Goal: Task Accomplishment & Management: Manage account settings

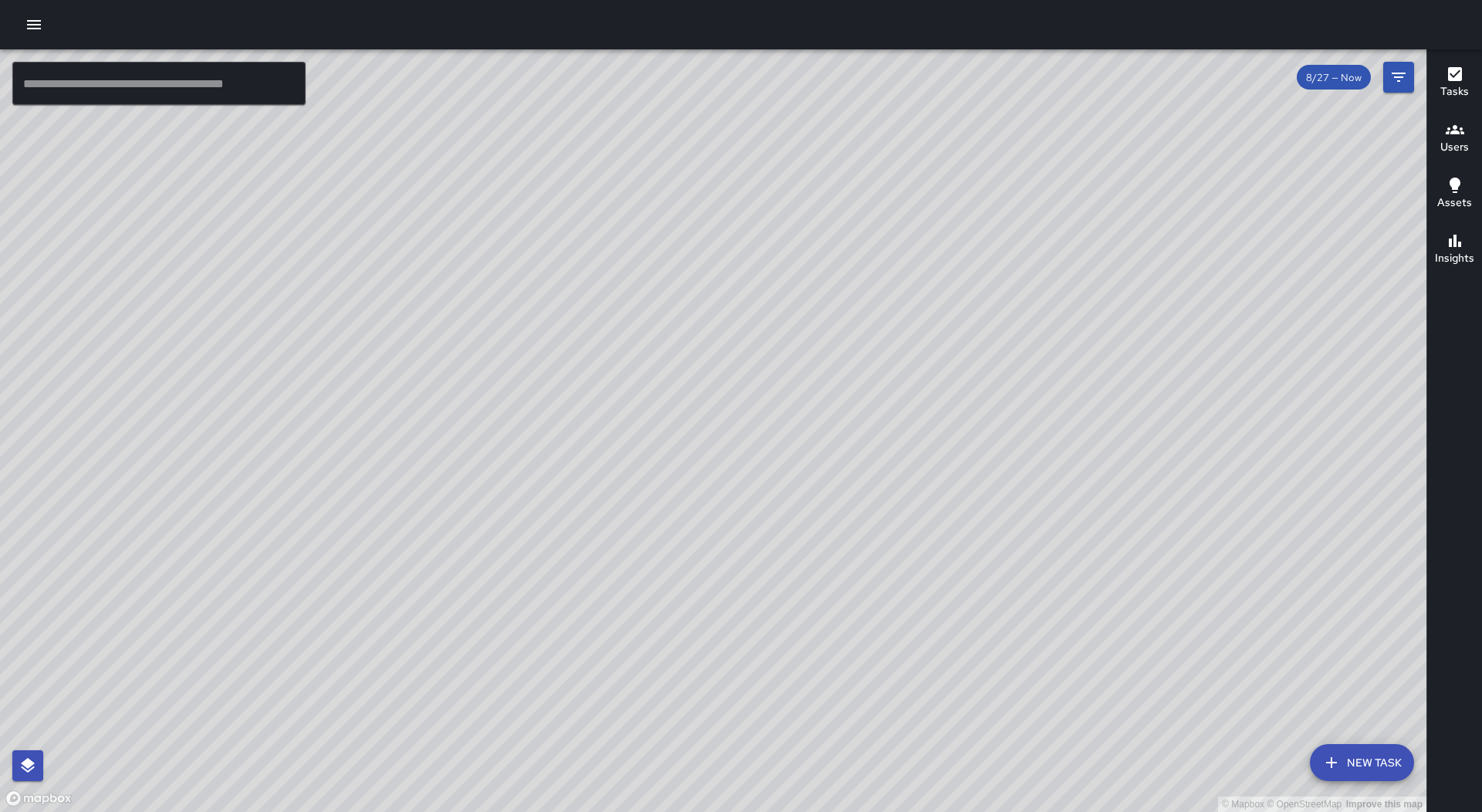
click at [38, 20] on icon "button" at bounding box center [34, 24] width 14 height 9
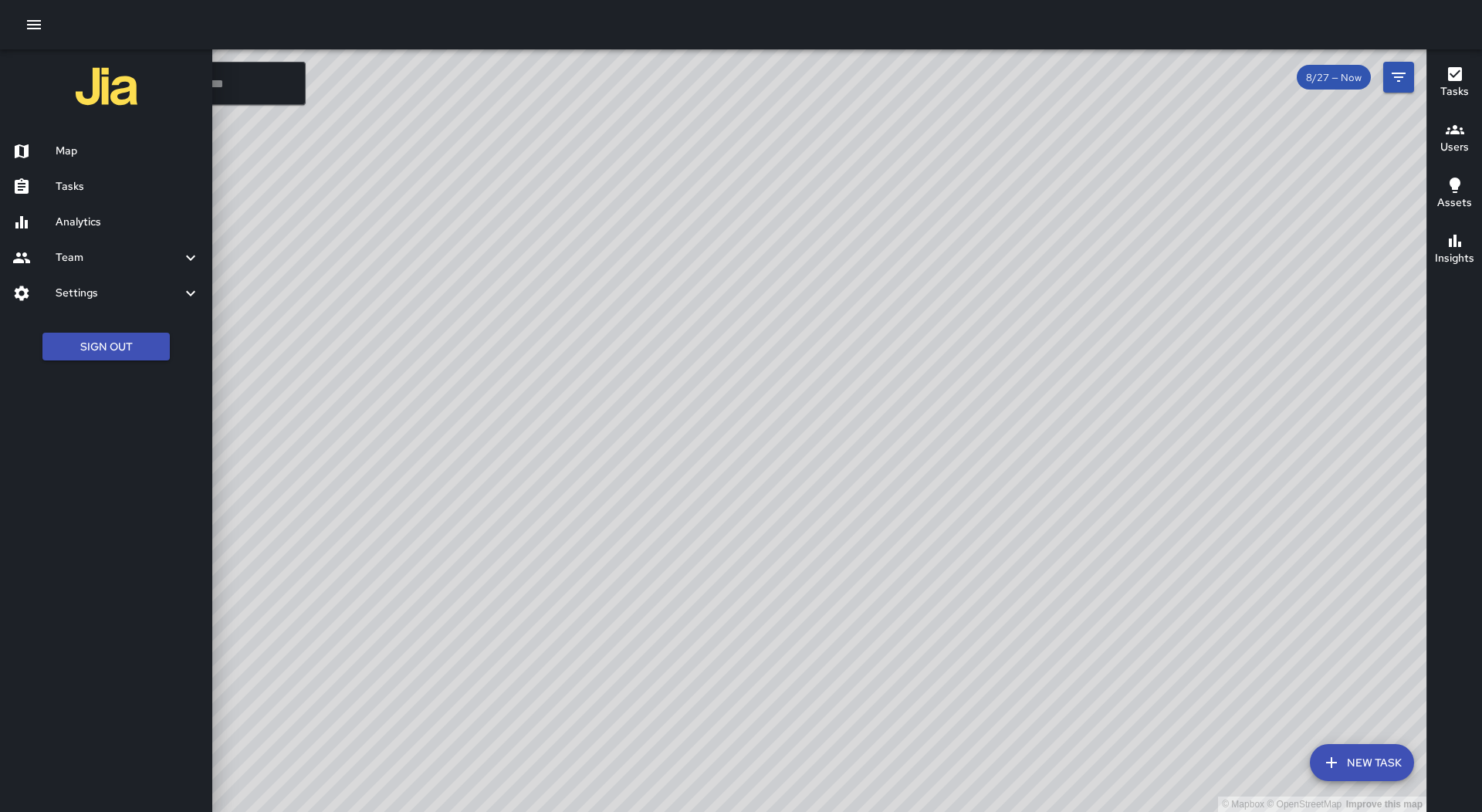
click at [83, 183] on h6 "Tasks" at bounding box center [127, 186] width 144 height 17
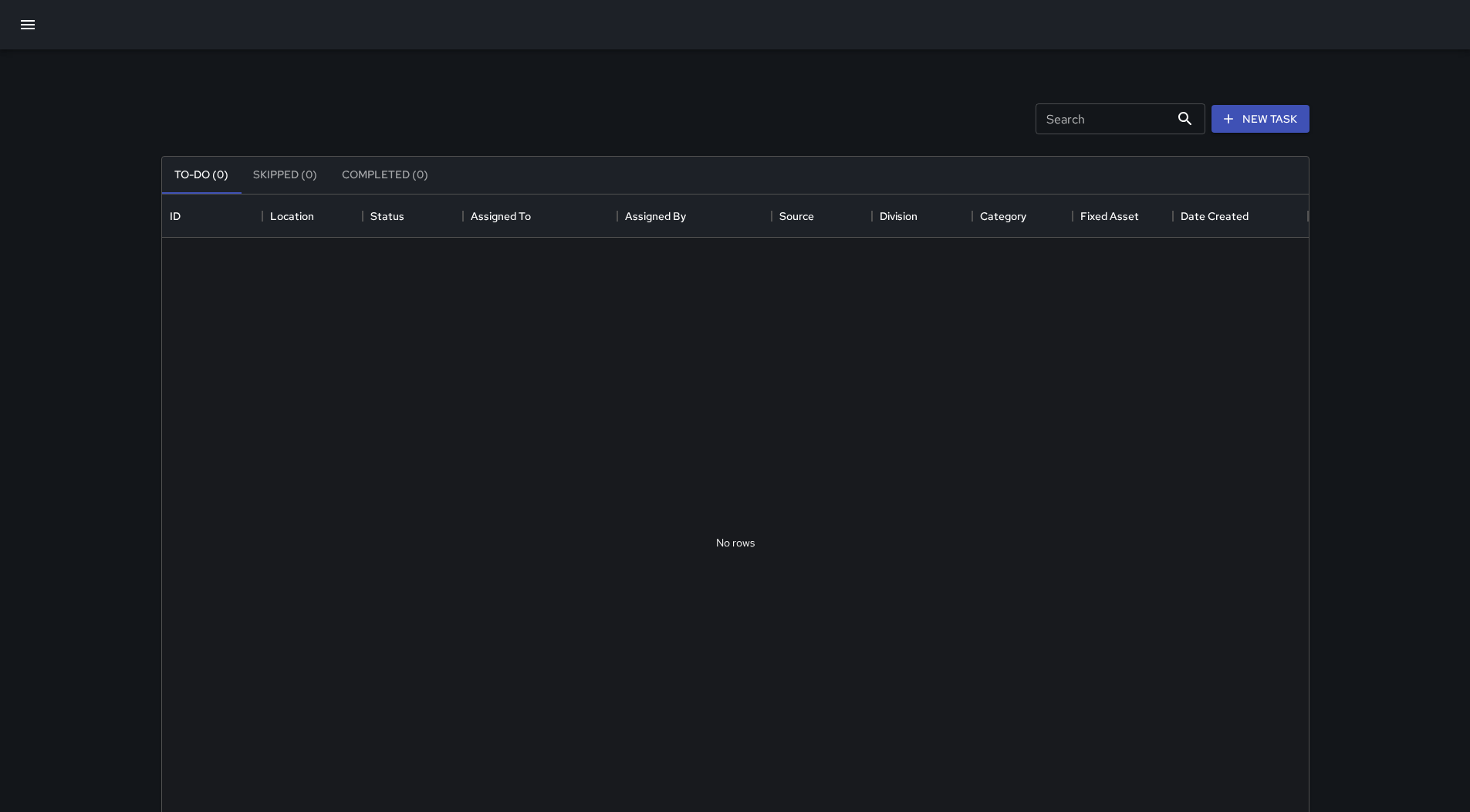
scroll to position [642, 1135]
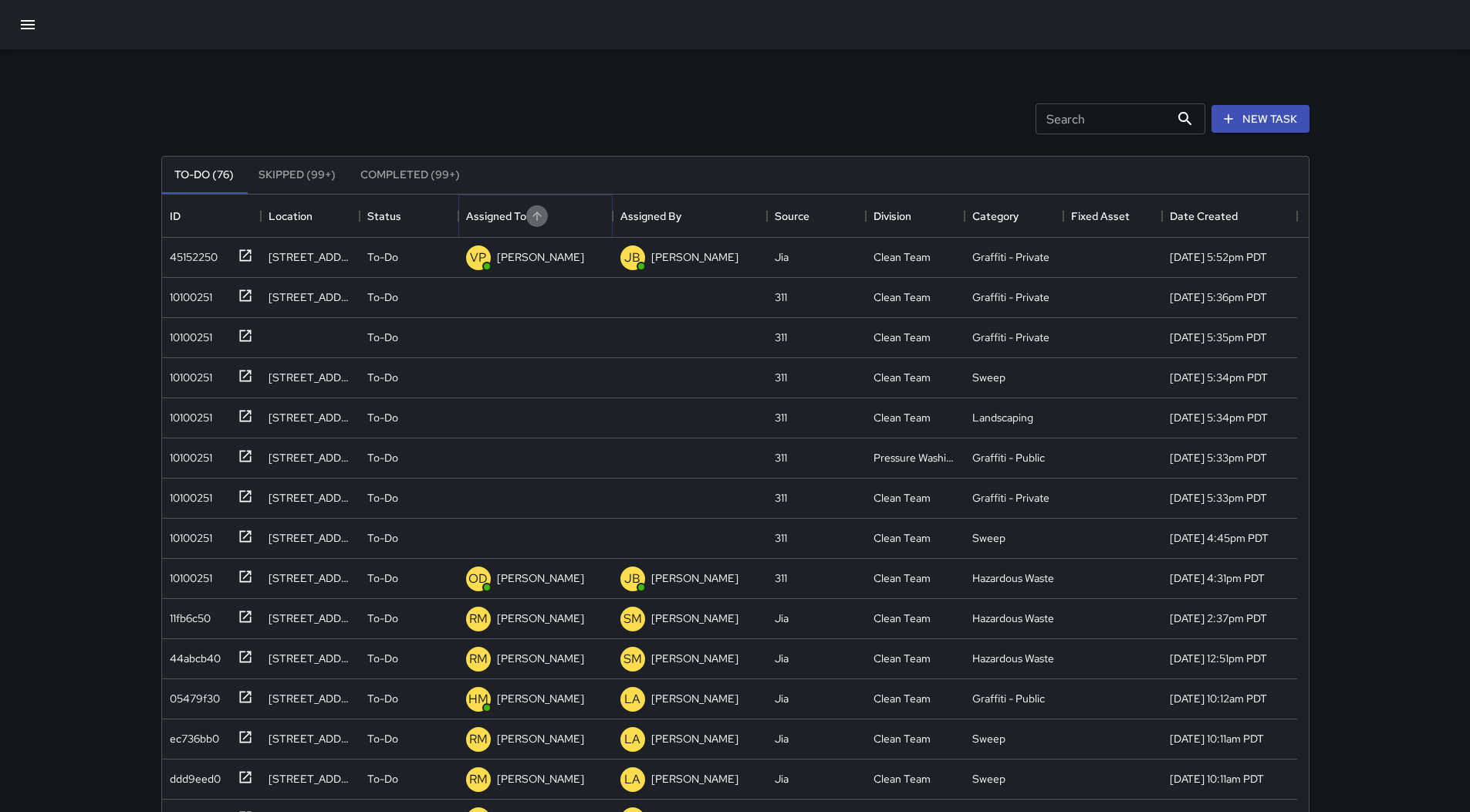
click at [542, 215] on icon "Sort" at bounding box center [536, 215] width 14 height 14
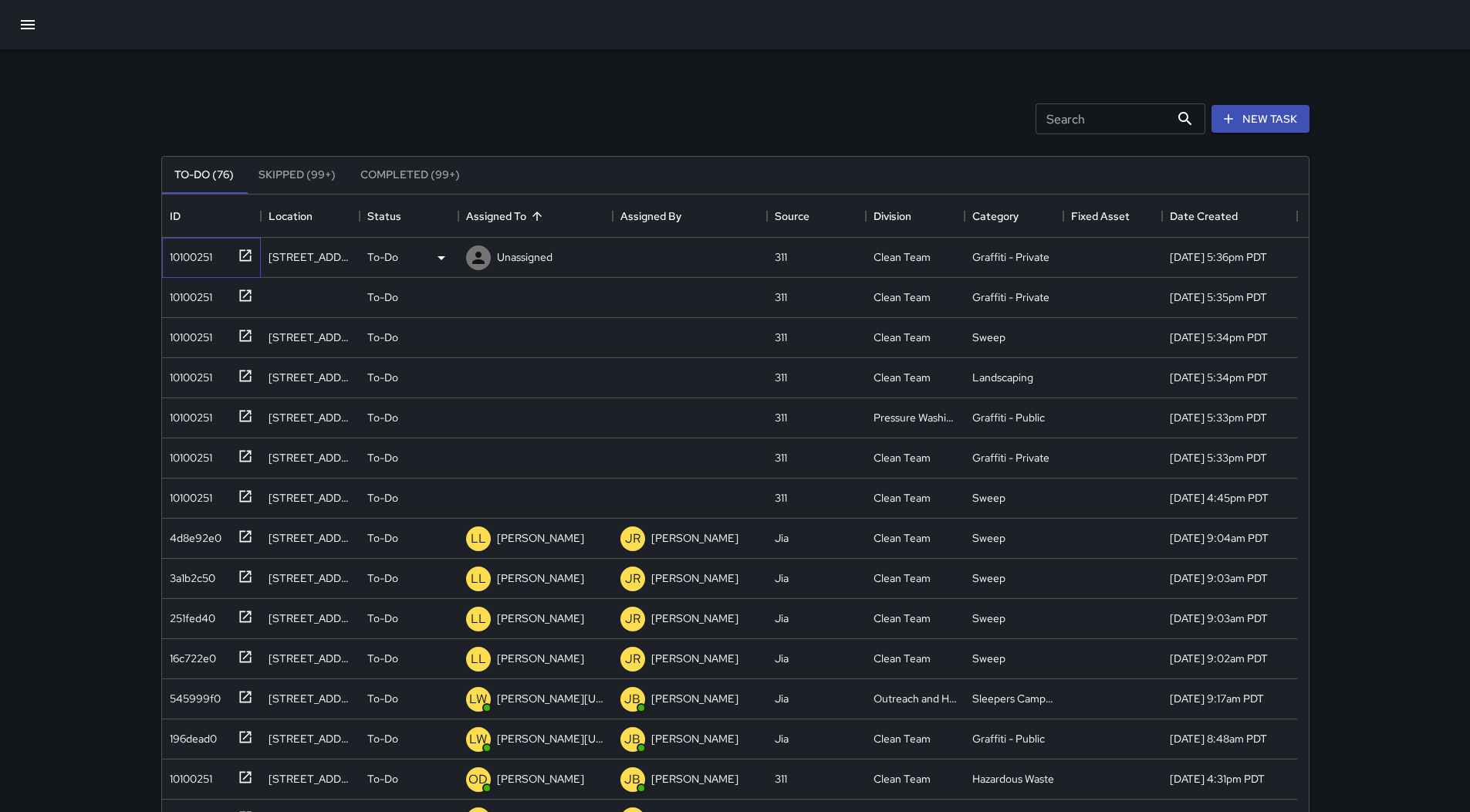
click at [204, 258] on div "10100251" at bounding box center [188, 254] width 49 height 22
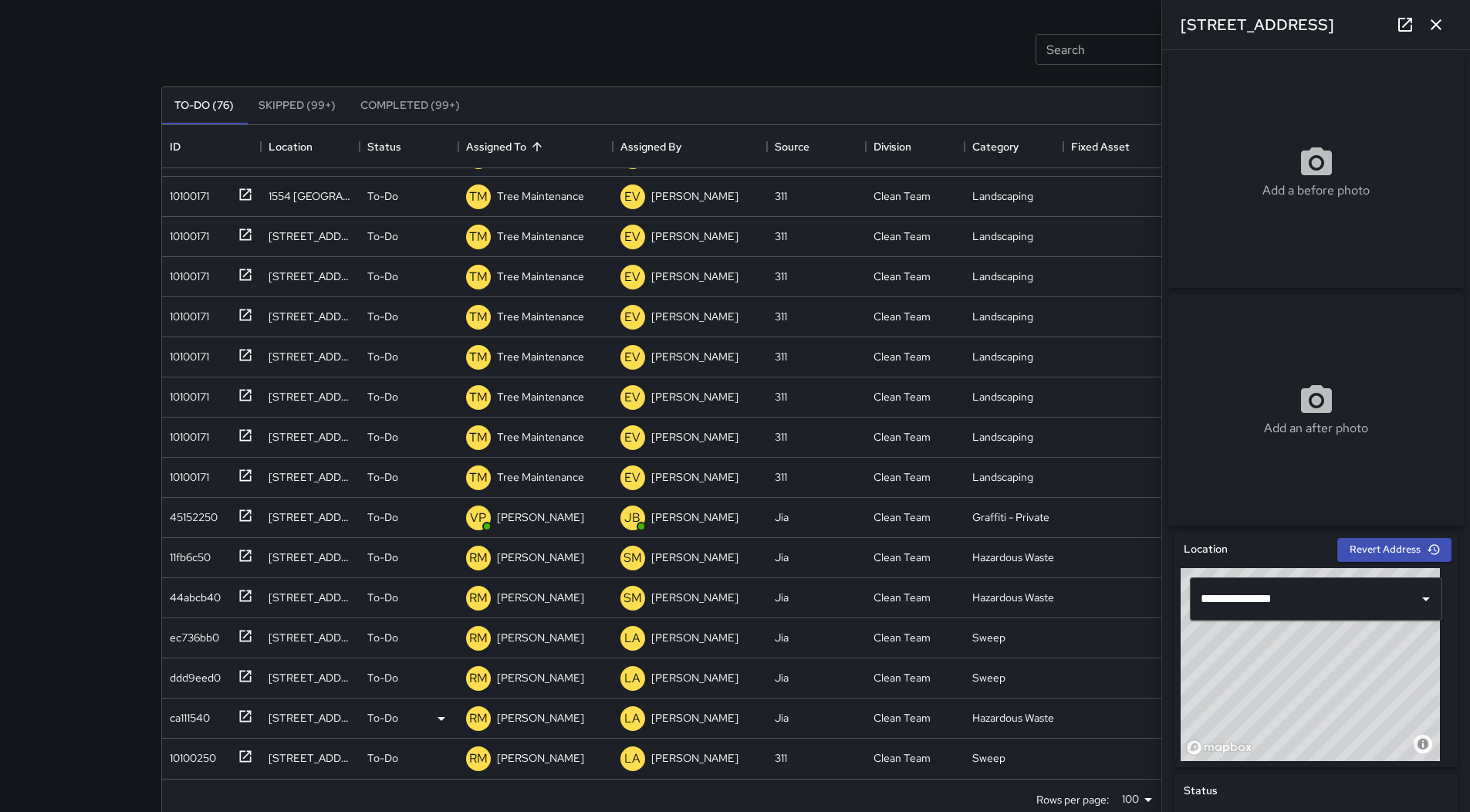
scroll to position [100, 0]
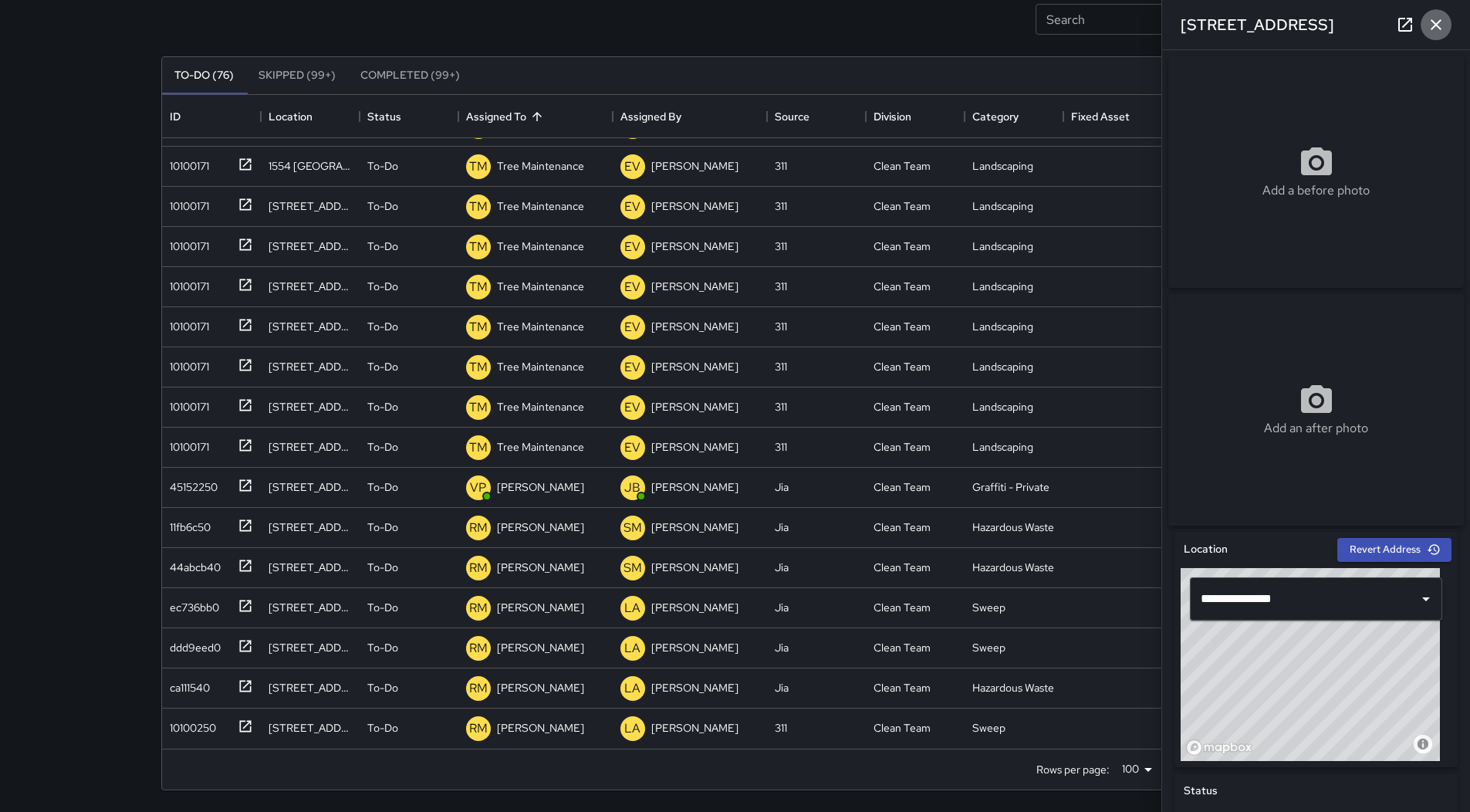
drag, startPoint x: 1446, startPoint y: 19, endPoint x: 1343, endPoint y: 105, distance: 134.2
click at [1446, 19] on button "button" at bounding box center [1436, 24] width 31 height 31
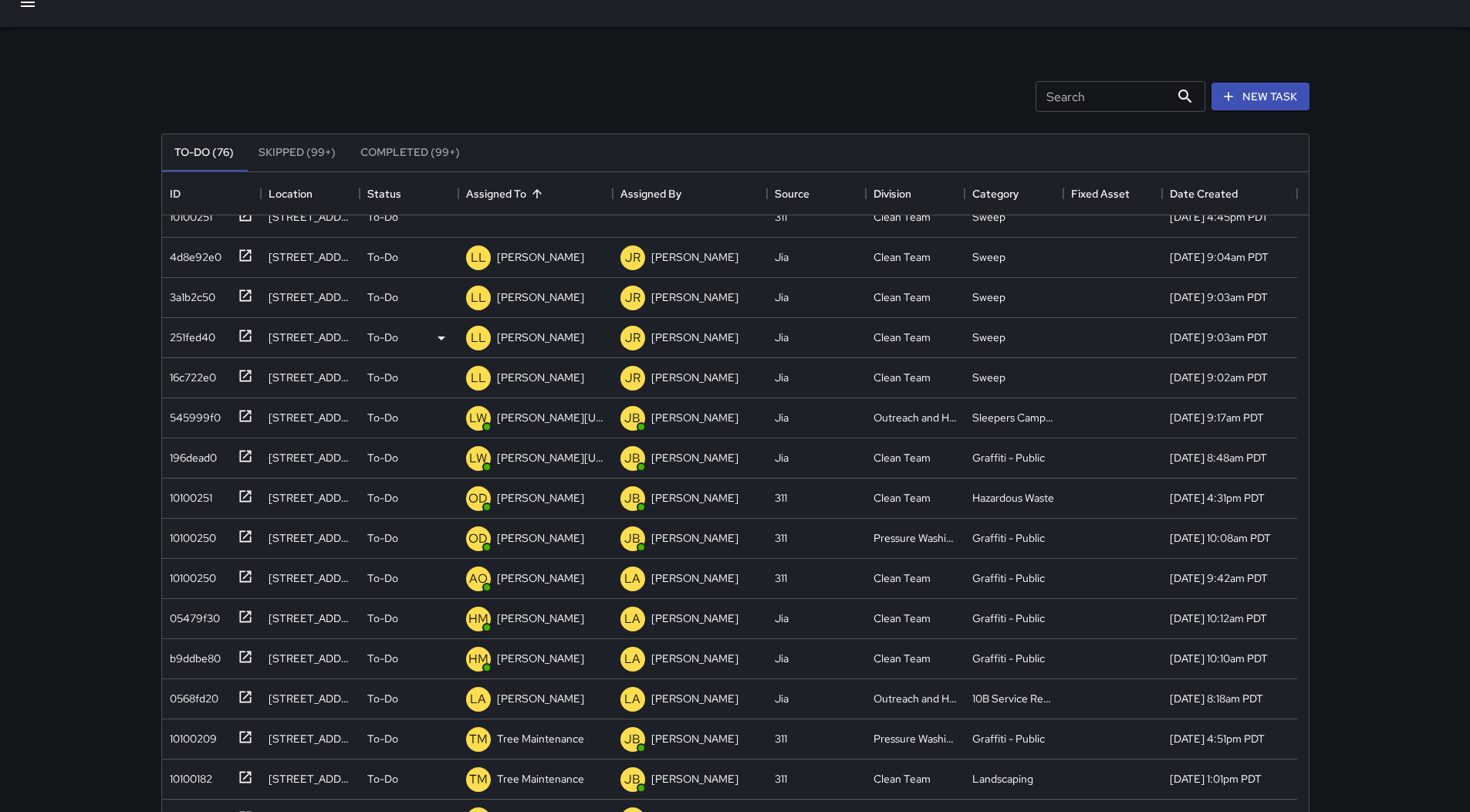
scroll to position [308, 0]
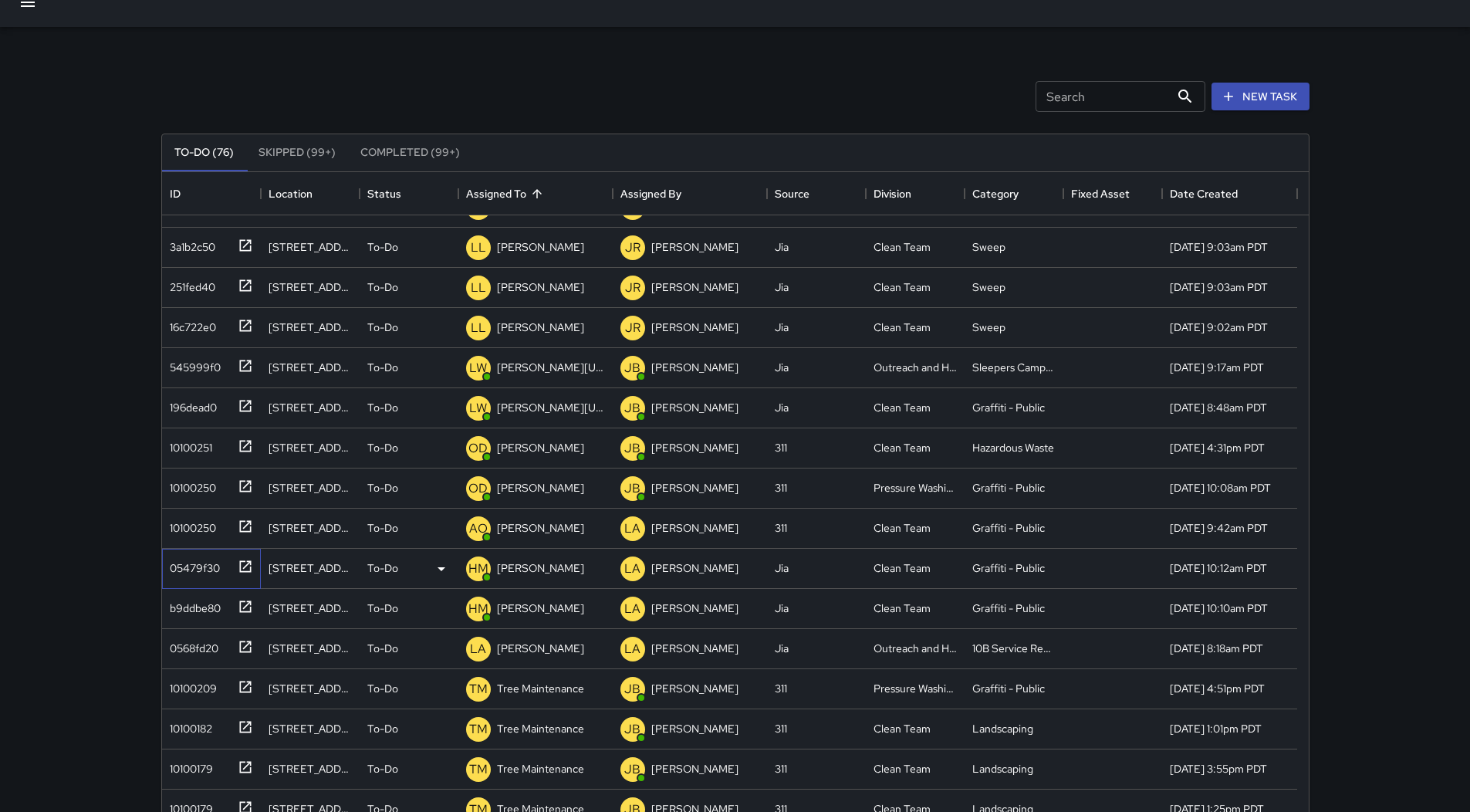
click at [222, 564] on div "05479f30" at bounding box center [208, 565] width 90 height 25
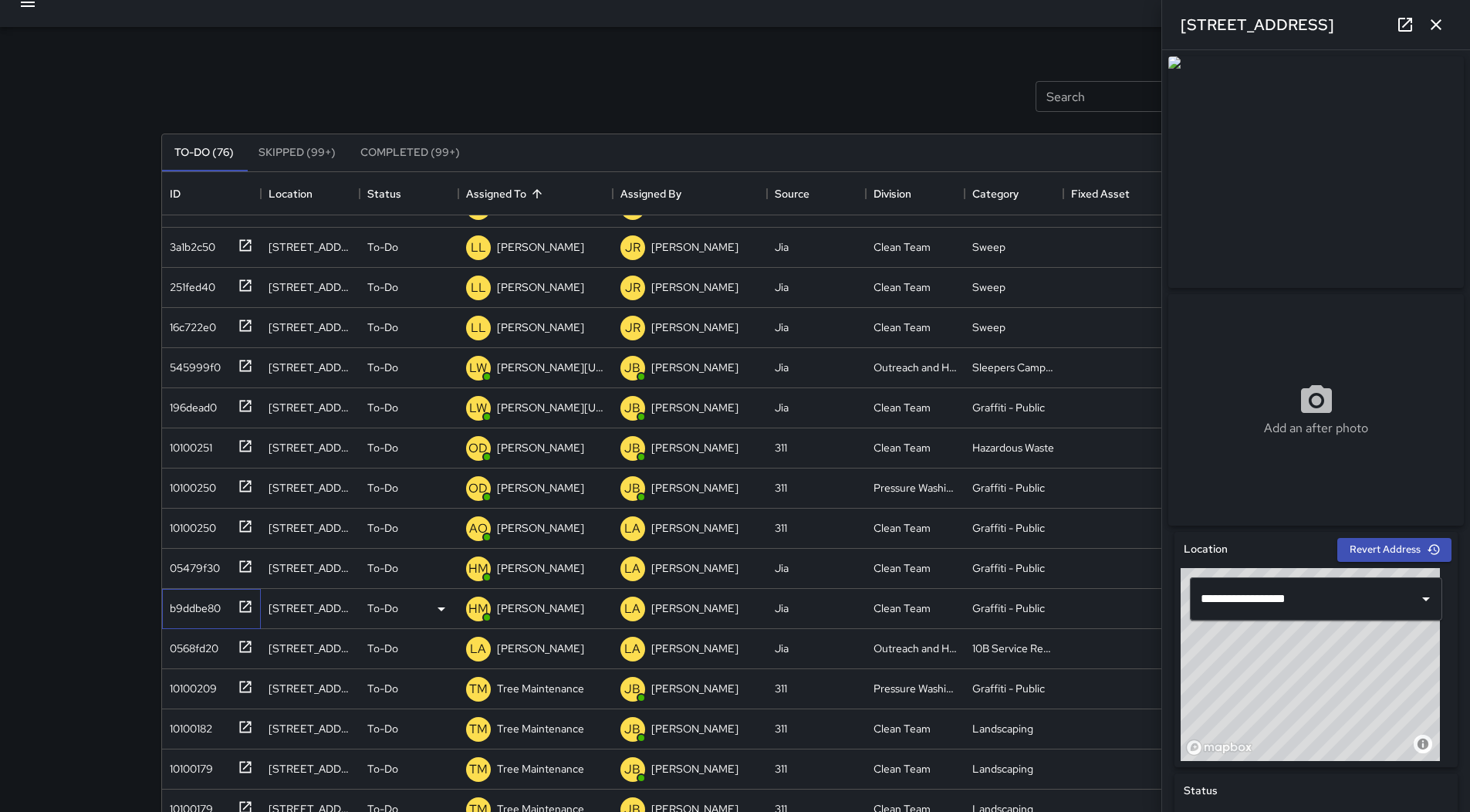
click at [222, 605] on div "b9ddbe80" at bounding box center [208, 605] width 90 height 25
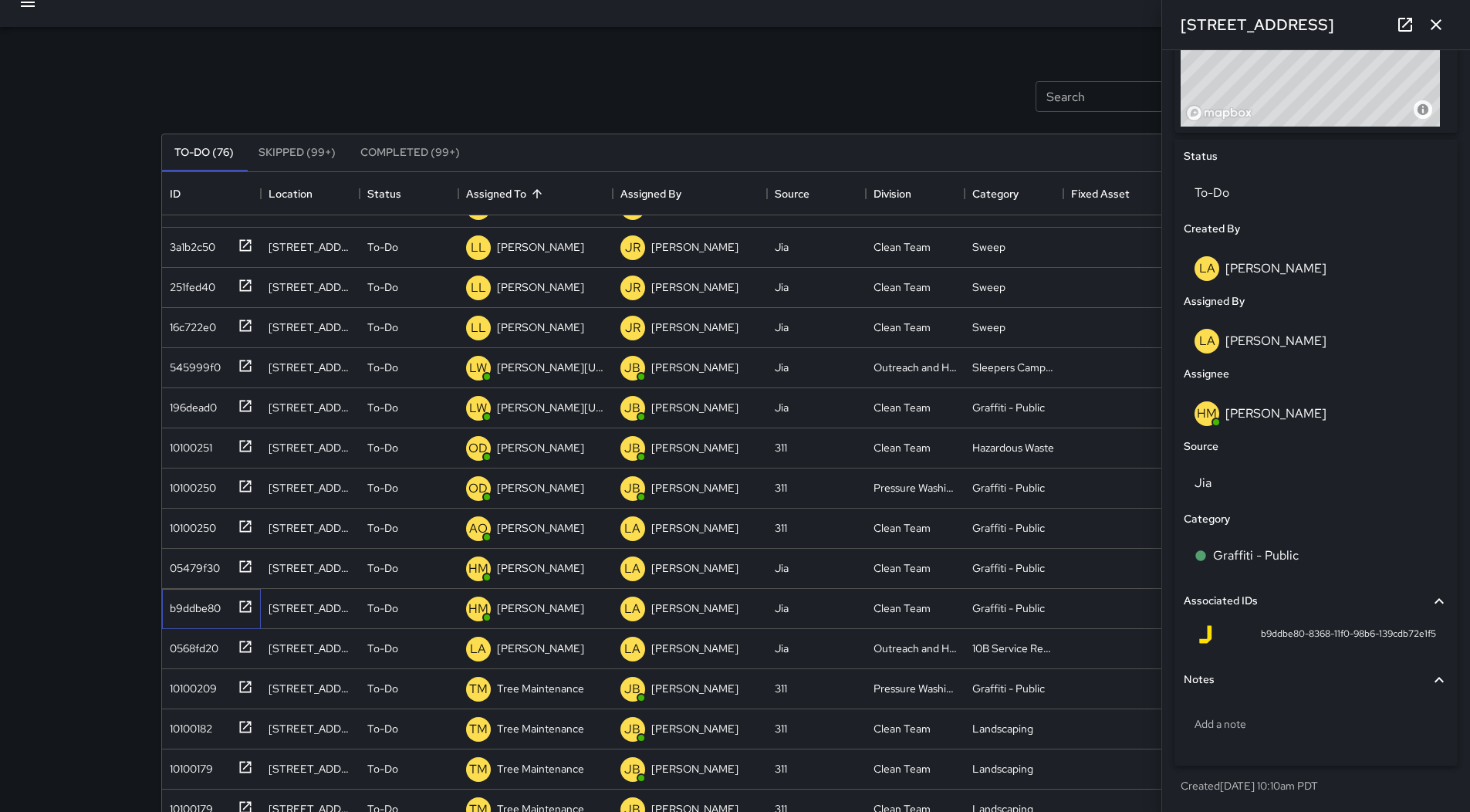
scroll to position [641, 0]
click at [531, 563] on p "[PERSON_NAME]" at bounding box center [541, 567] width 87 height 15
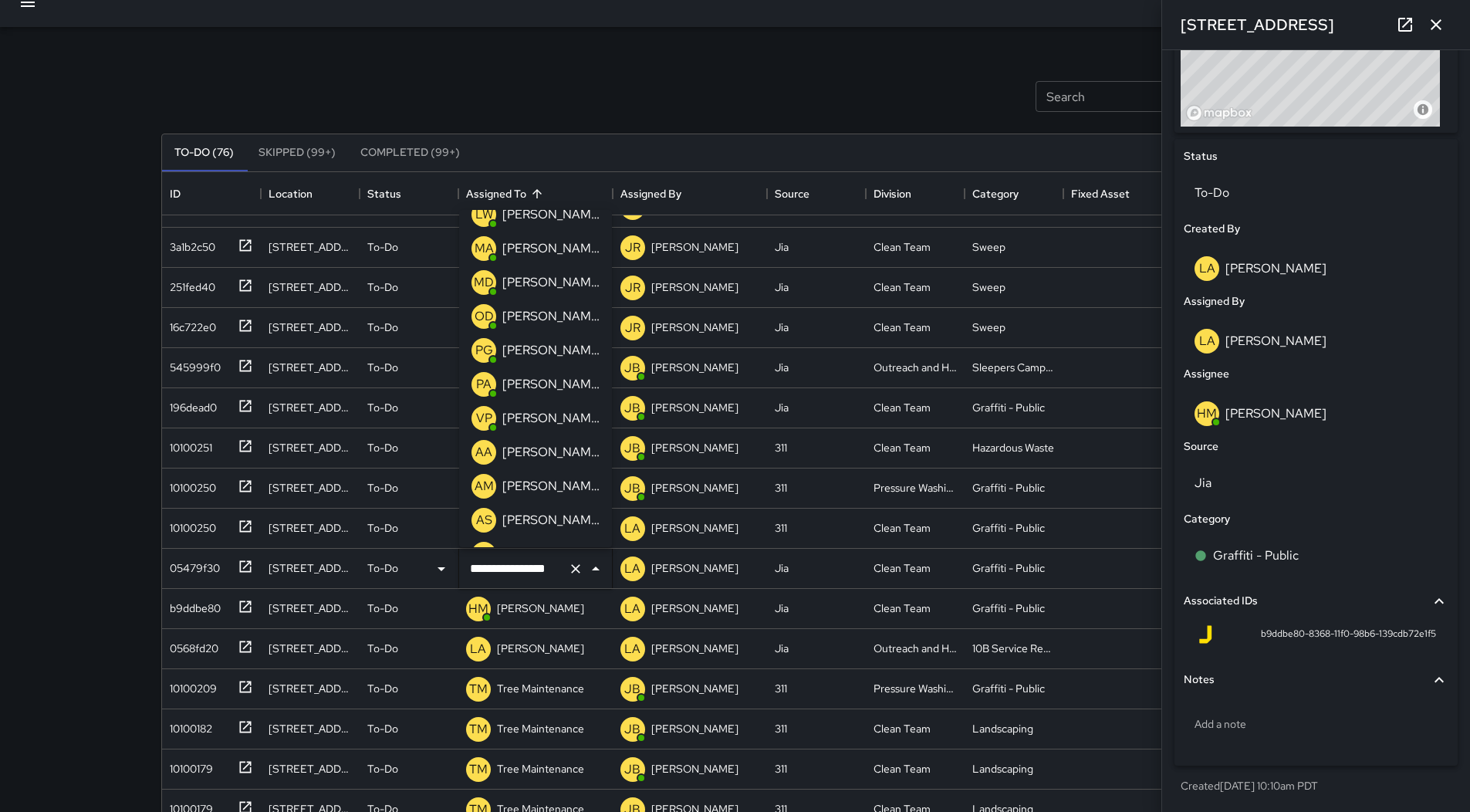
scroll to position [77, 0]
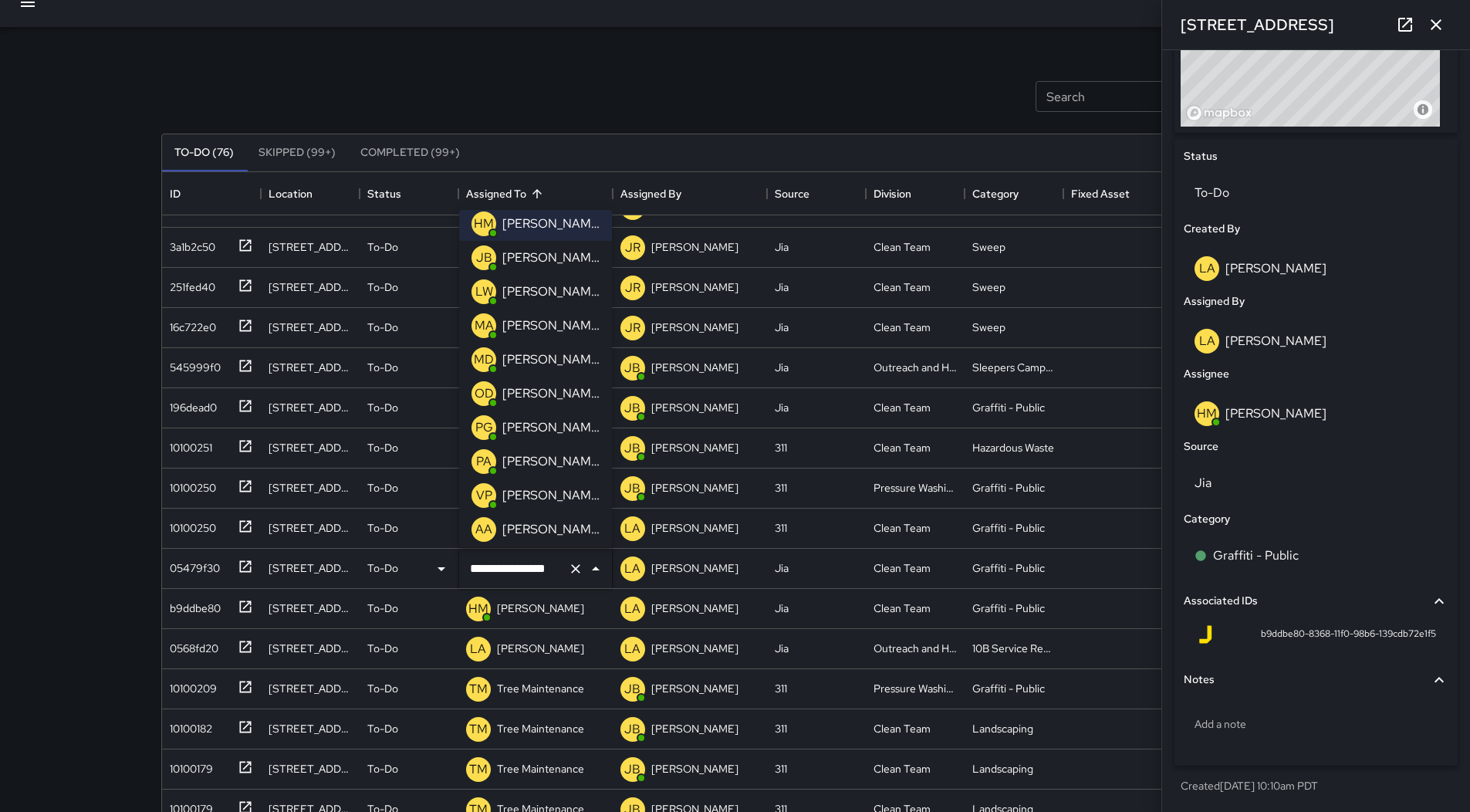
click at [551, 298] on p "[PERSON_NAME][US_STATE]" at bounding box center [551, 291] width 97 height 18
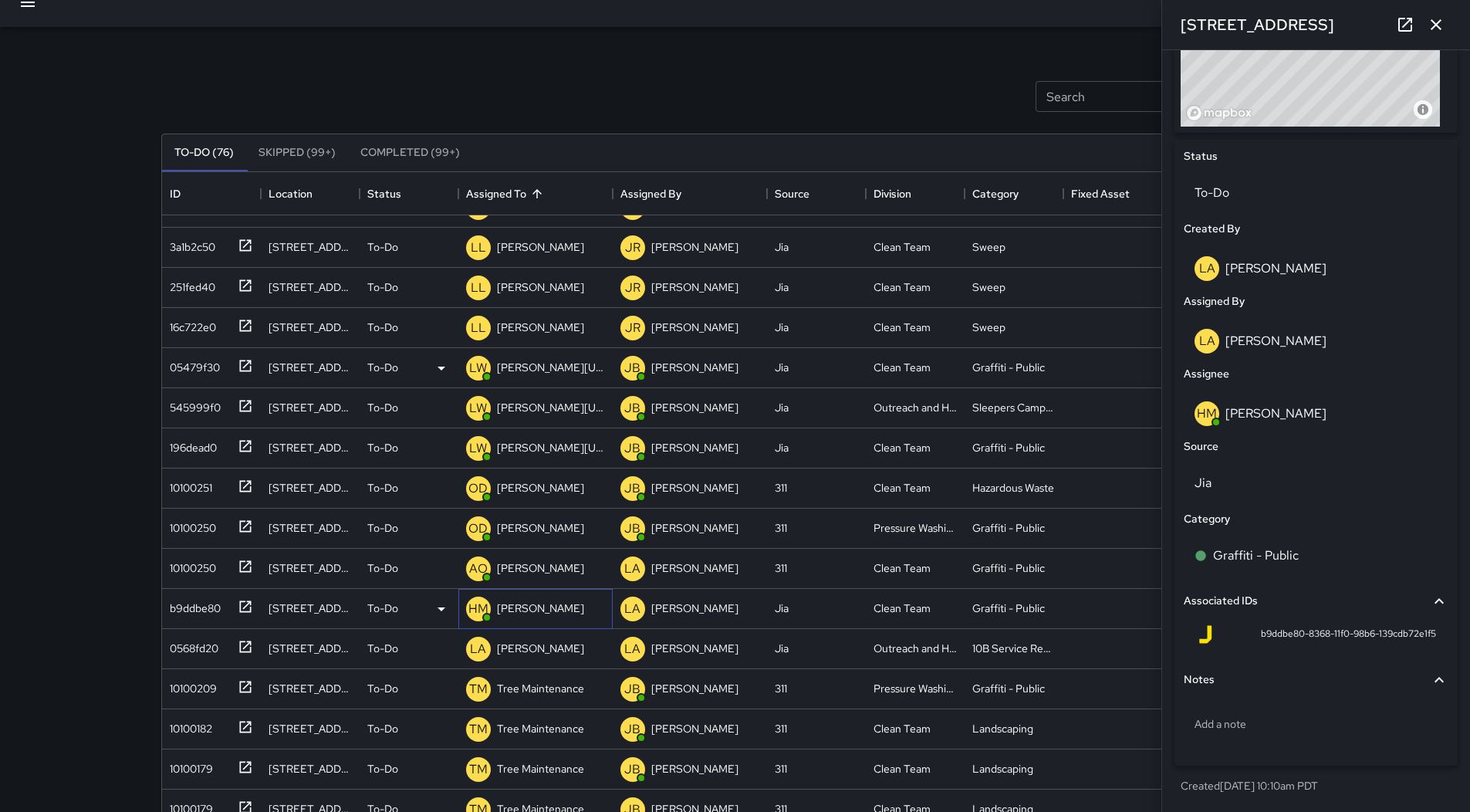
click at [545, 611] on p "[PERSON_NAME]" at bounding box center [541, 608] width 87 height 15
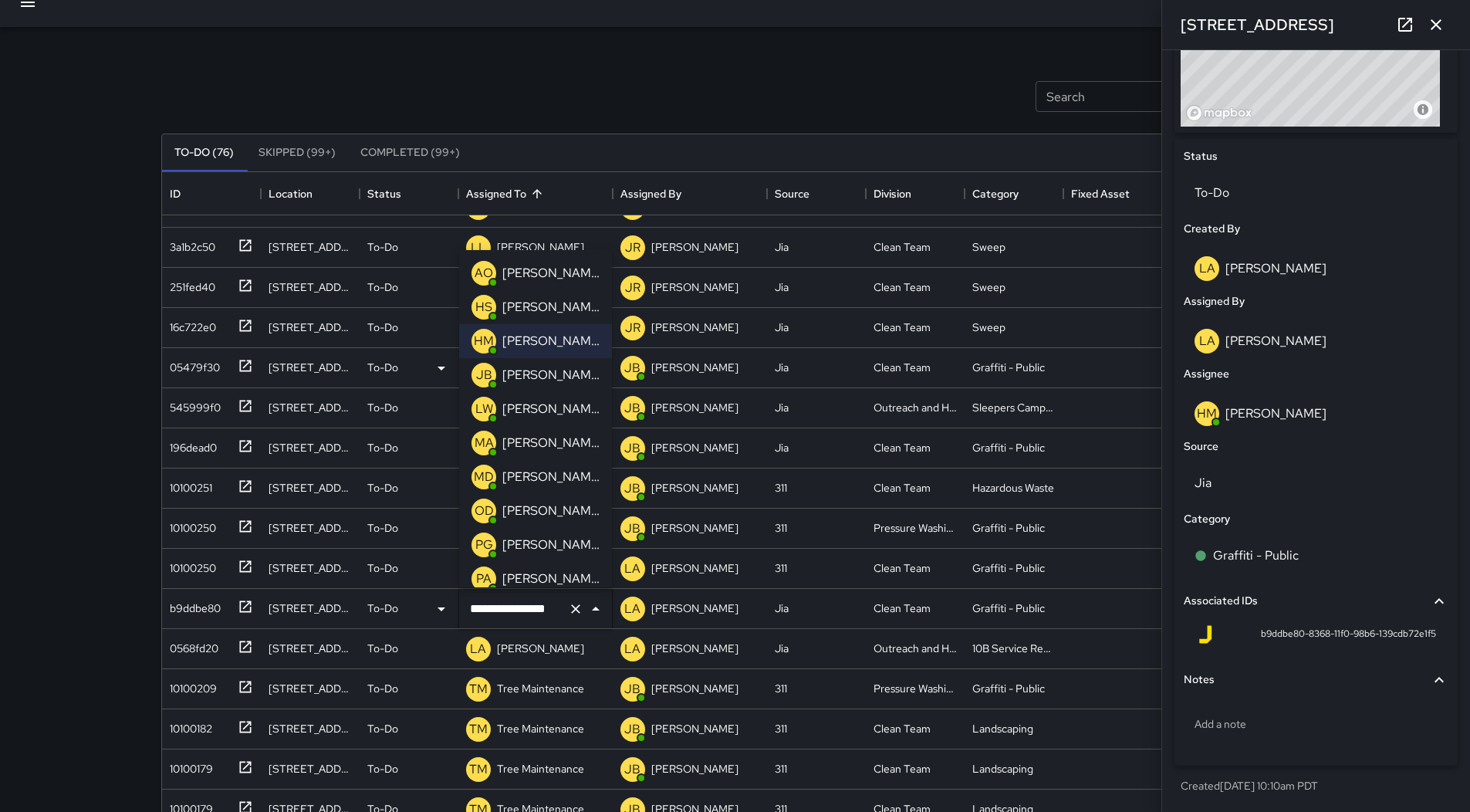
click at [539, 414] on p "[PERSON_NAME][US_STATE]" at bounding box center [551, 409] width 97 height 18
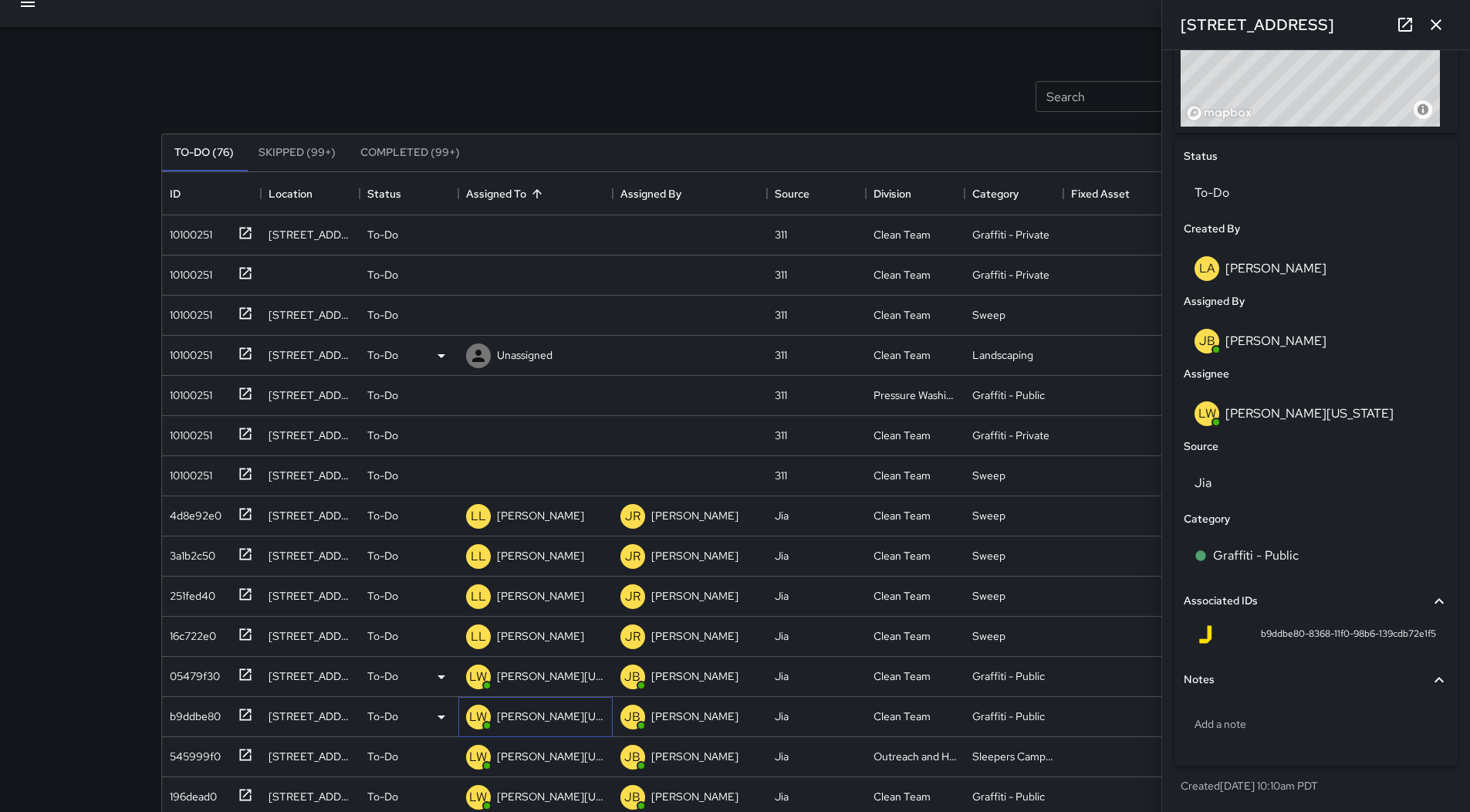
scroll to position [0, 0]
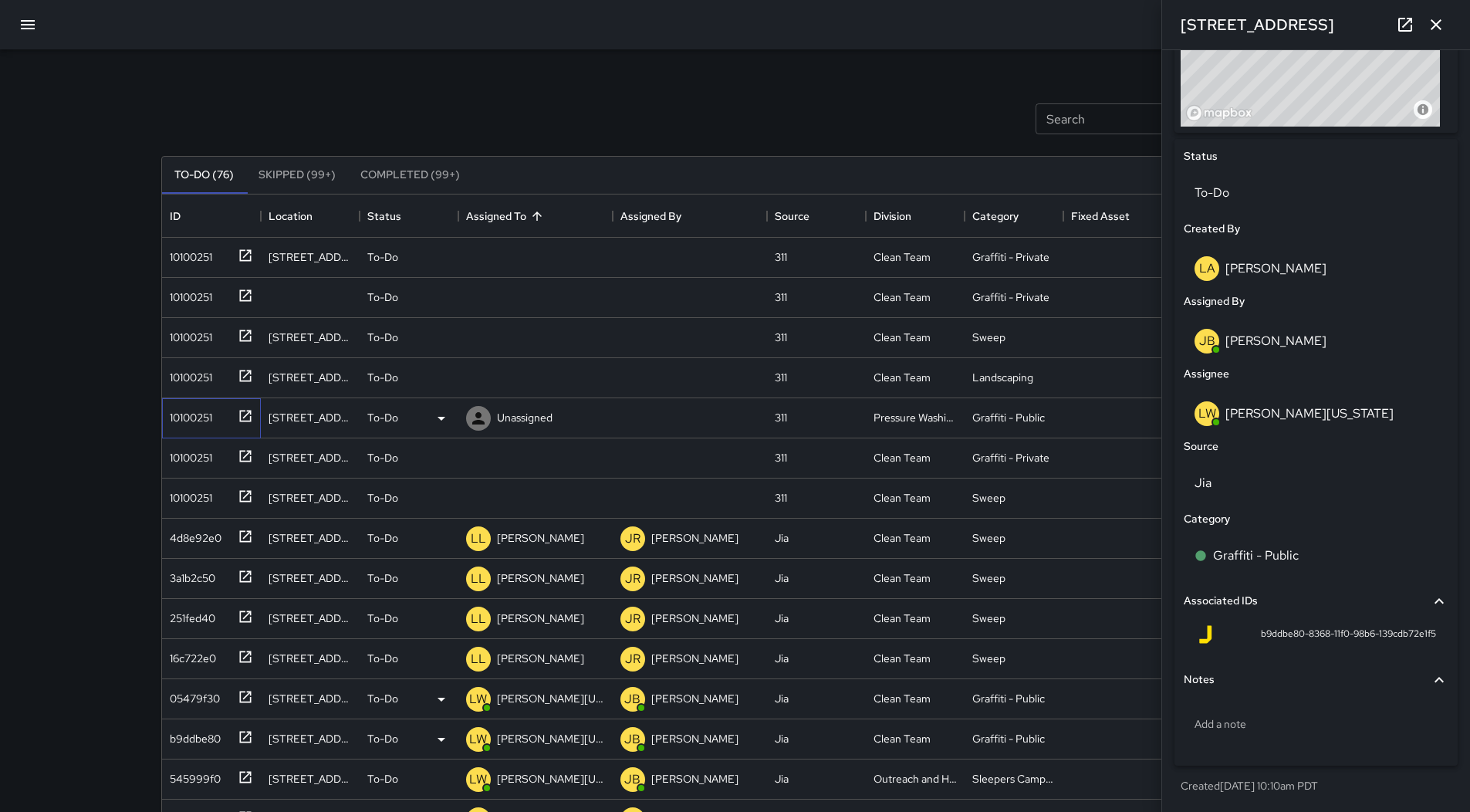
click at [210, 411] on div "10100251" at bounding box center [188, 415] width 49 height 22
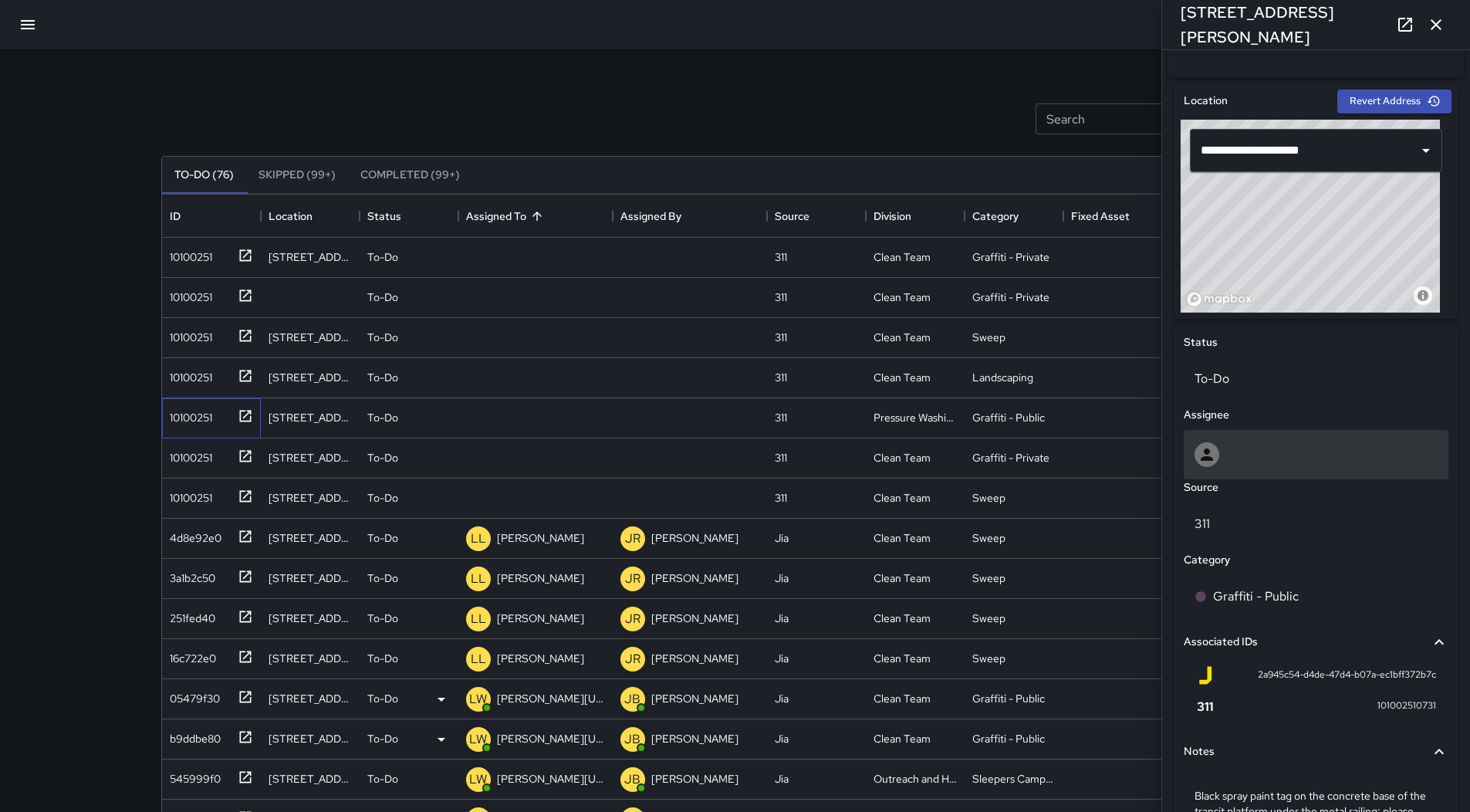
scroll to position [557, 0]
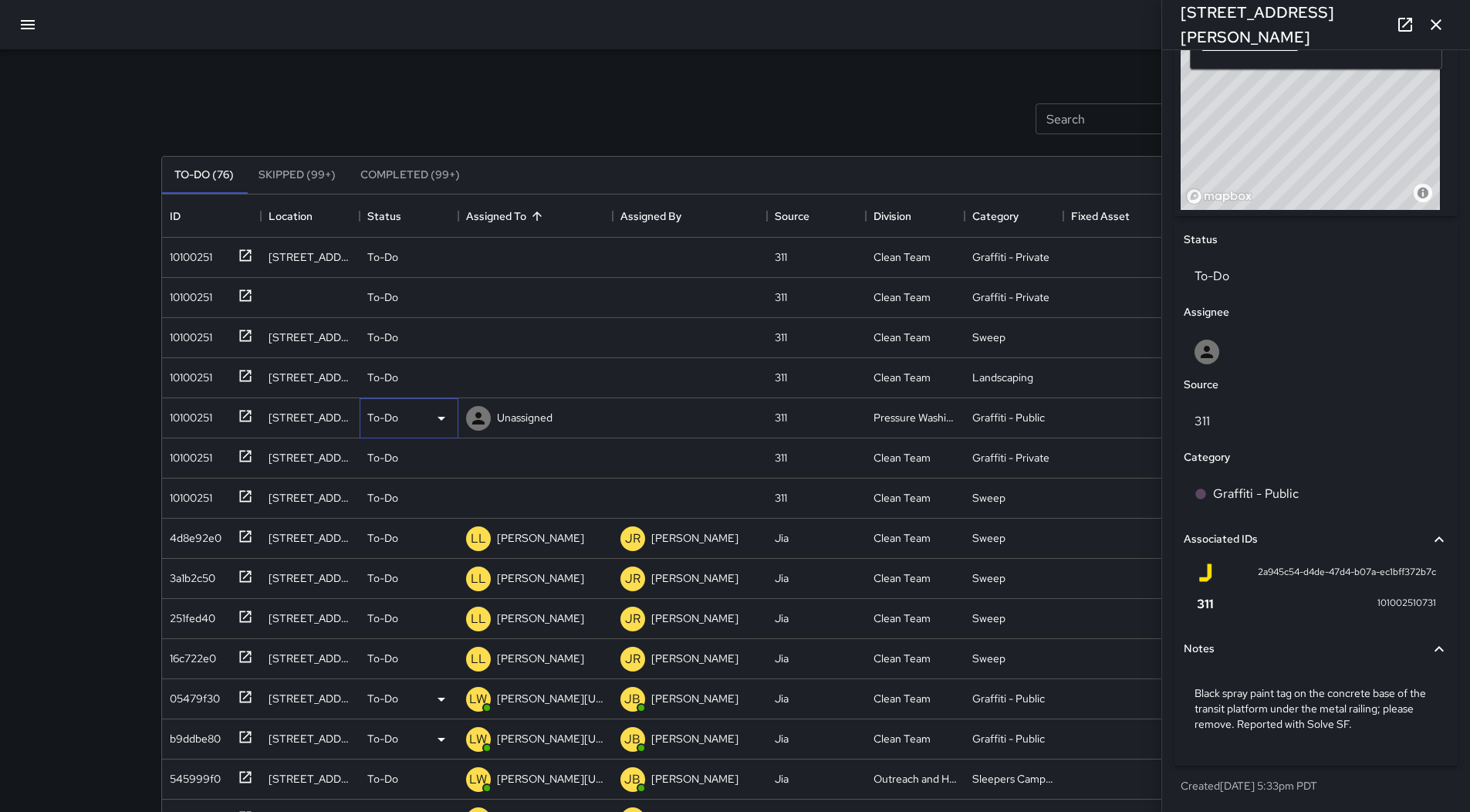
click at [437, 413] on icon at bounding box center [441, 418] width 18 height 18
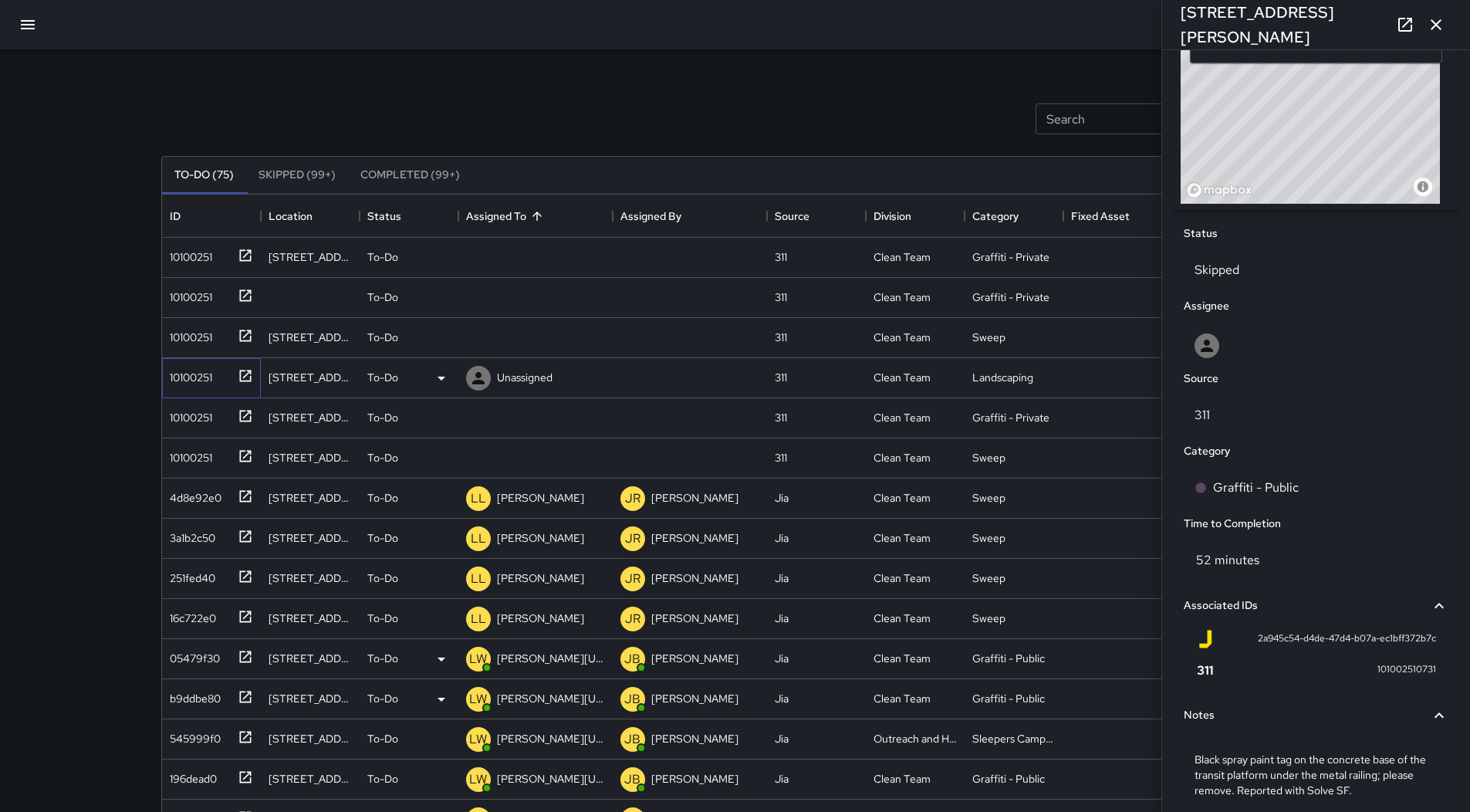
click at [209, 383] on div "10100251" at bounding box center [188, 375] width 49 height 22
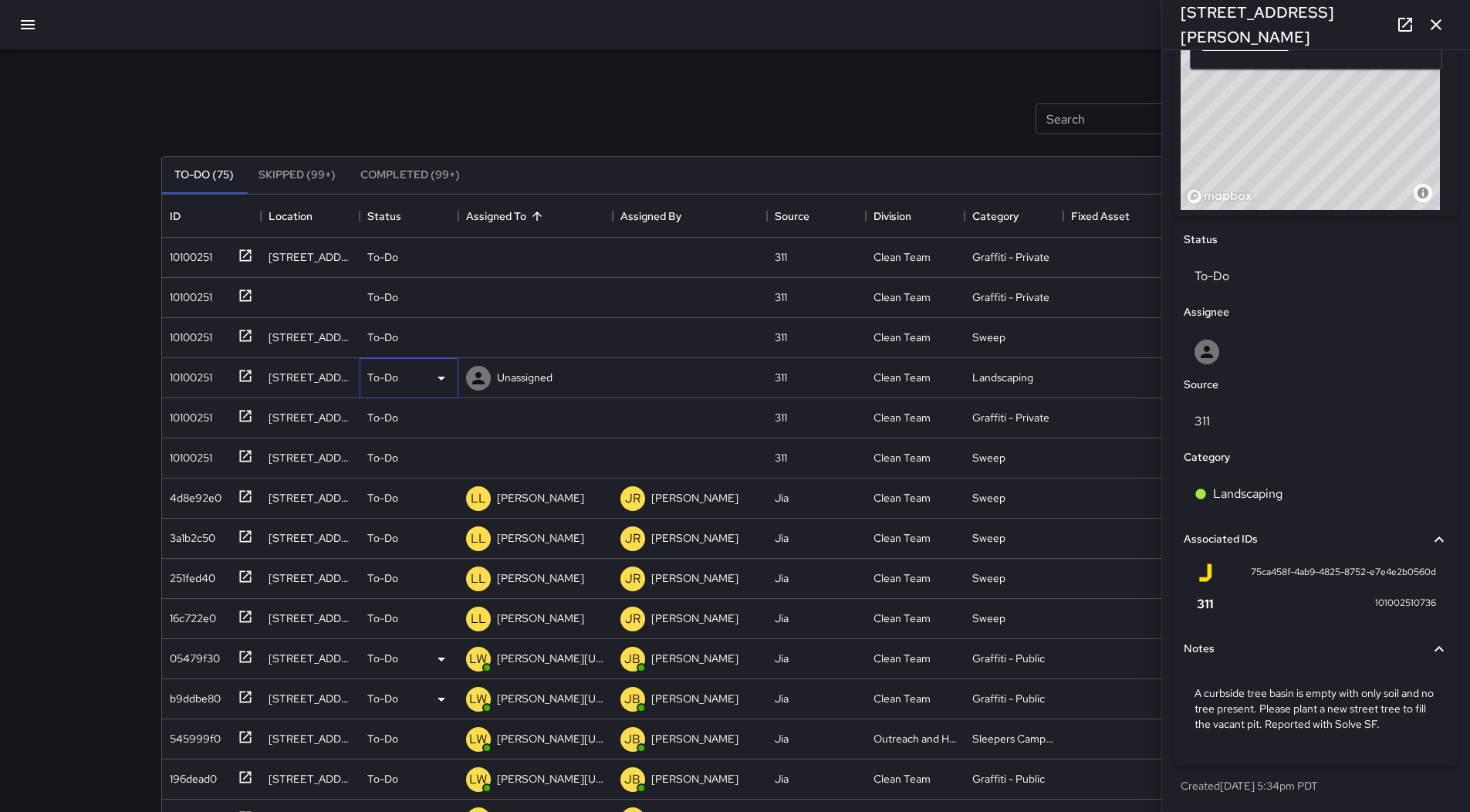
click at [426, 382] on div "To-Do" at bounding box center [409, 378] width 83 height 18
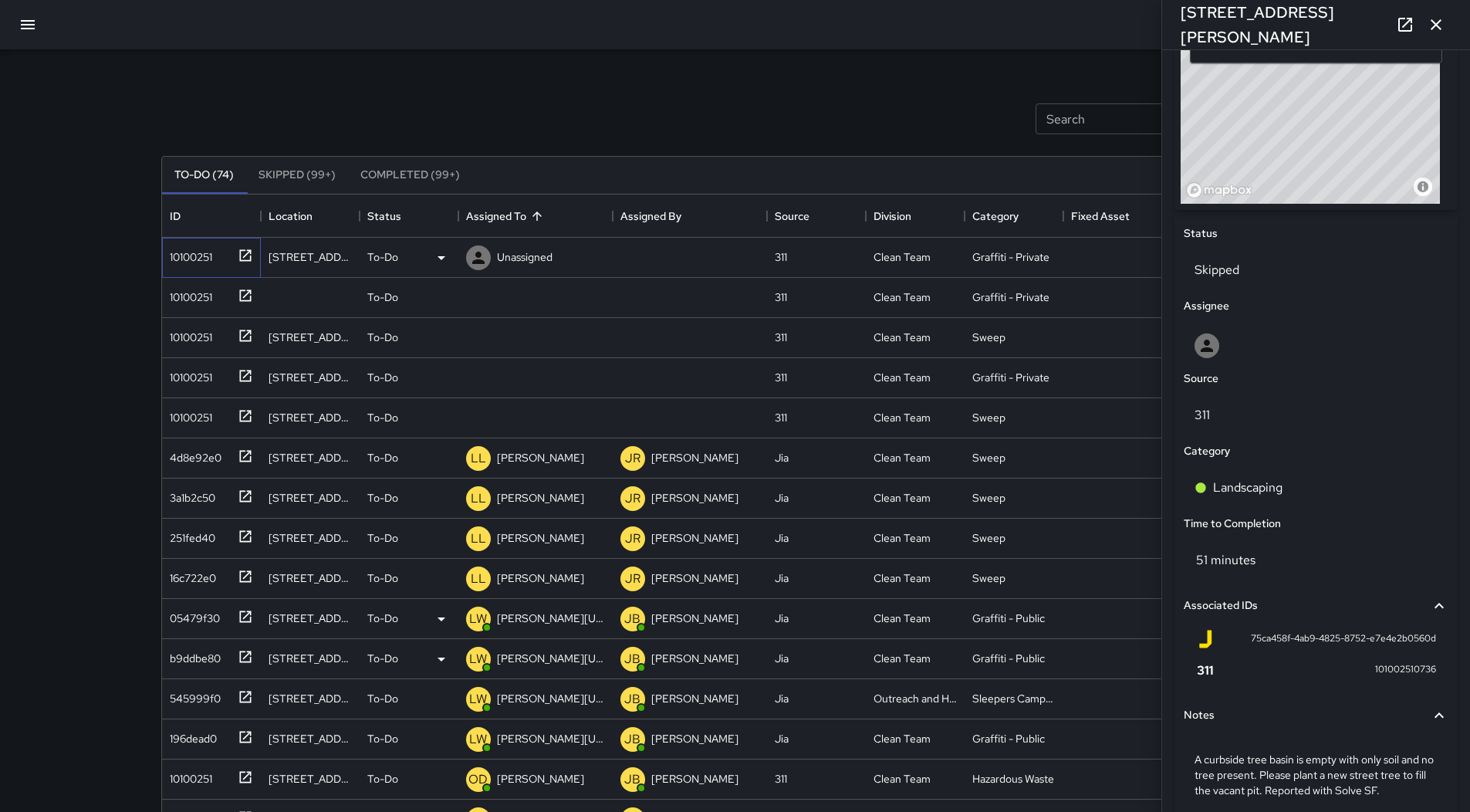
click at [227, 257] on div "10100251" at bounding box center [208, 254] width 90 height 25
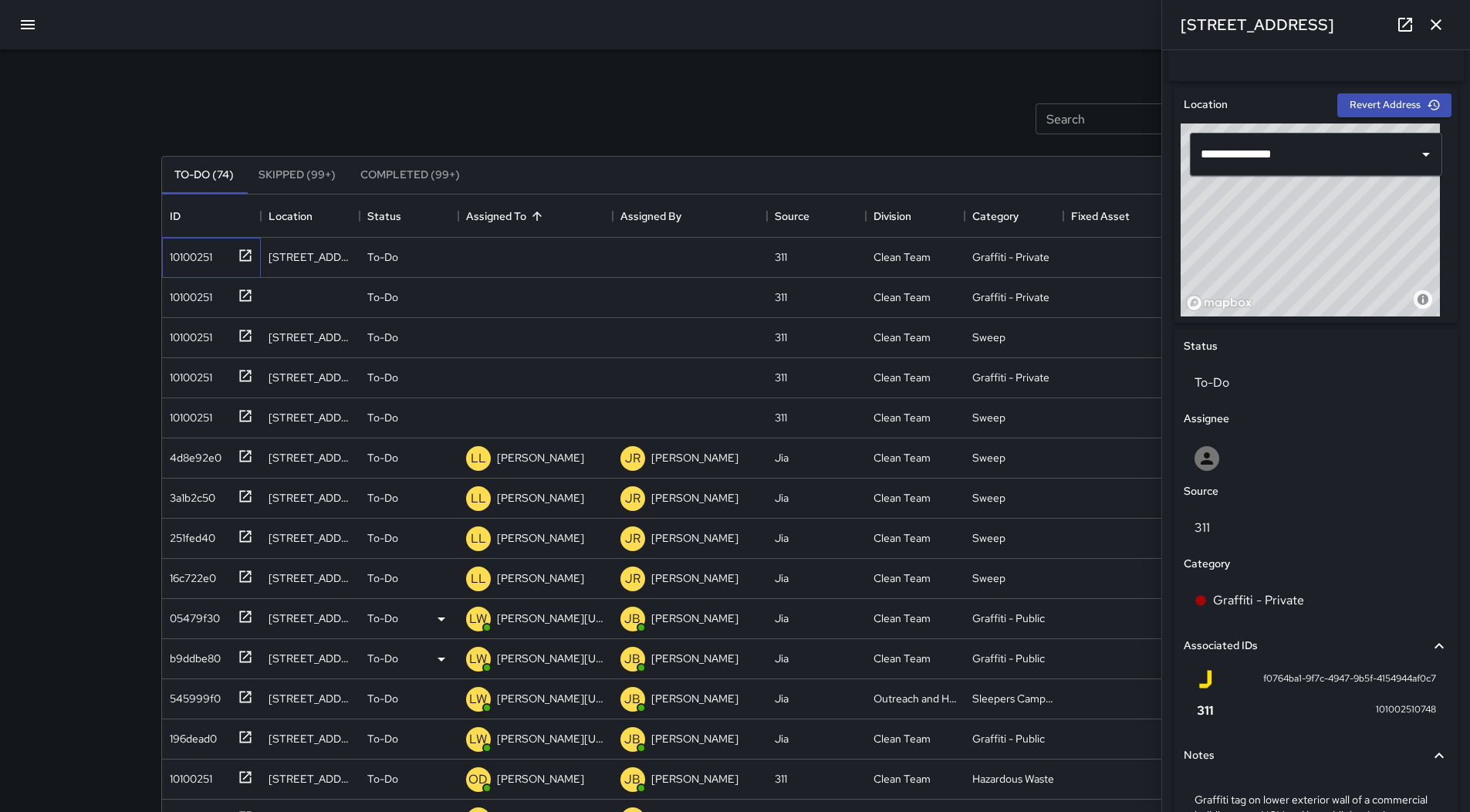
scroll to position [572, 0]
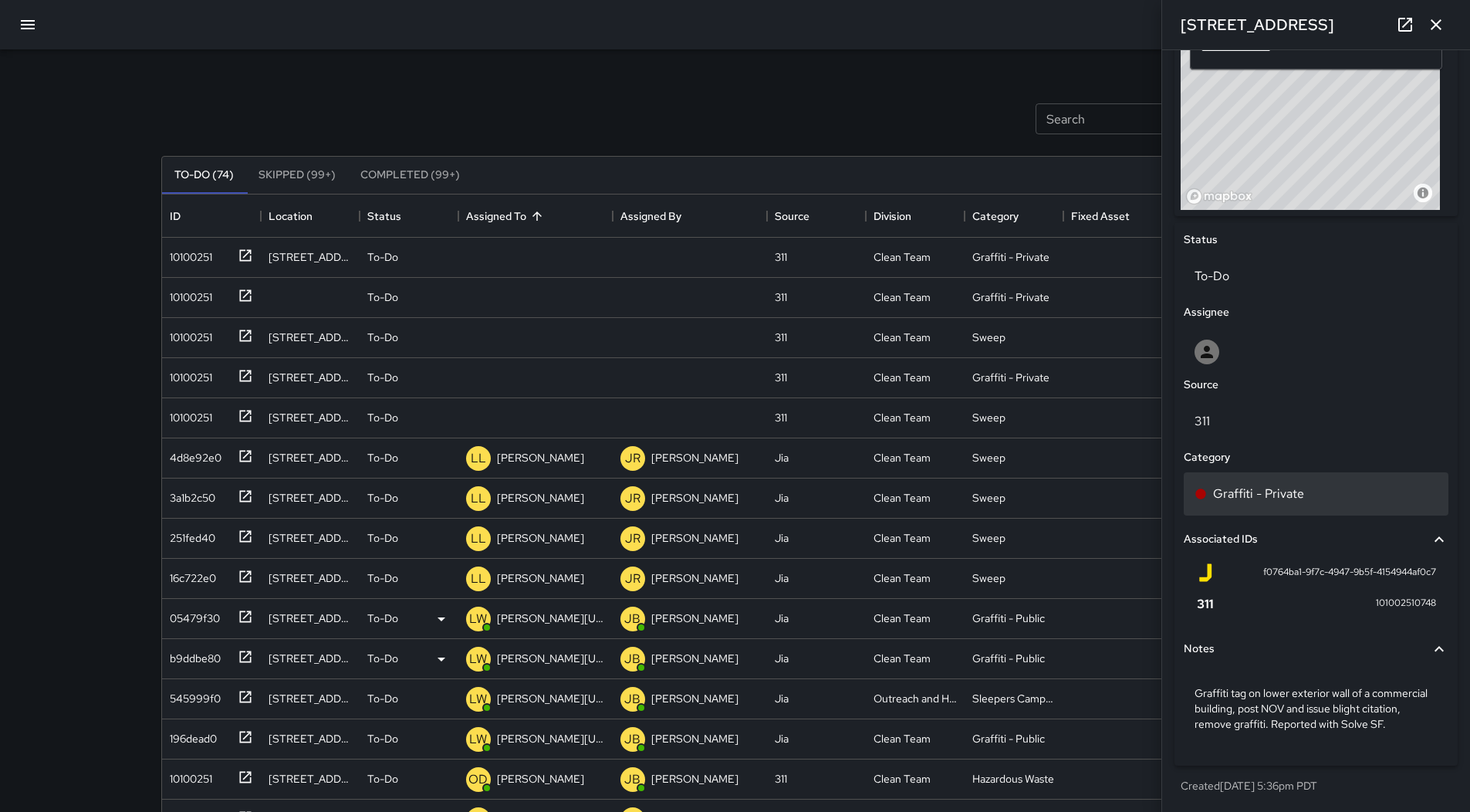
click at [1339, 492] on div "Graffiti - Private" at bounding box center [1317, 494] width 265 height 44
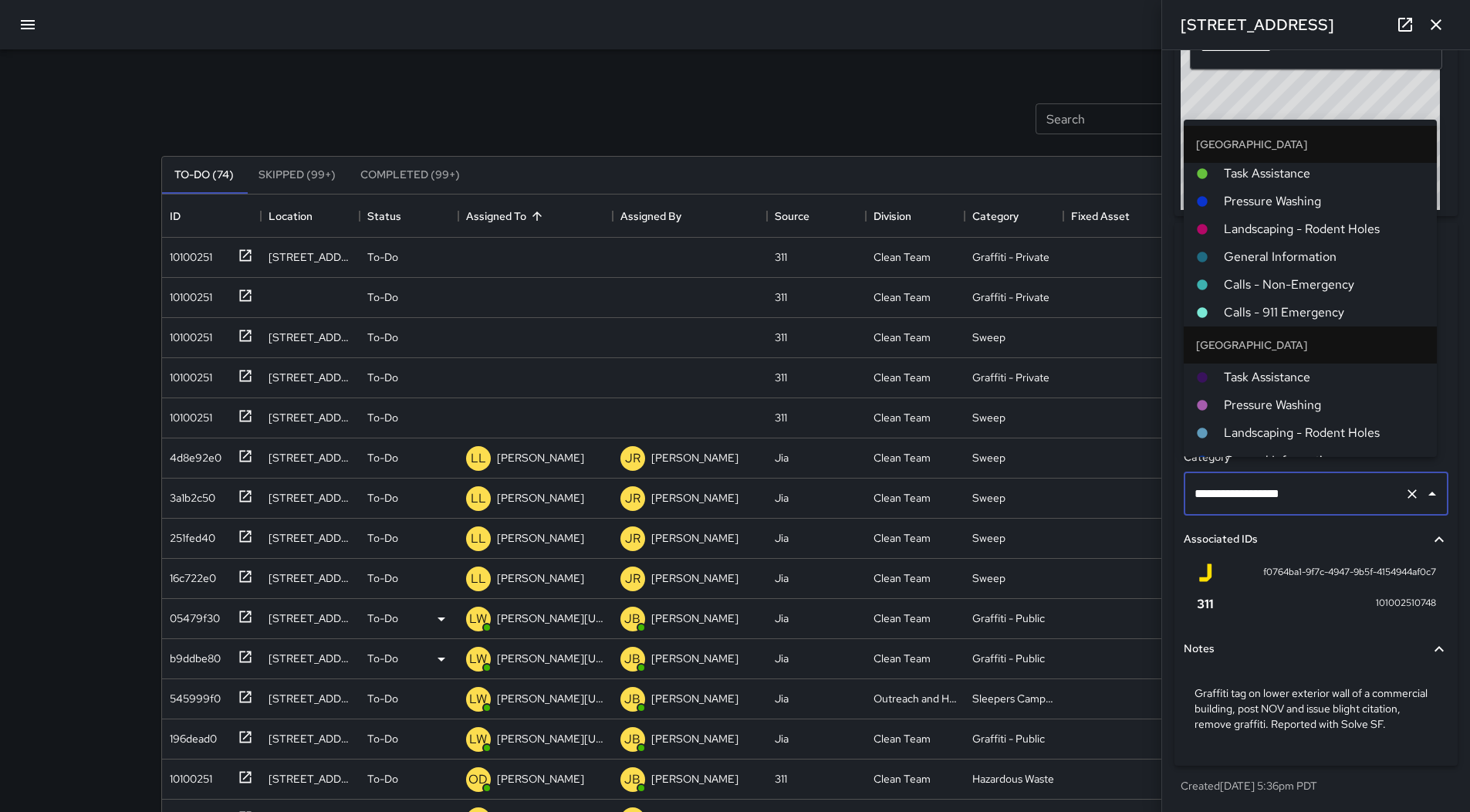
scroll to position [983, 0]
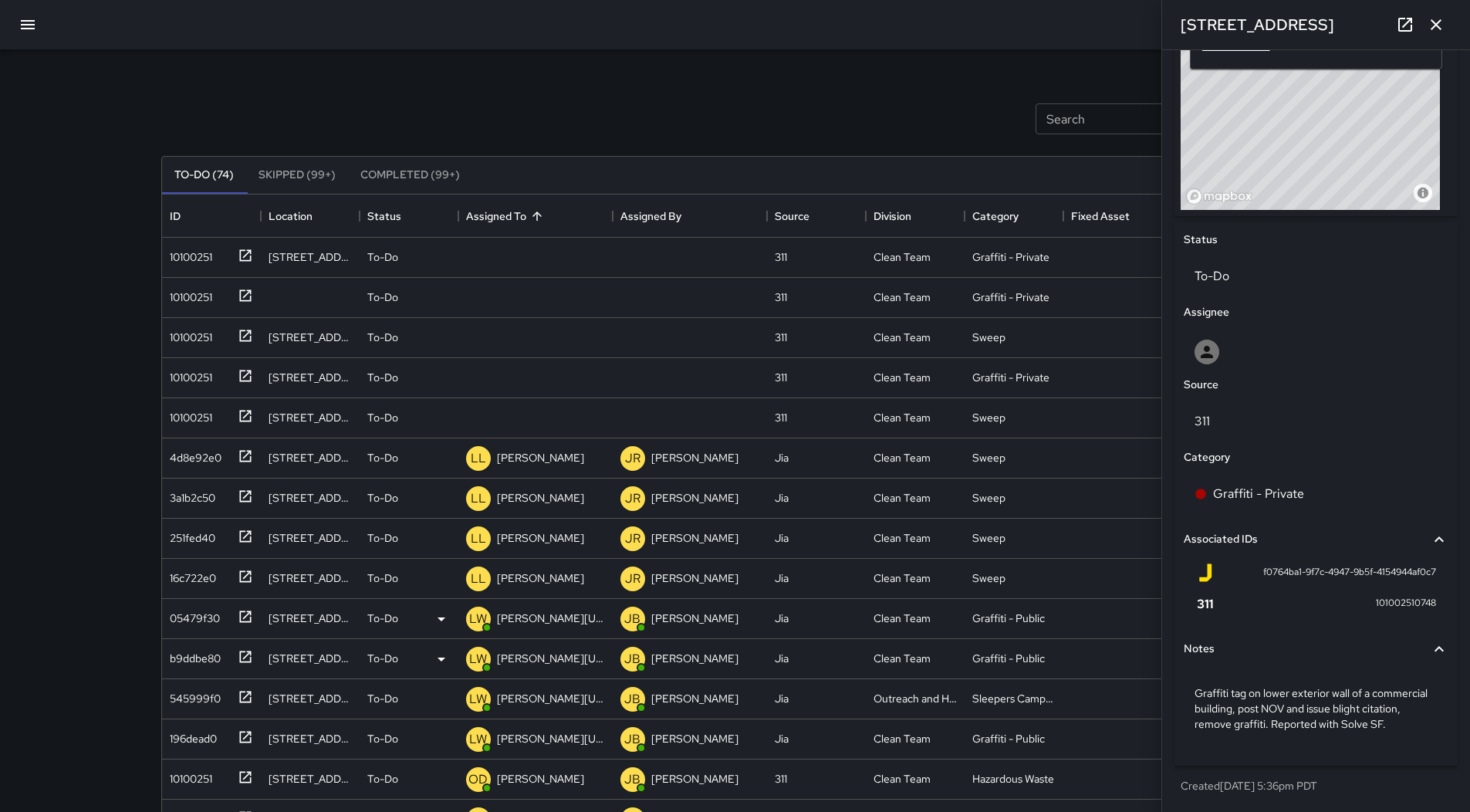
click at [540, 112] on div "Search Search New Task" at bounding box center [735, 119] width 1154 height 80
click at [530, 251] on p "Unassigned" at bounding box center [524, 257] width 55 height 15
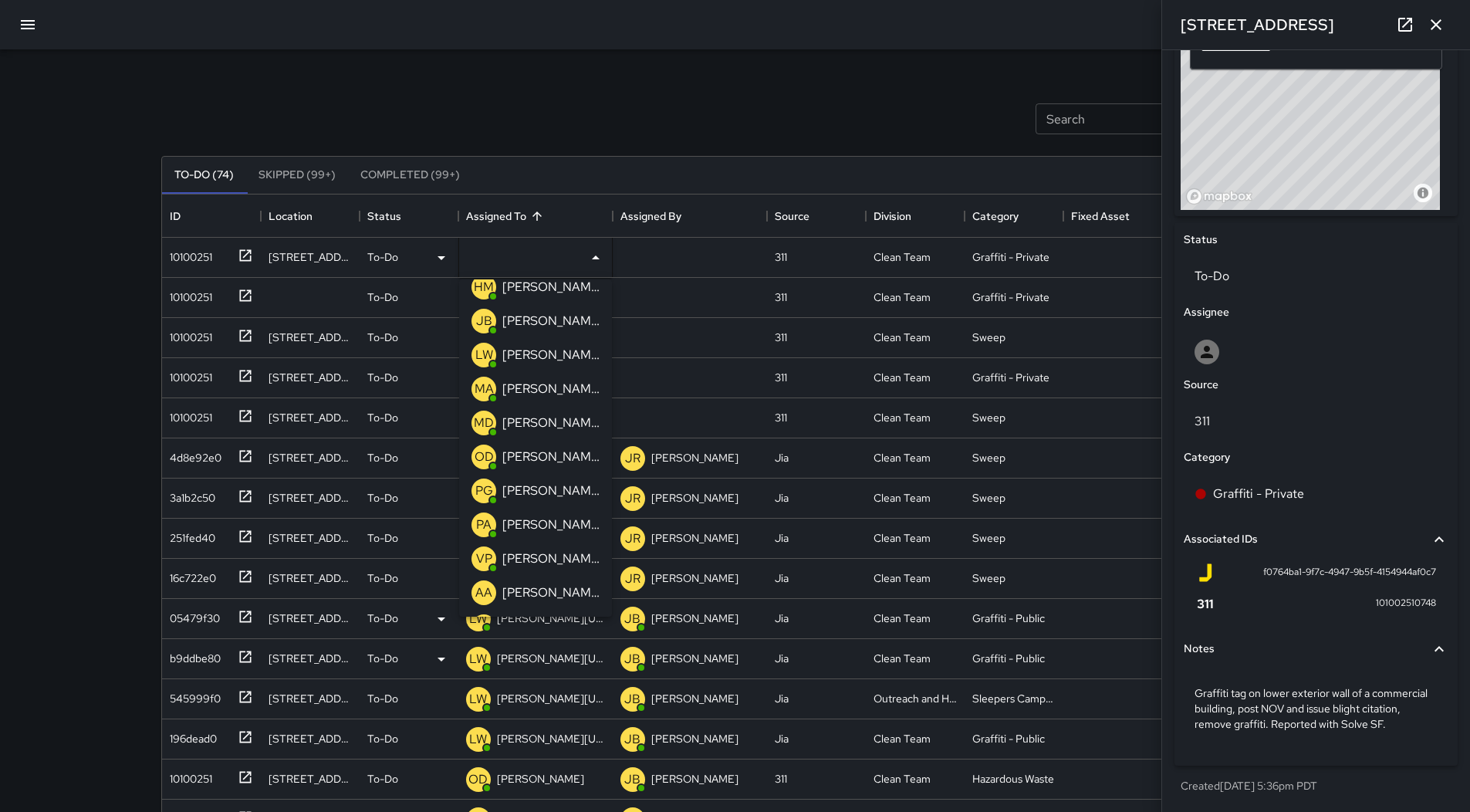
scroll to position [77, 0]
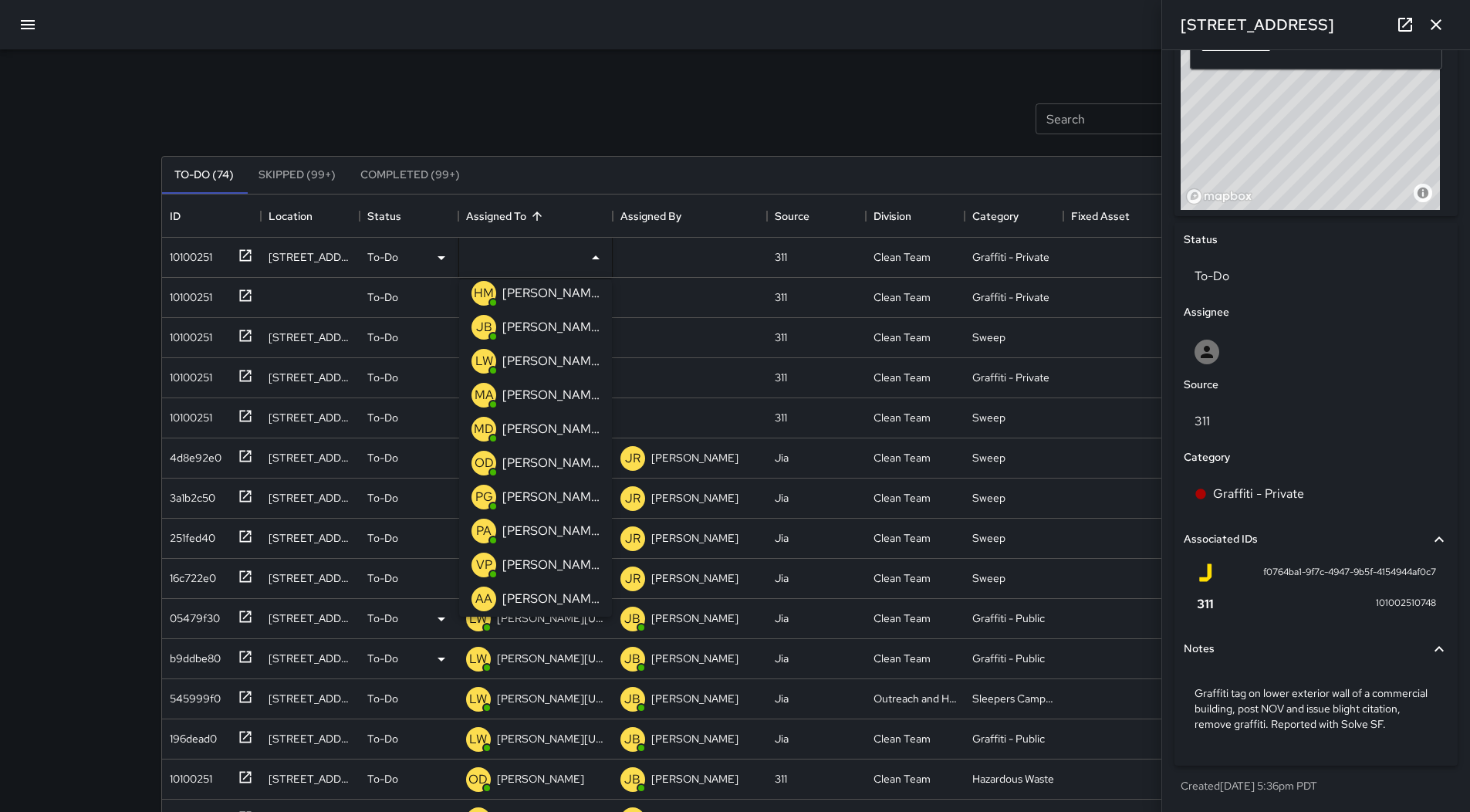
click at [534, 461] on p "[PERSON_NAME]" at bounding box center [551, 463] width 97 height 18
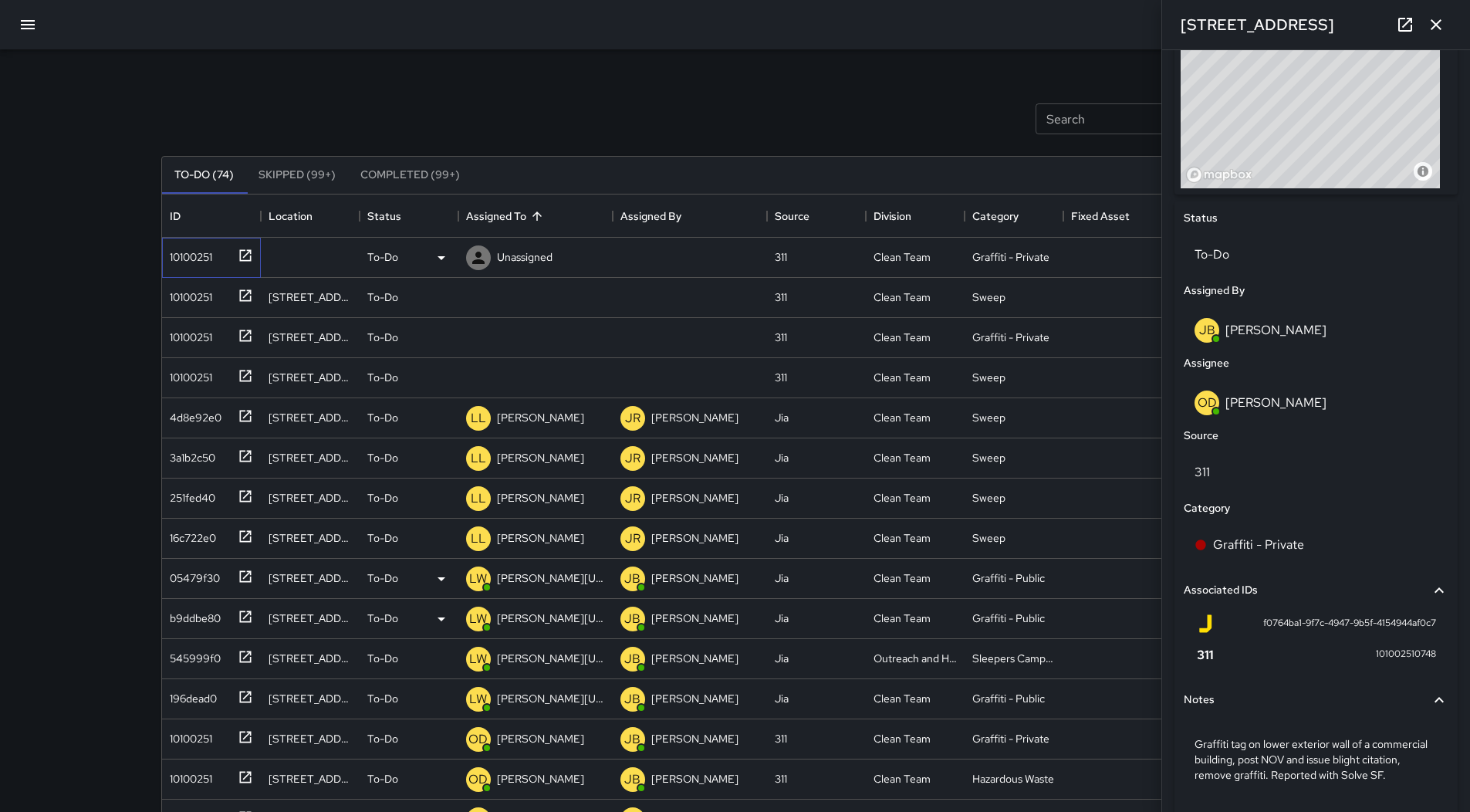
click at [173, 245] on div "10100251" at bounding box center [188, 254] width 49 height 22
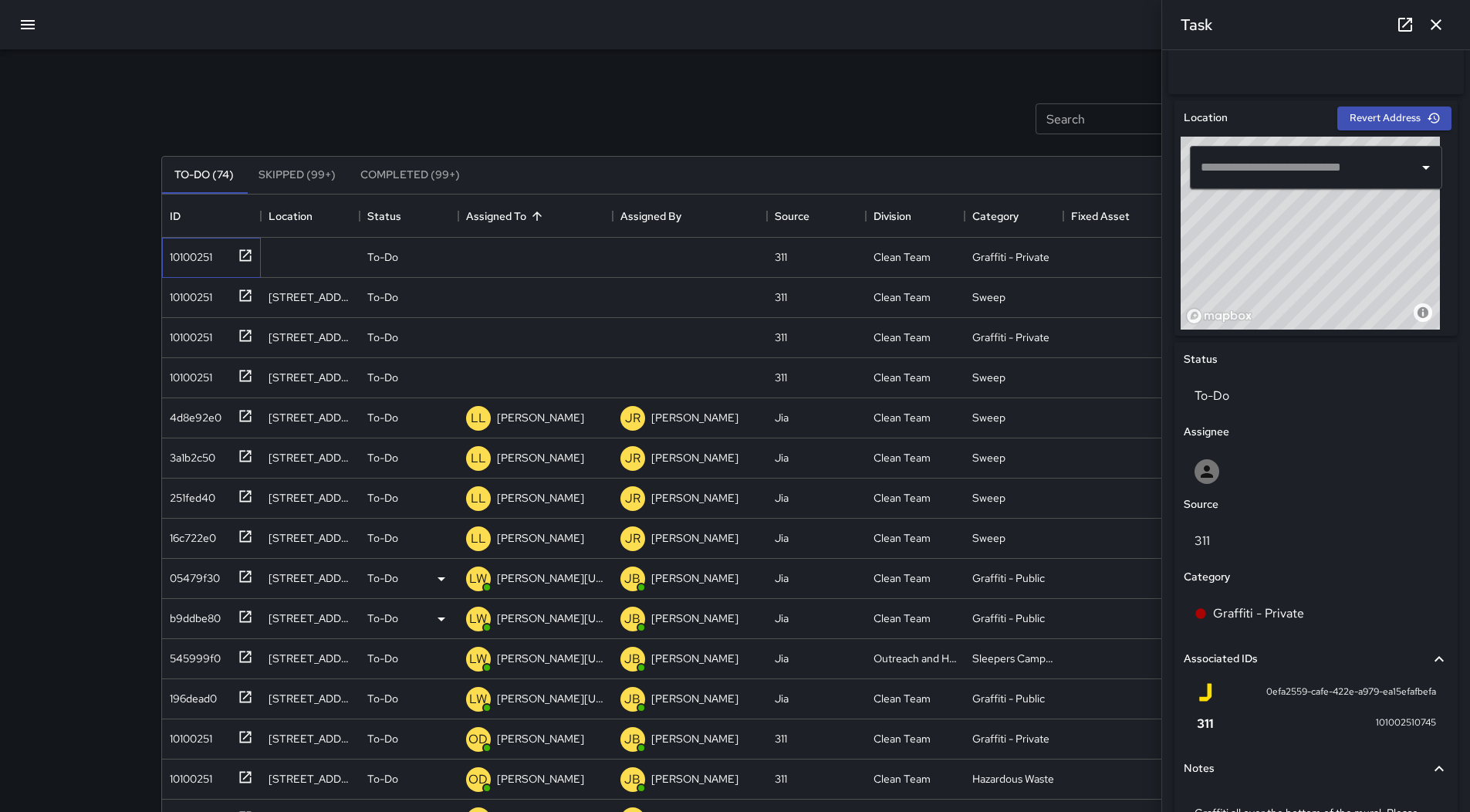
scroll to position [357, 0]
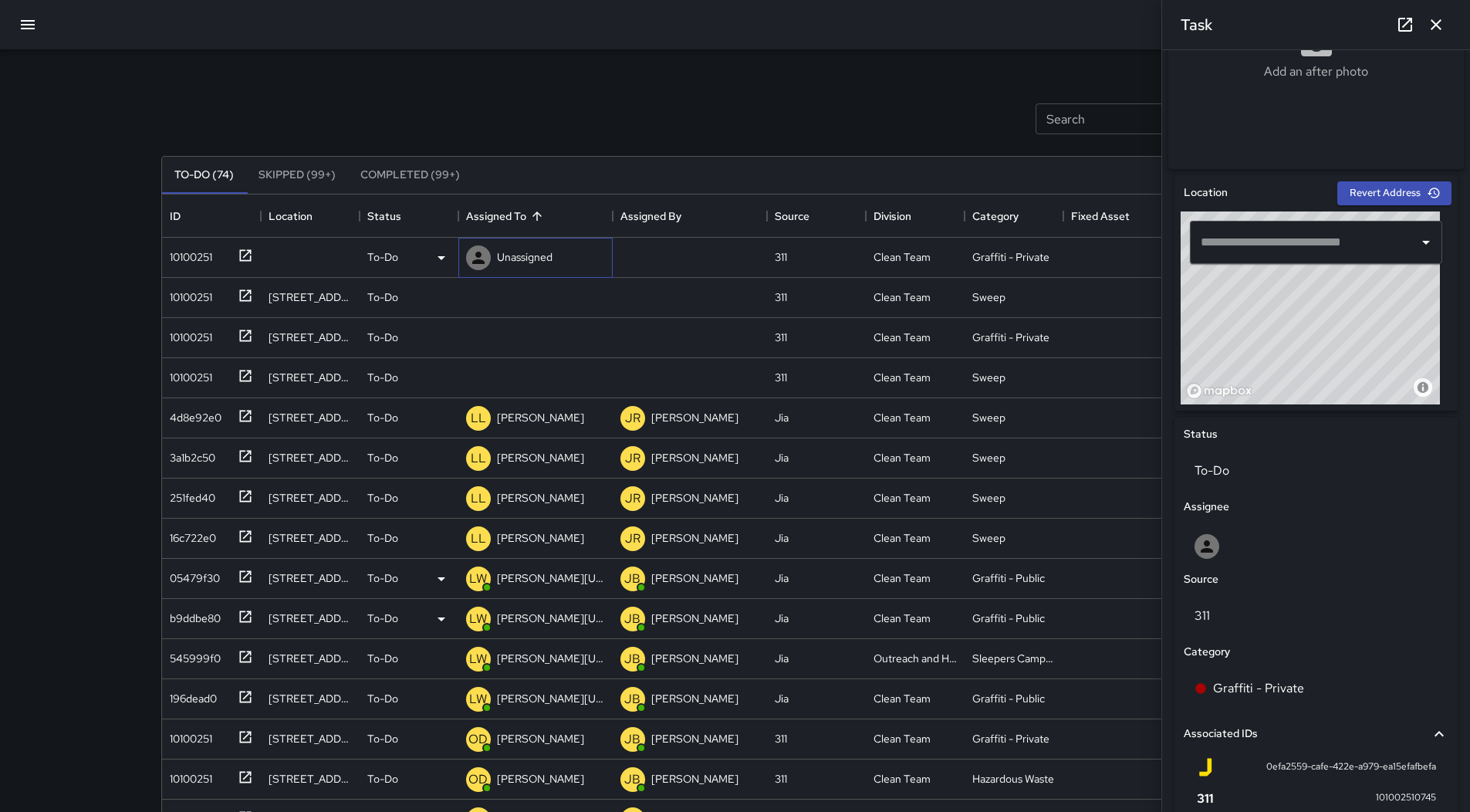
click at [458, 263] on div "Unassigned" at bounding box center [535, 258] width 154 height 40
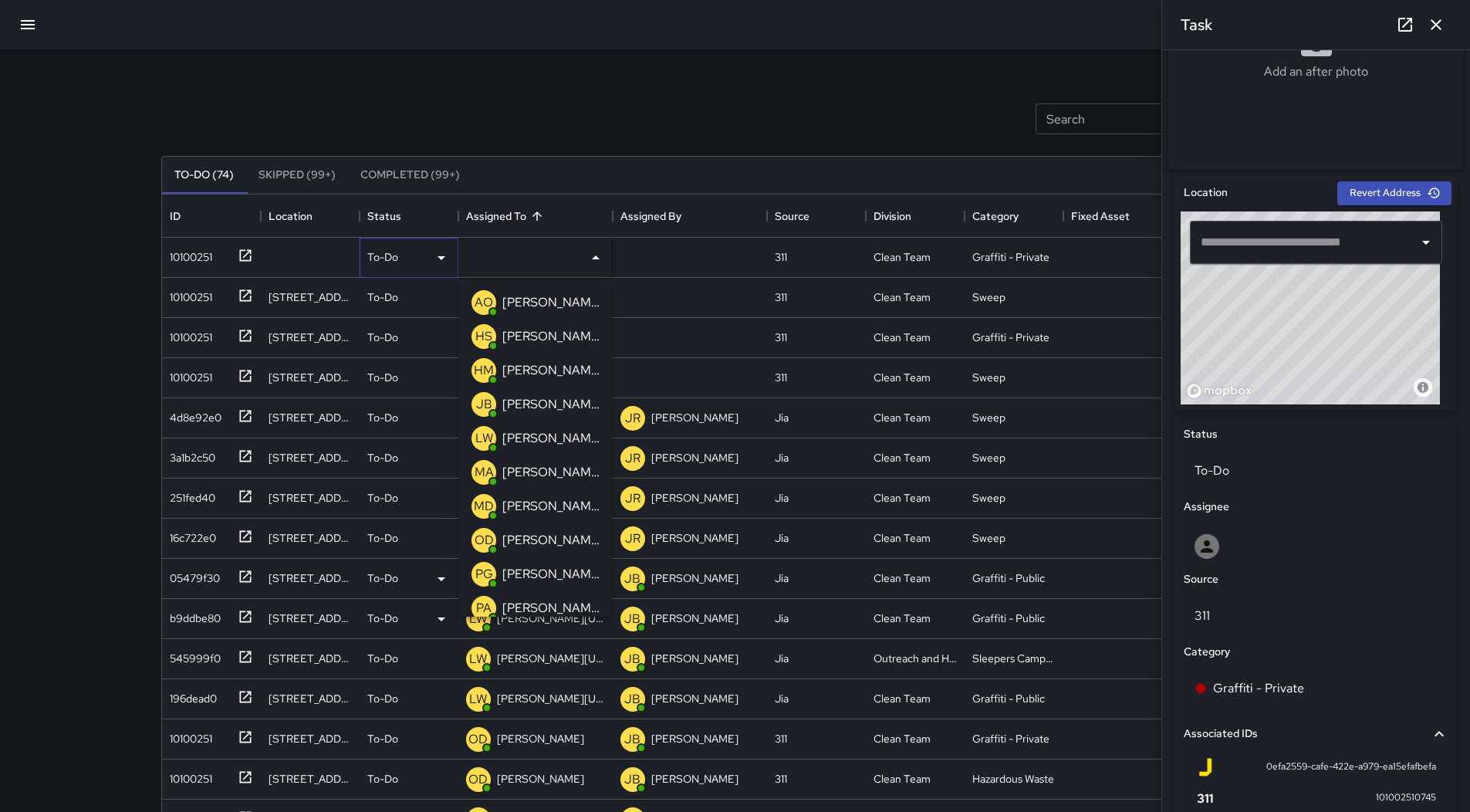
click at [446, 271] on div "To-Do" at bounding box center [408, 258] width 99 height 40
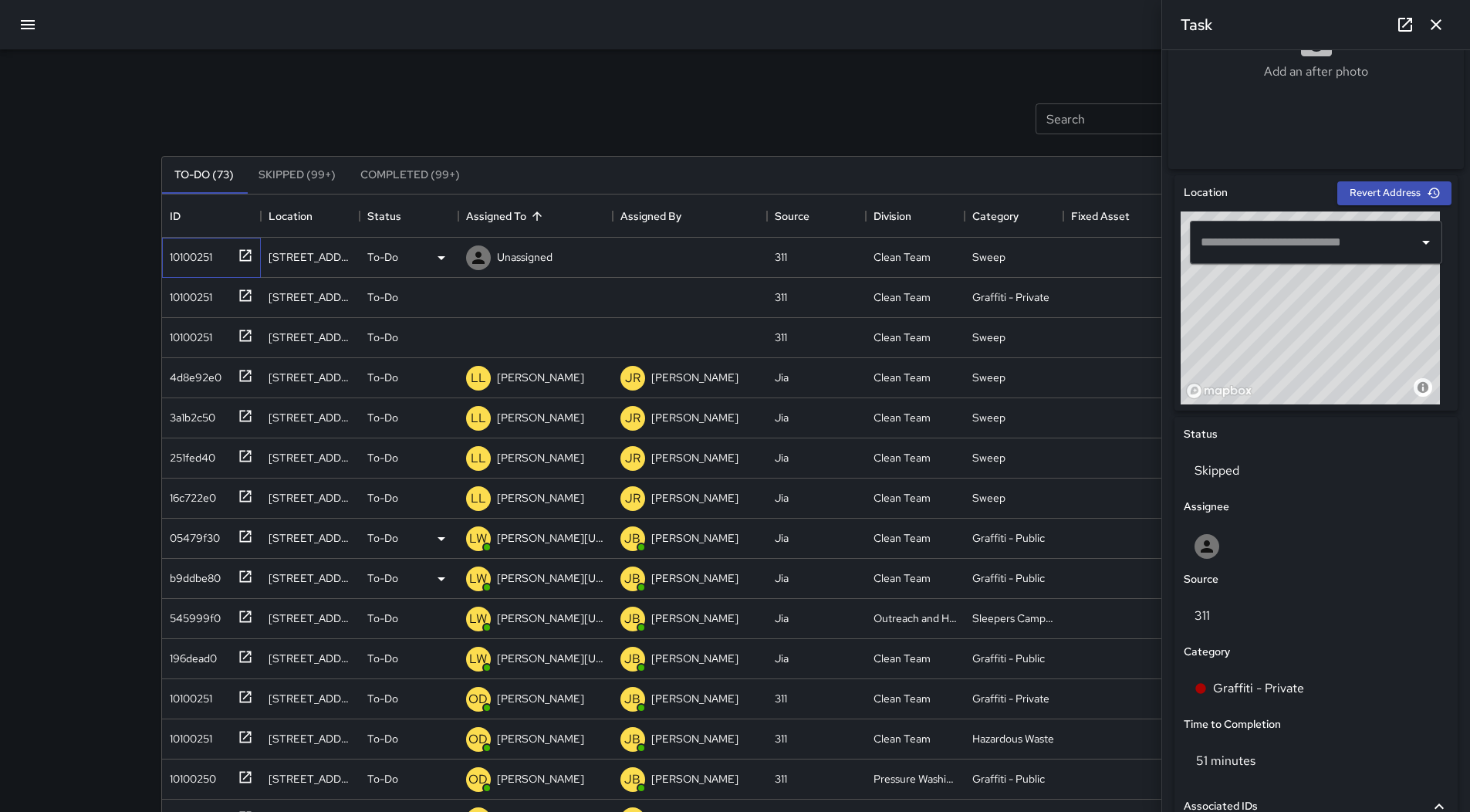
click at [176, 257] on div "10100251" at bounding box center [188, 254] width 49 height 22
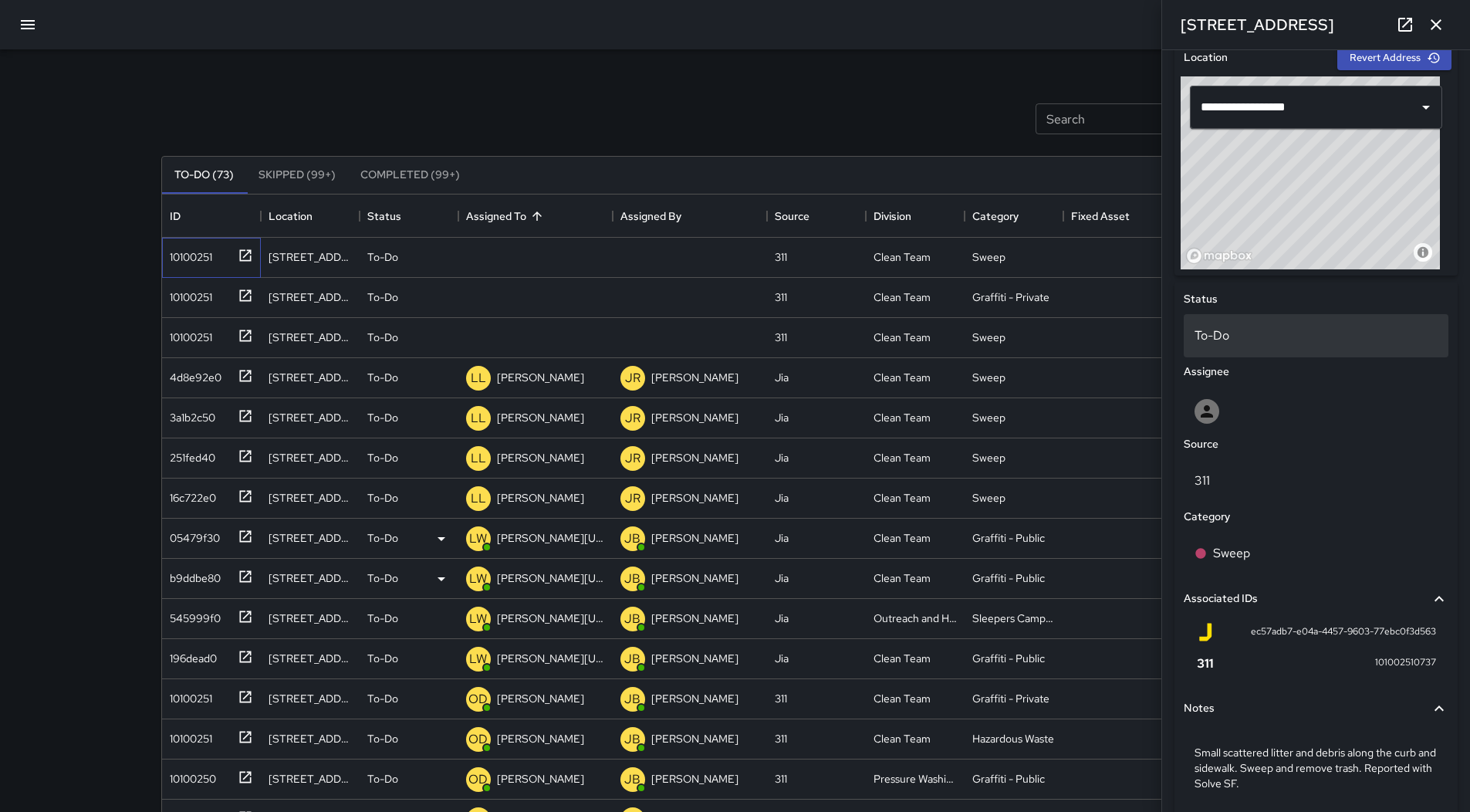
scroll to position [557, 0]
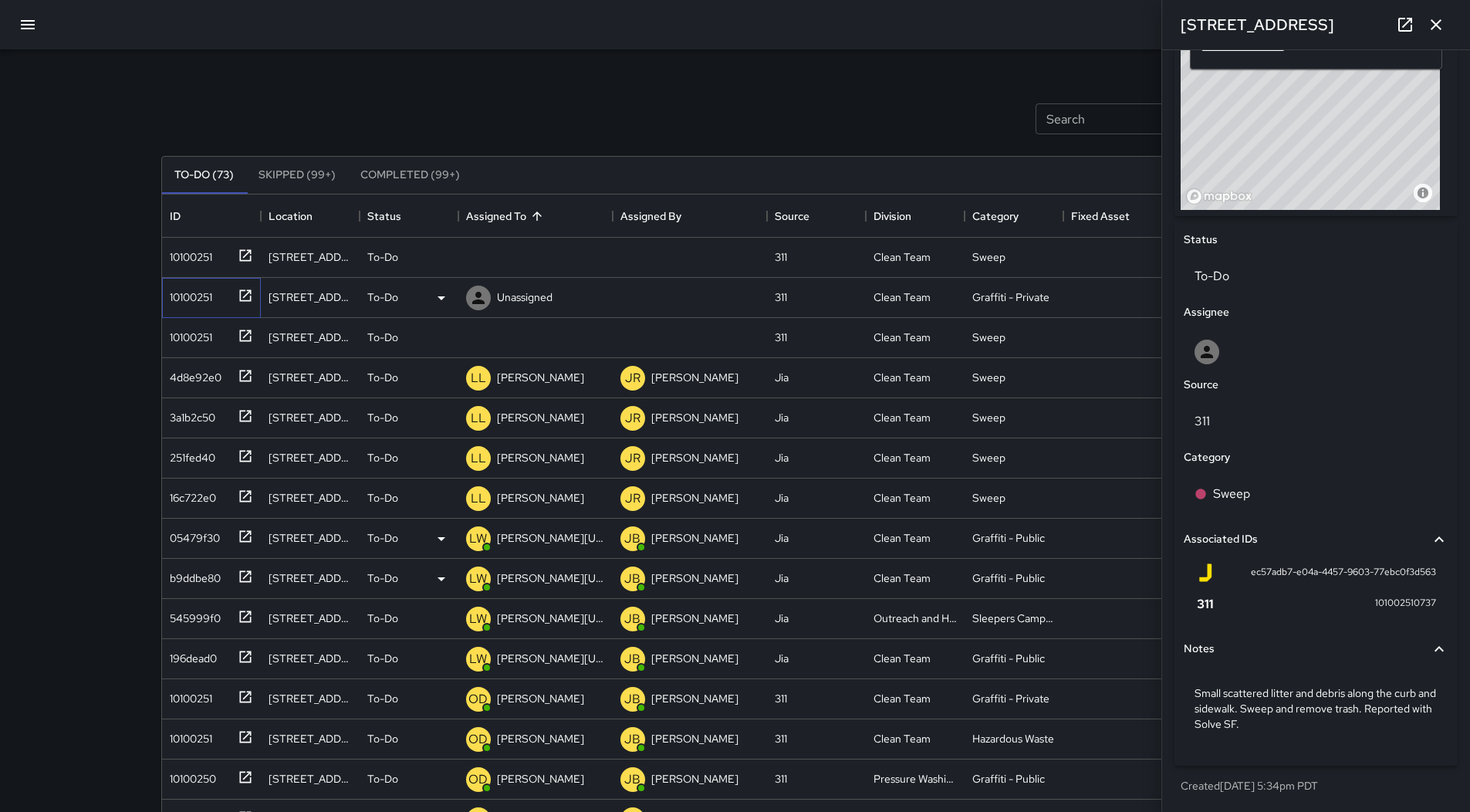
click at [211, 291] on div "10100251" at bounding box center [188, 294] width 49 height 22
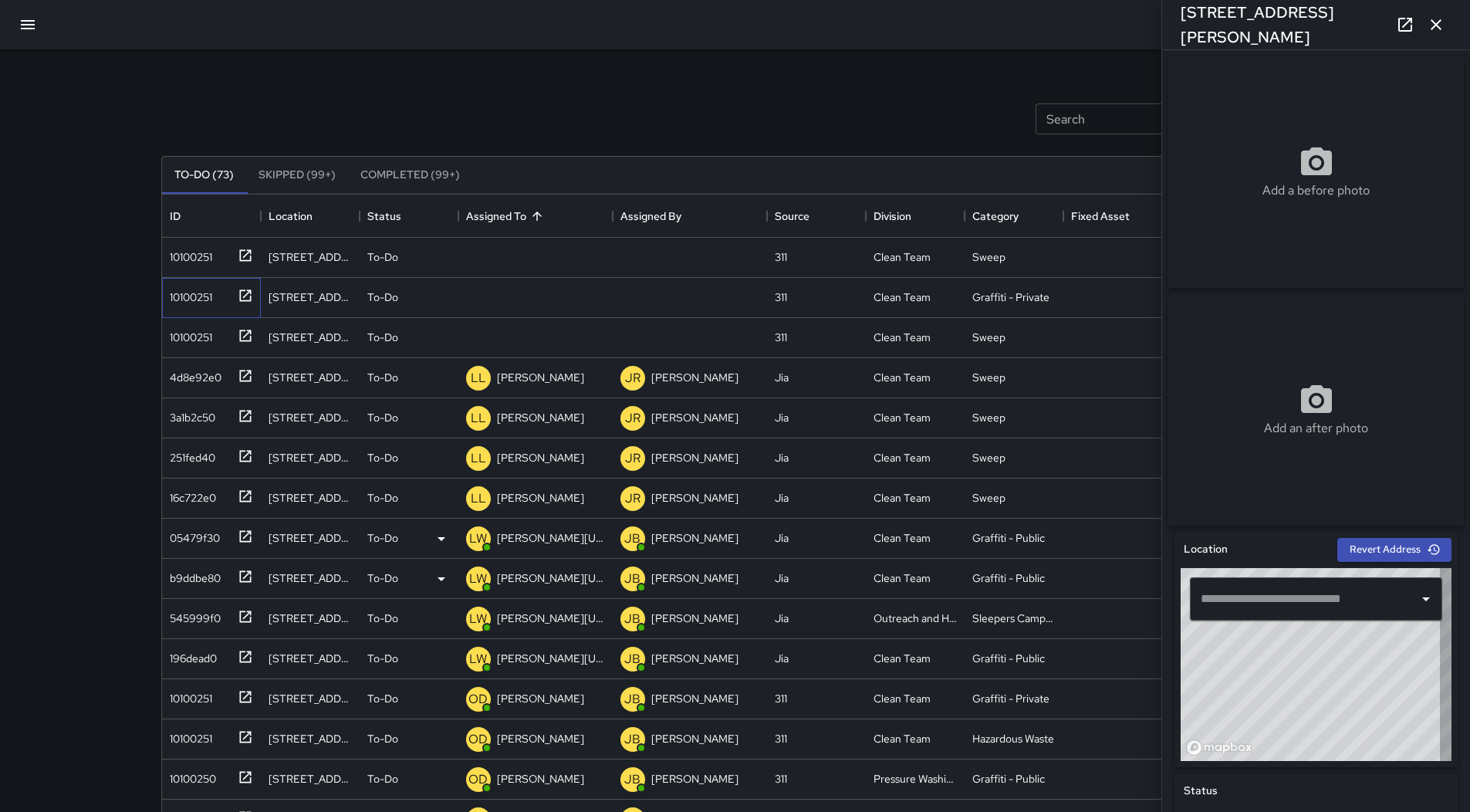
type input "**********"
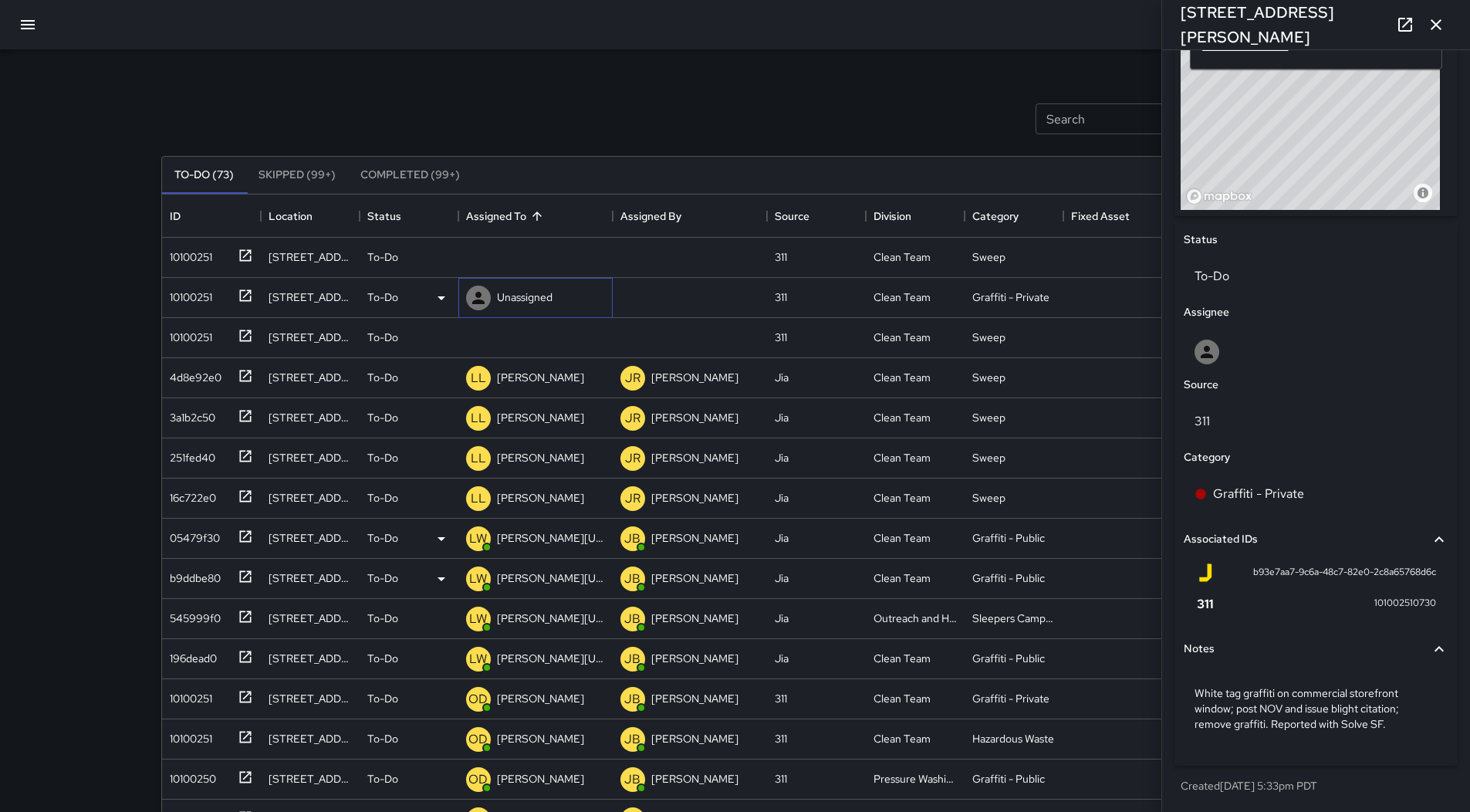
click at [524, 300] on p "Unassigned" at bounding box center [524, 297] width 55 height 15
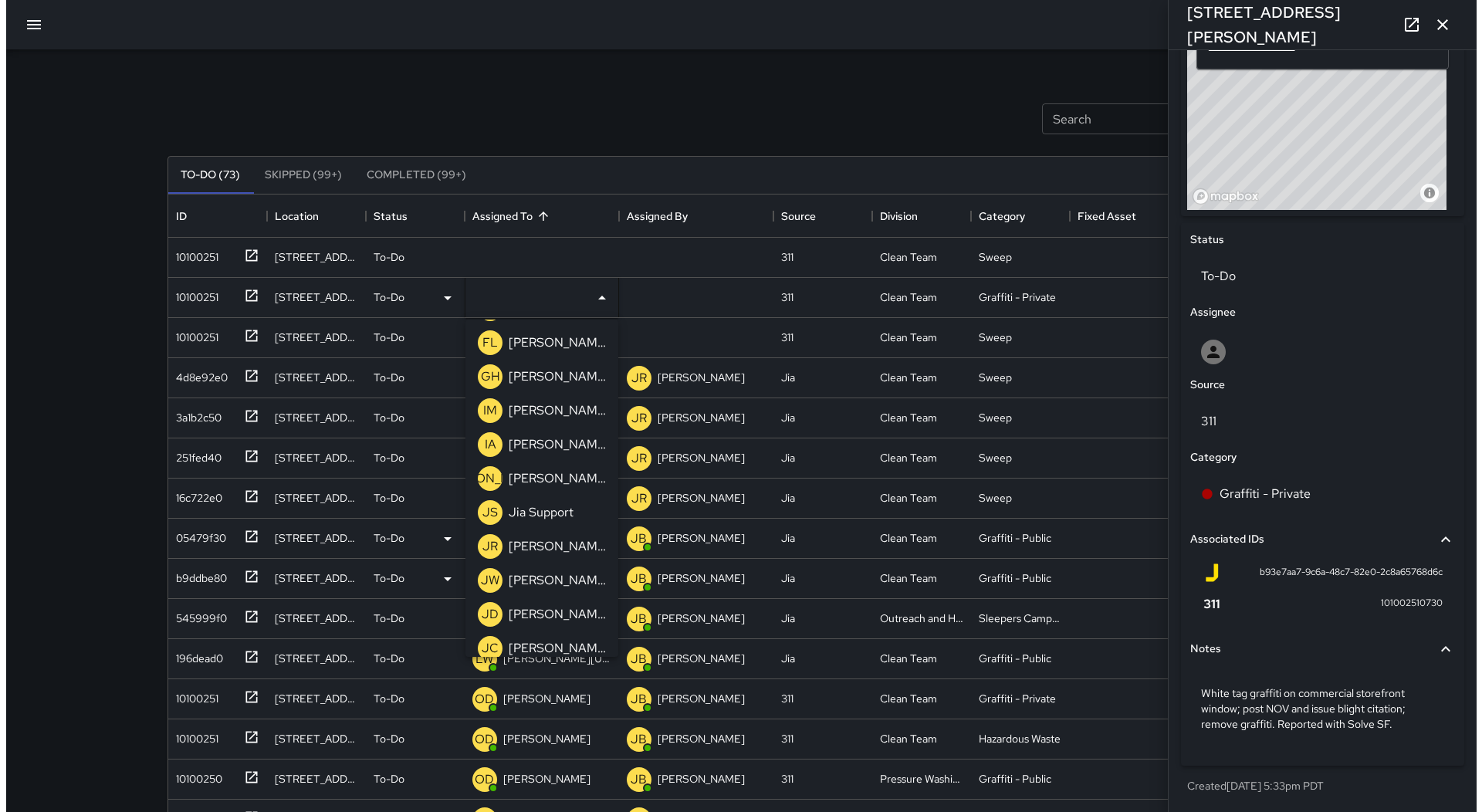
scroll to position [694, 0]
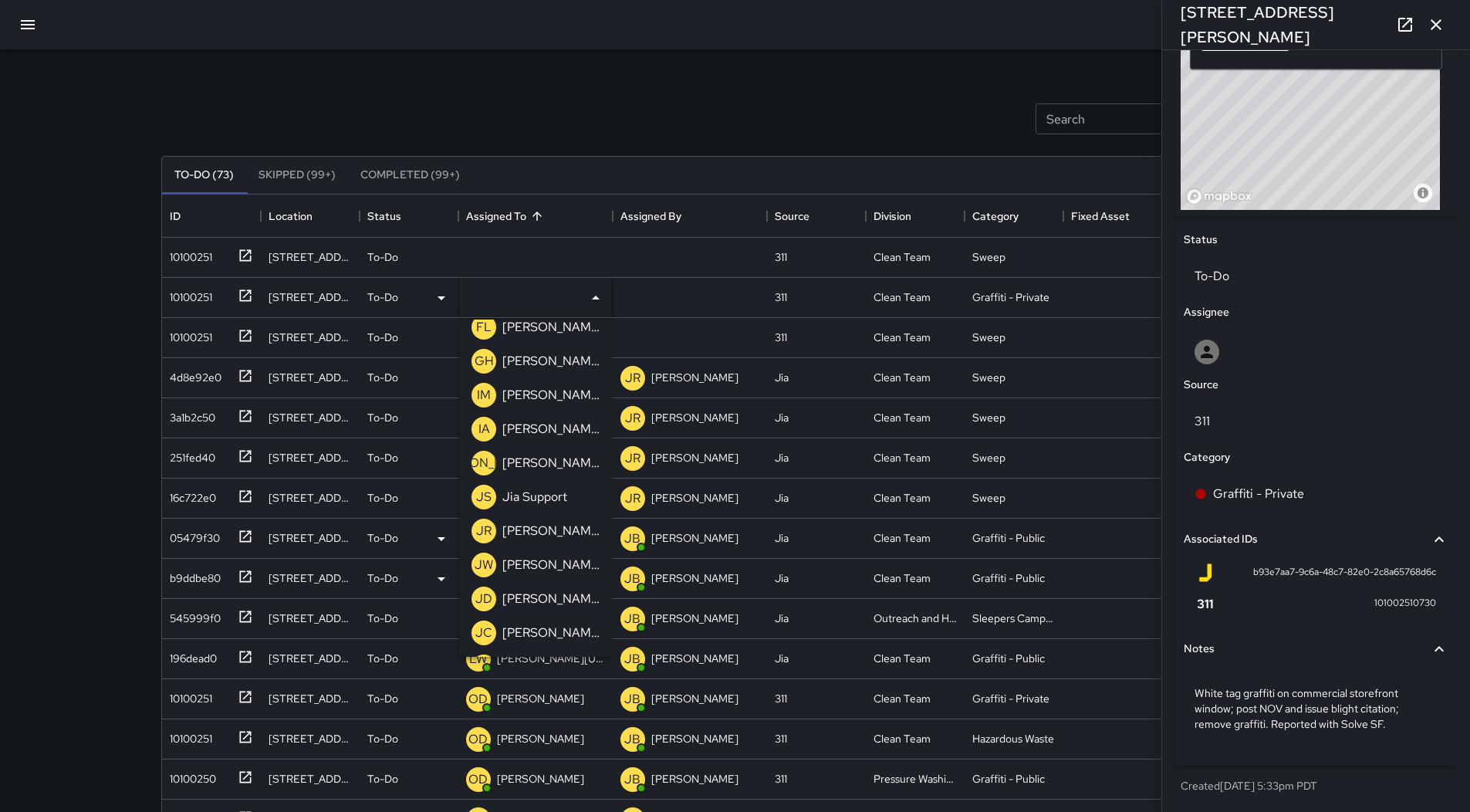
click at [547, 599] on p "[PERSON_NAME]" at bounding box center [551, 599] width 97 height 18
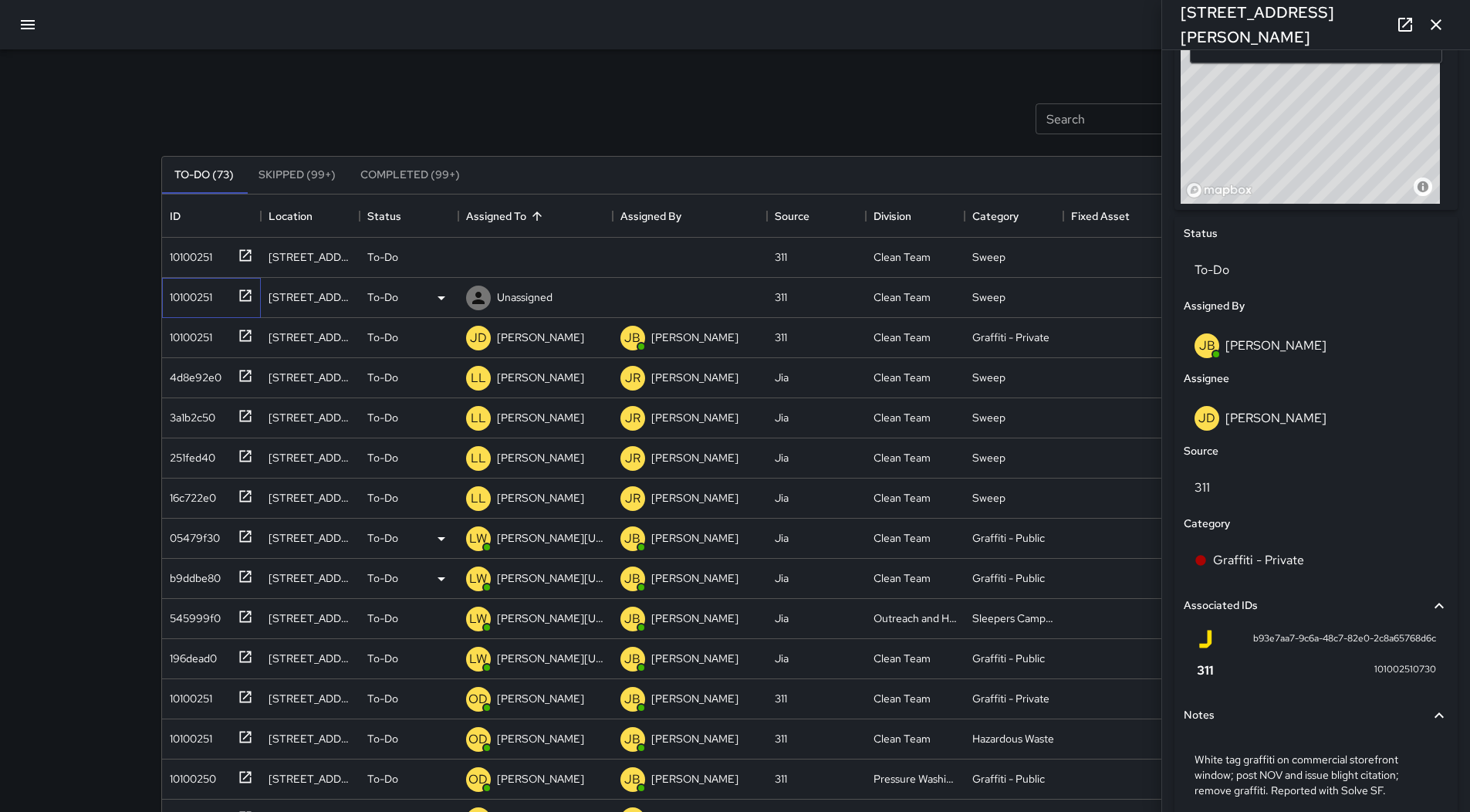
click at [202, 284] on div "10100251" at bounding box center [188, 294] width 49 height 22
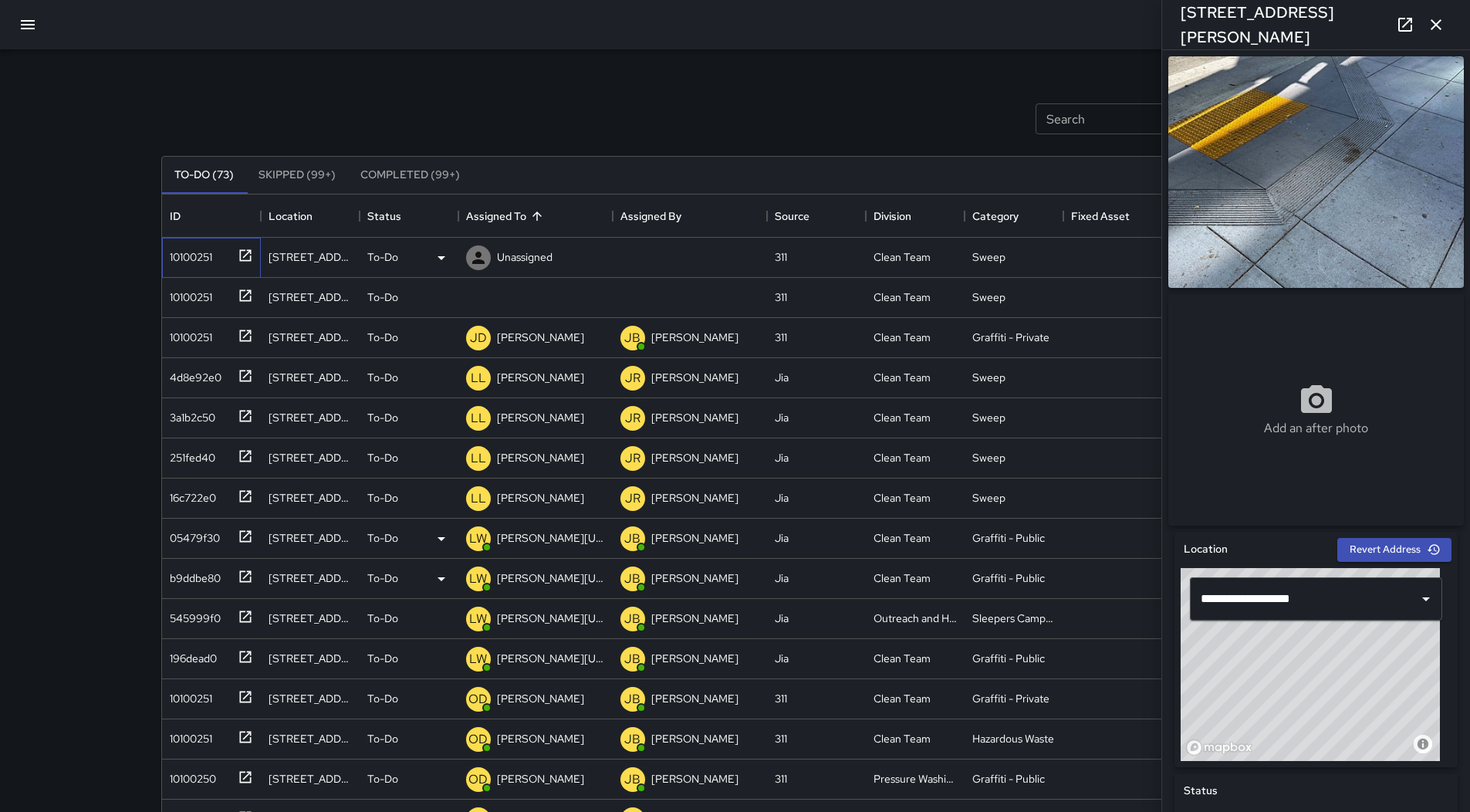
click at [201, 256] on div "10100251" at bounding box center [188, 254] width 49 height 22
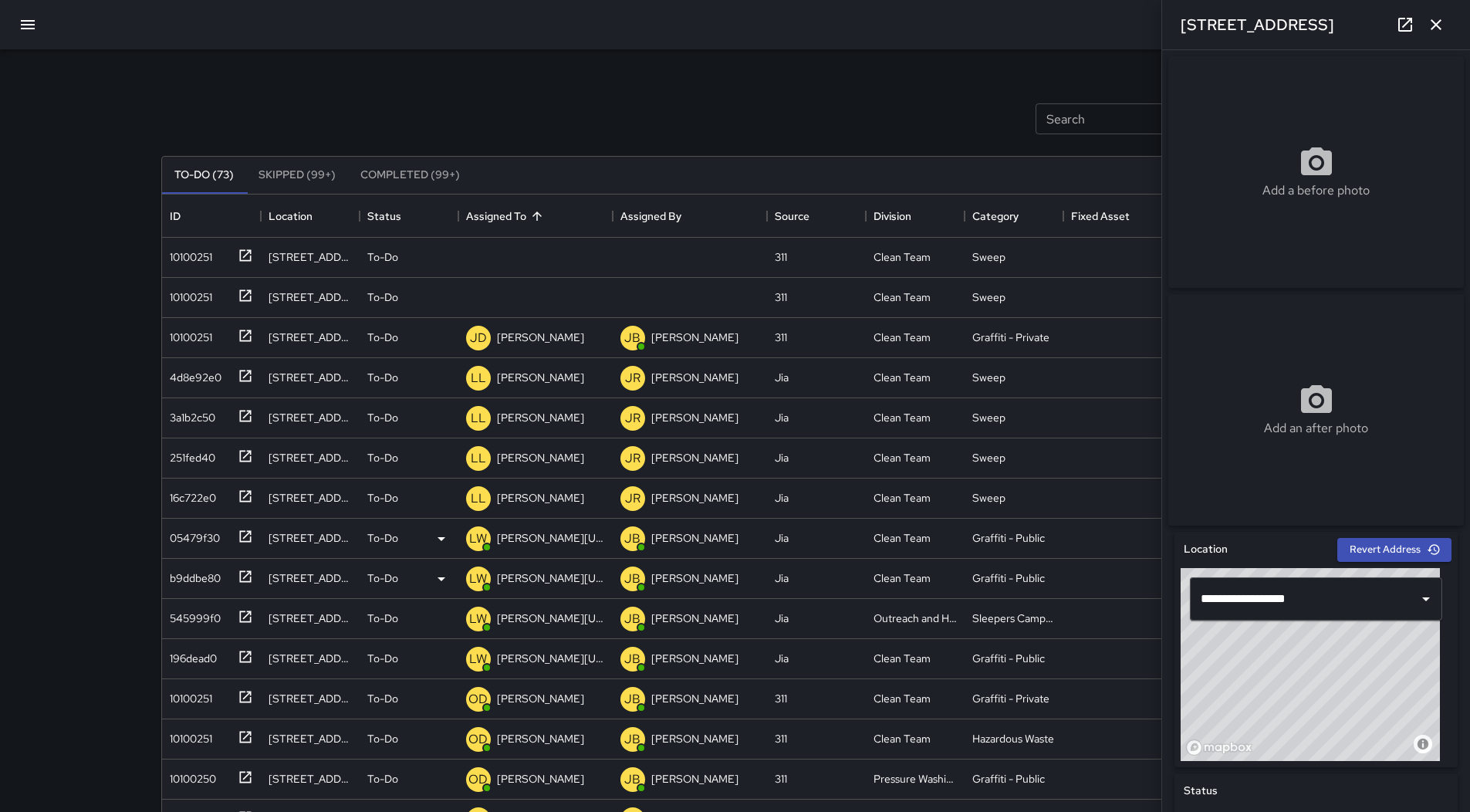
click at [27, 21] on icon "button" at bounding box center [27, 24] width 14 height 9
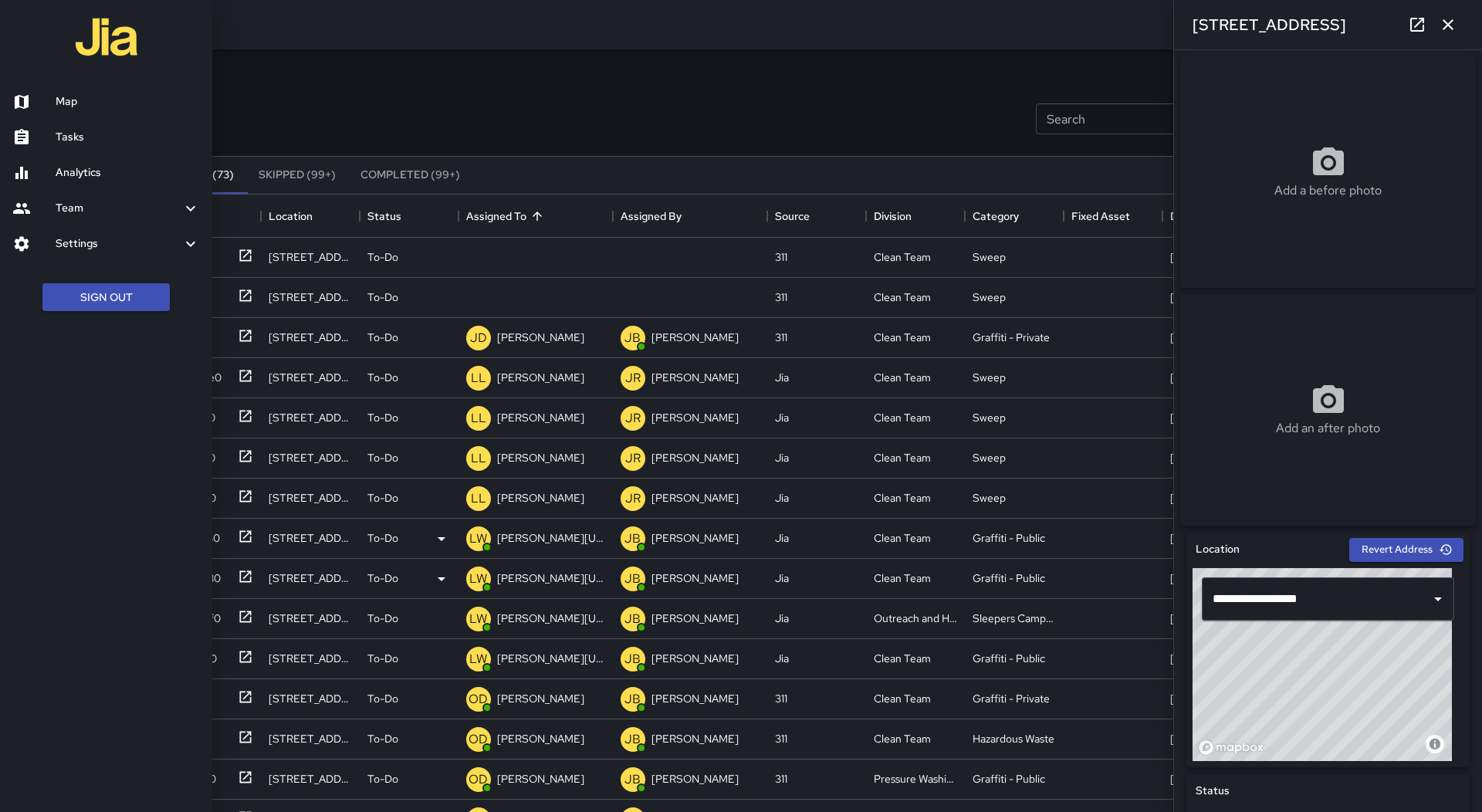
click at [74, 98] on h6 "Map" at bounding box center [127, 102] width 144 height 17
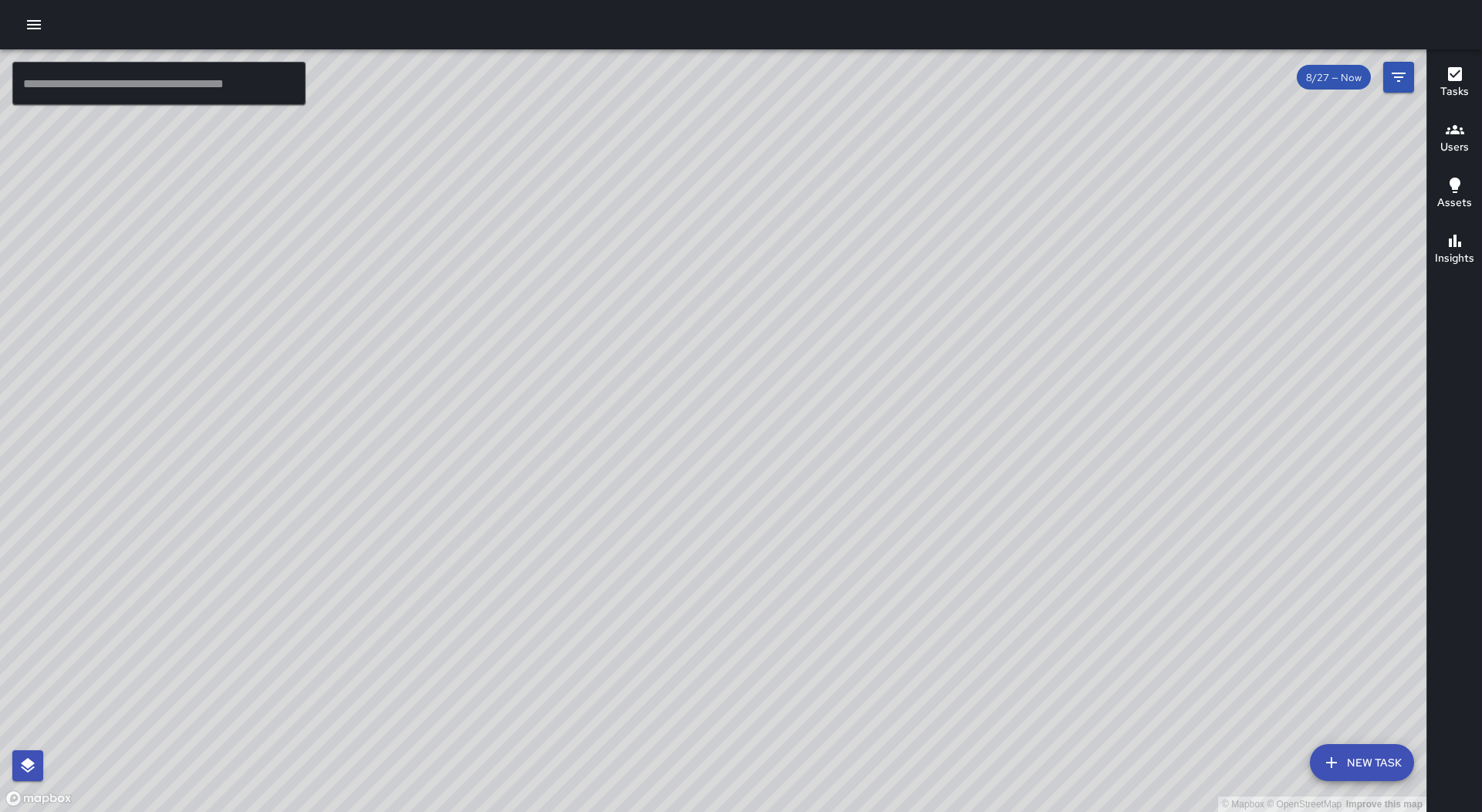
click at [480, 230] on div "© Mapbox © OpenStreetMap Improve this map" at bounding box center [713, 430] width 1427 height 762
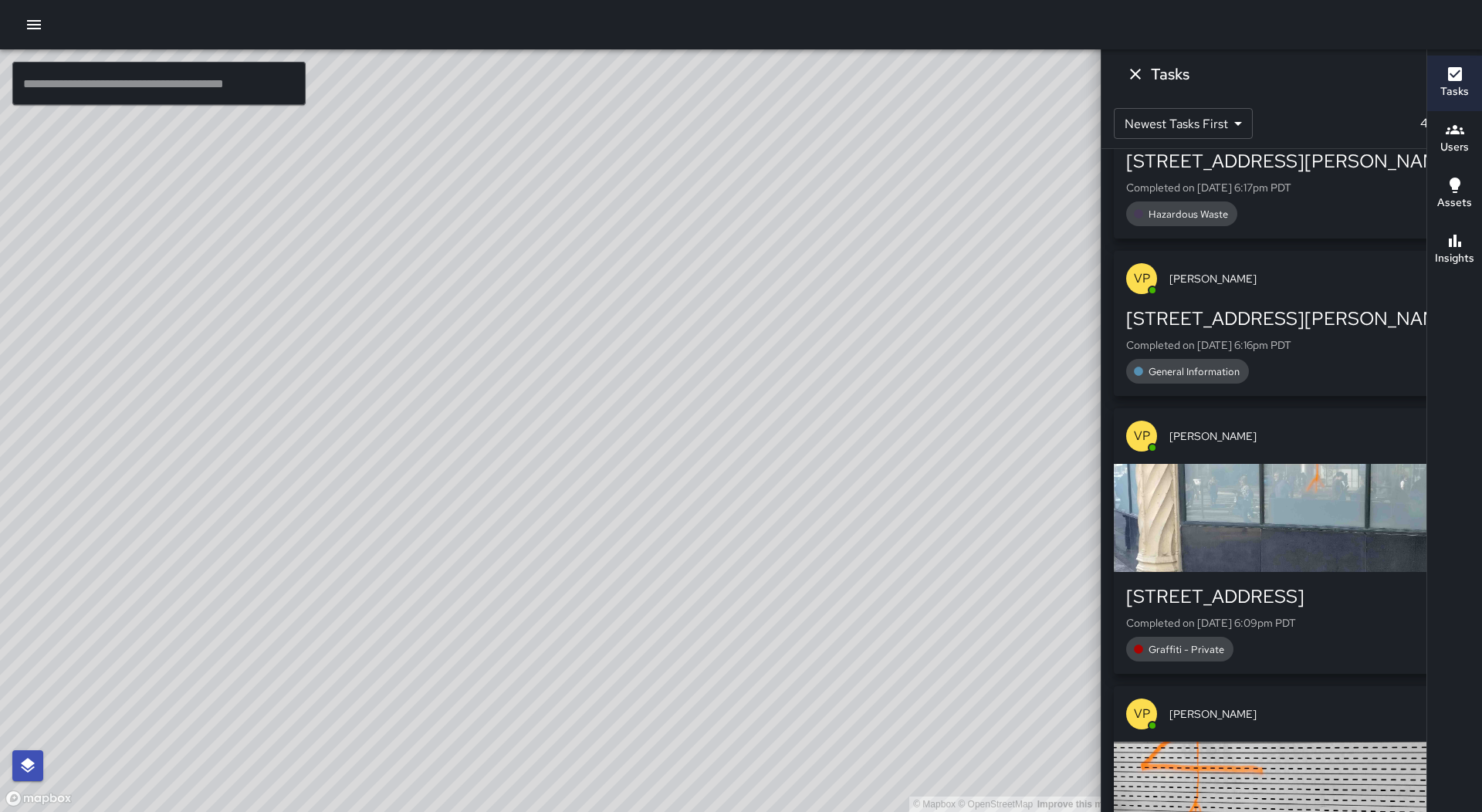
scroll to position [1159, 0]
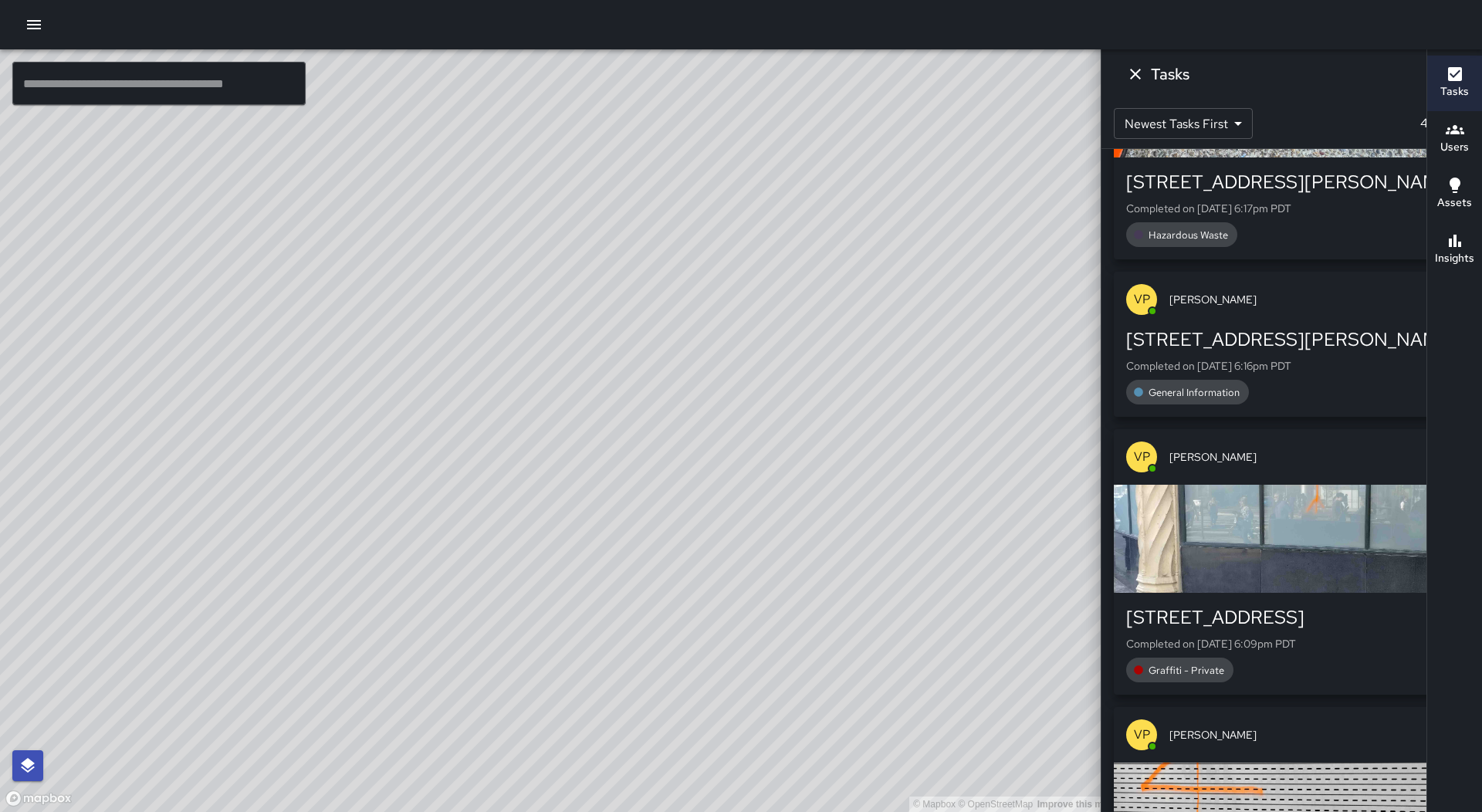
click at [1295, 505] on div "button" at bounding box center [1291, 538] width 356 height 108
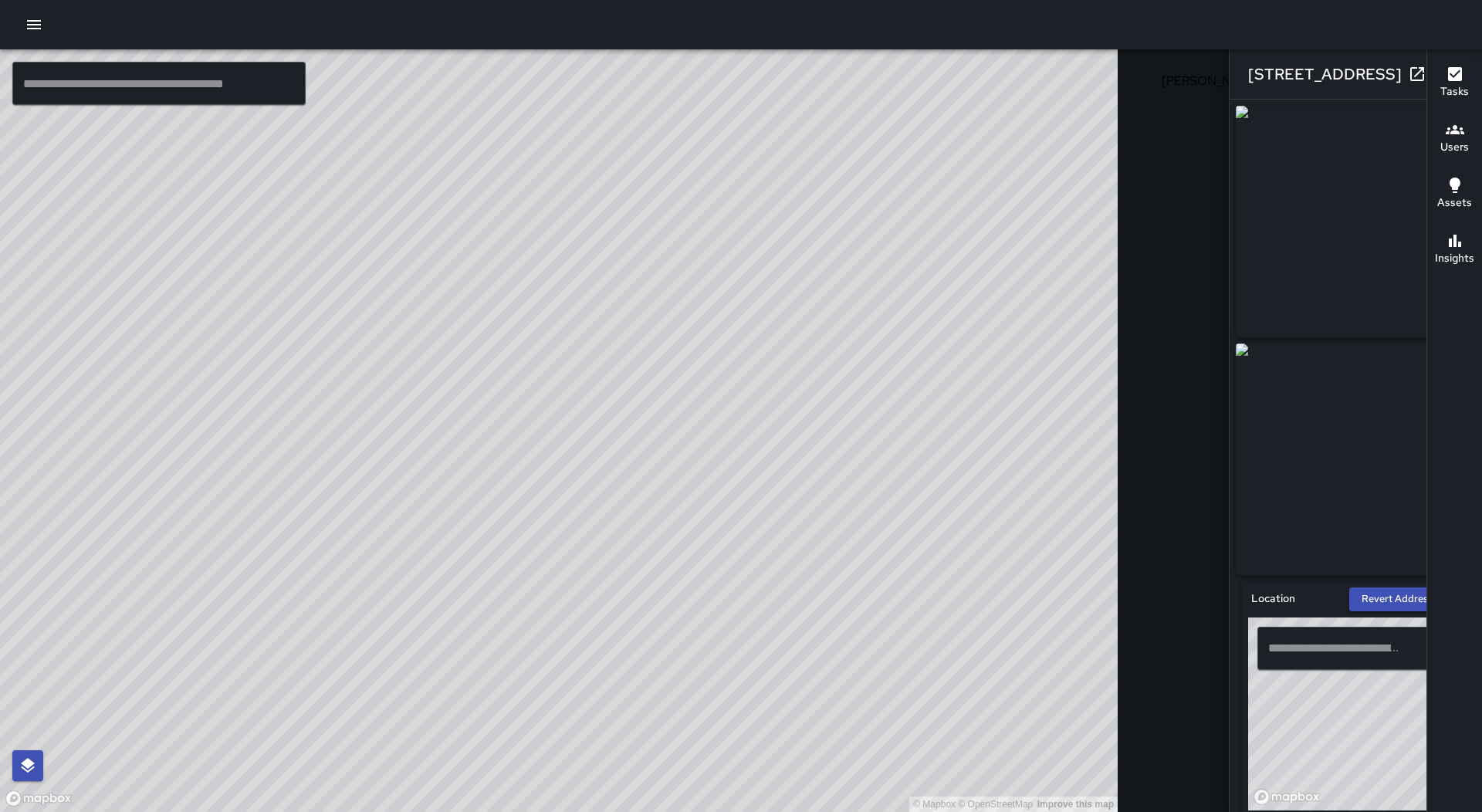
type input "**********"
click at [1438, 78] on icon "button" at bounding box center [1448, 73] width 18 height 18
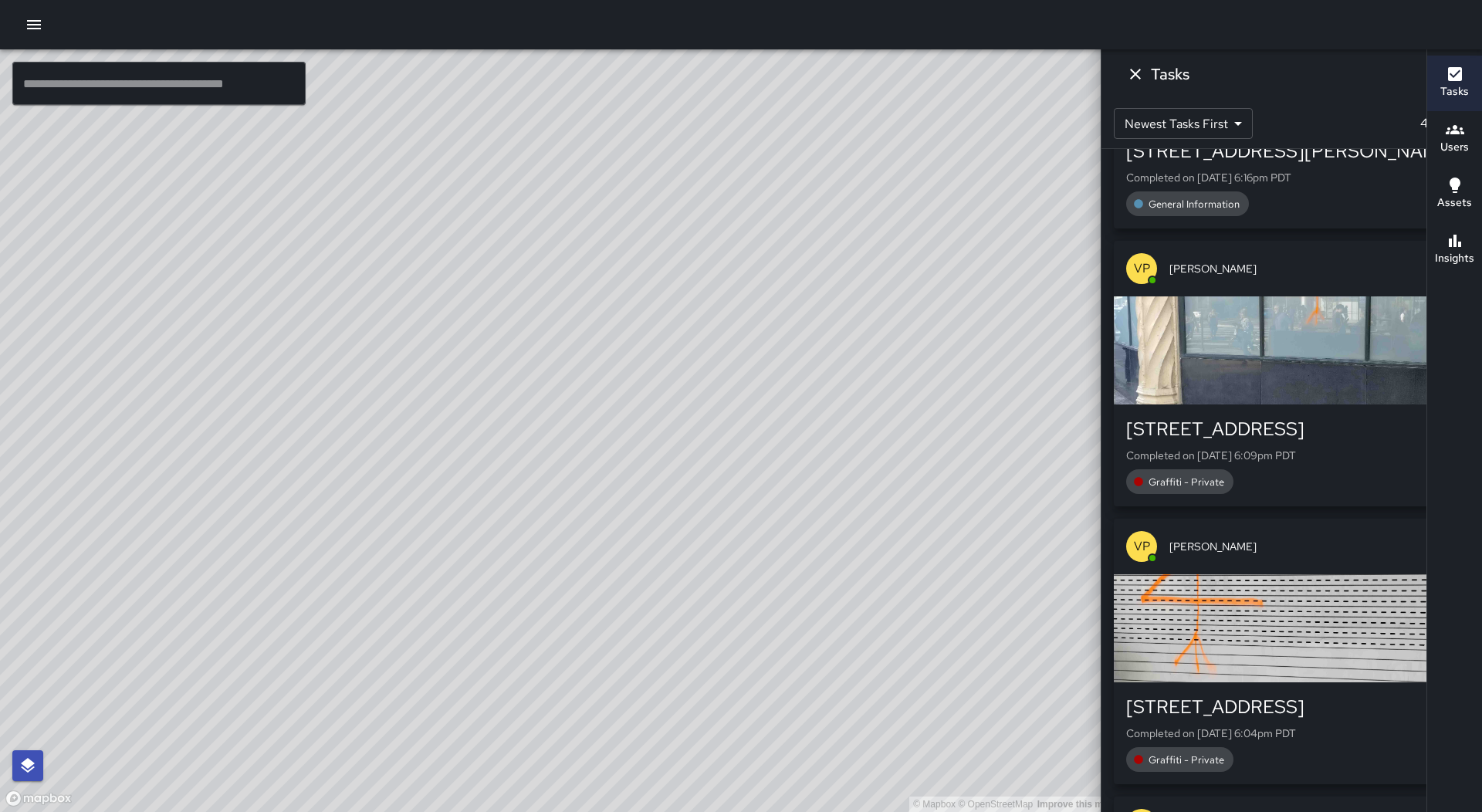
scroll to position [1467, 0]
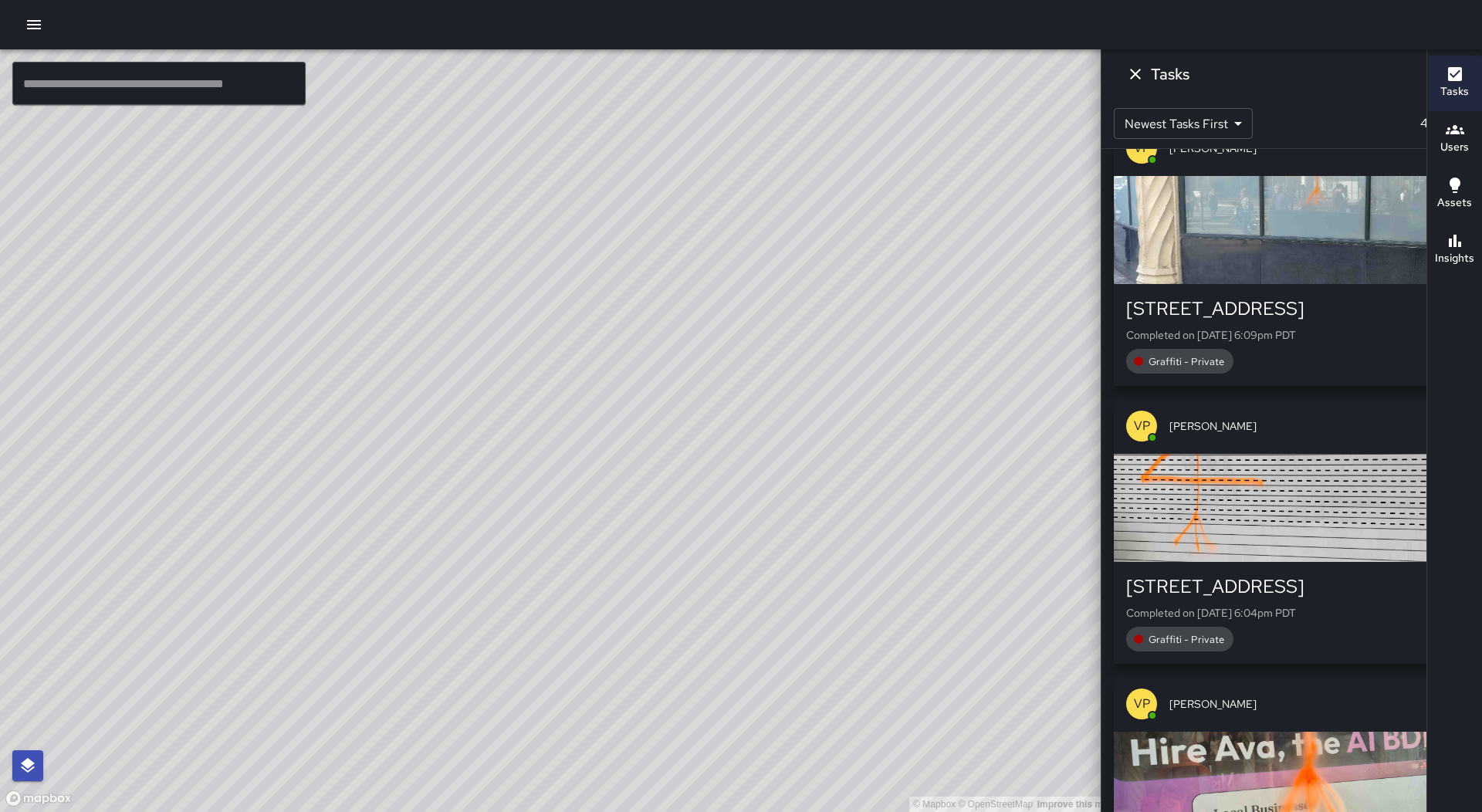
click at [1288, 505] on div "button" at bounding box center [1291, 507] width 356 height 108
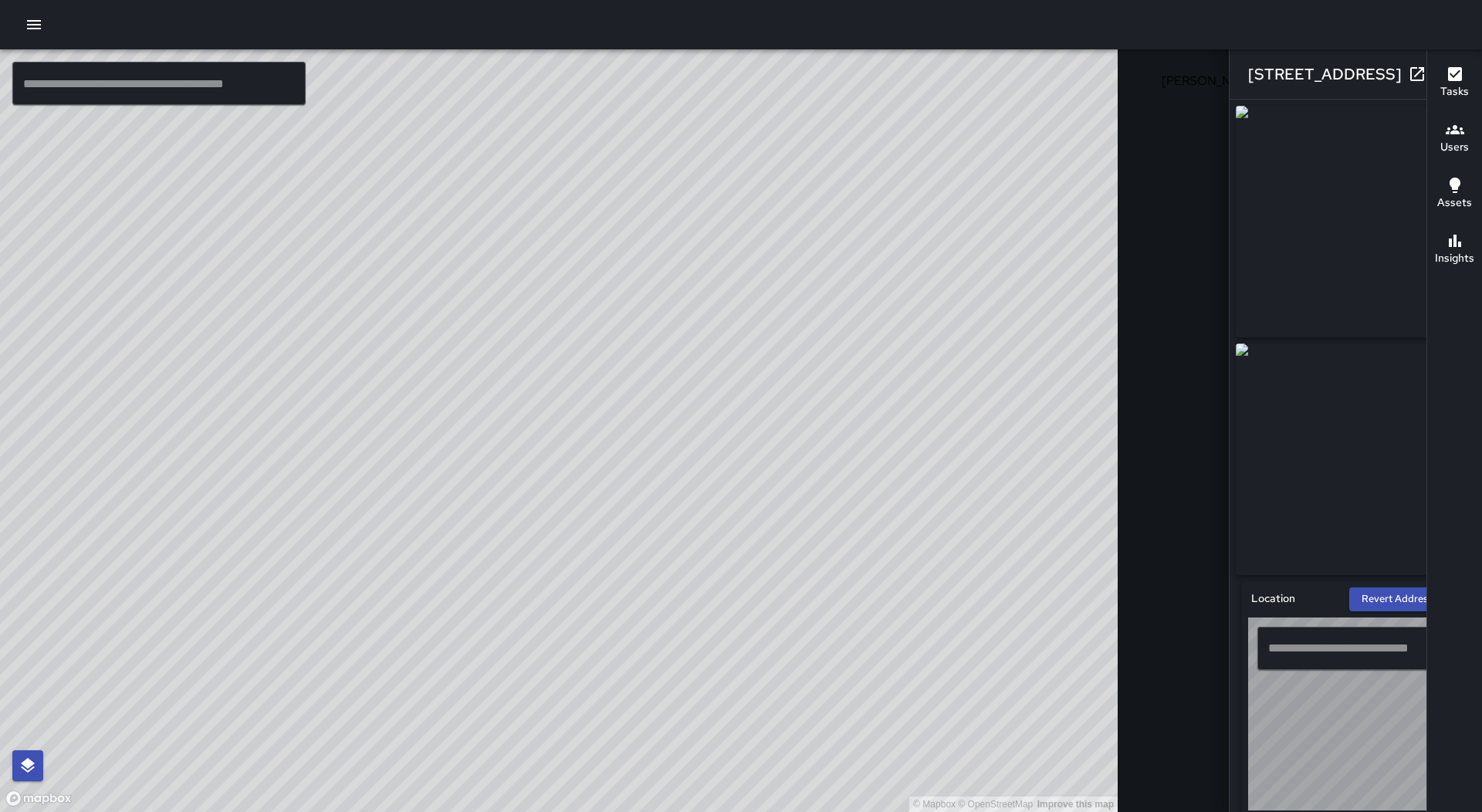
type input "**********"
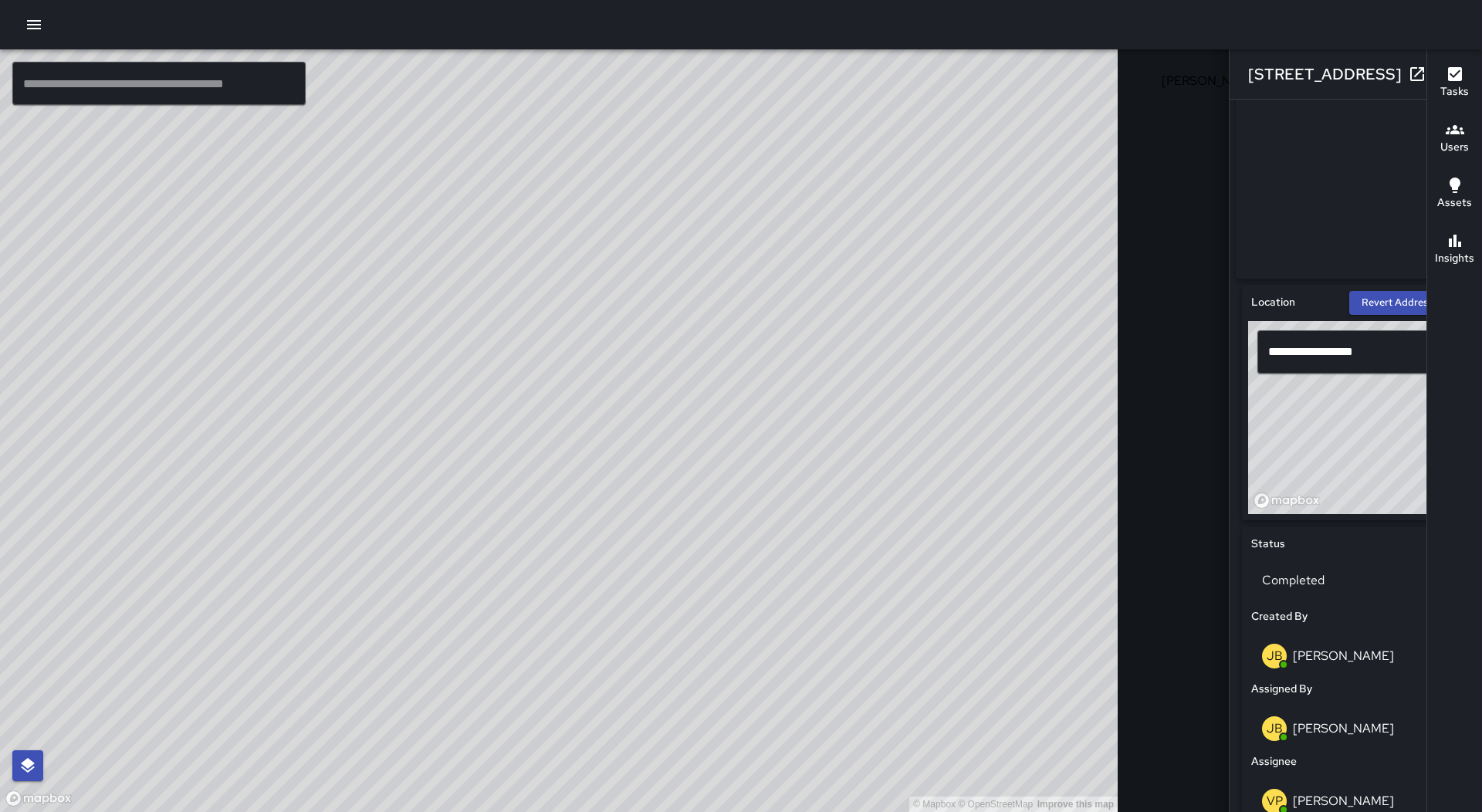
scroll to position [386, 0]
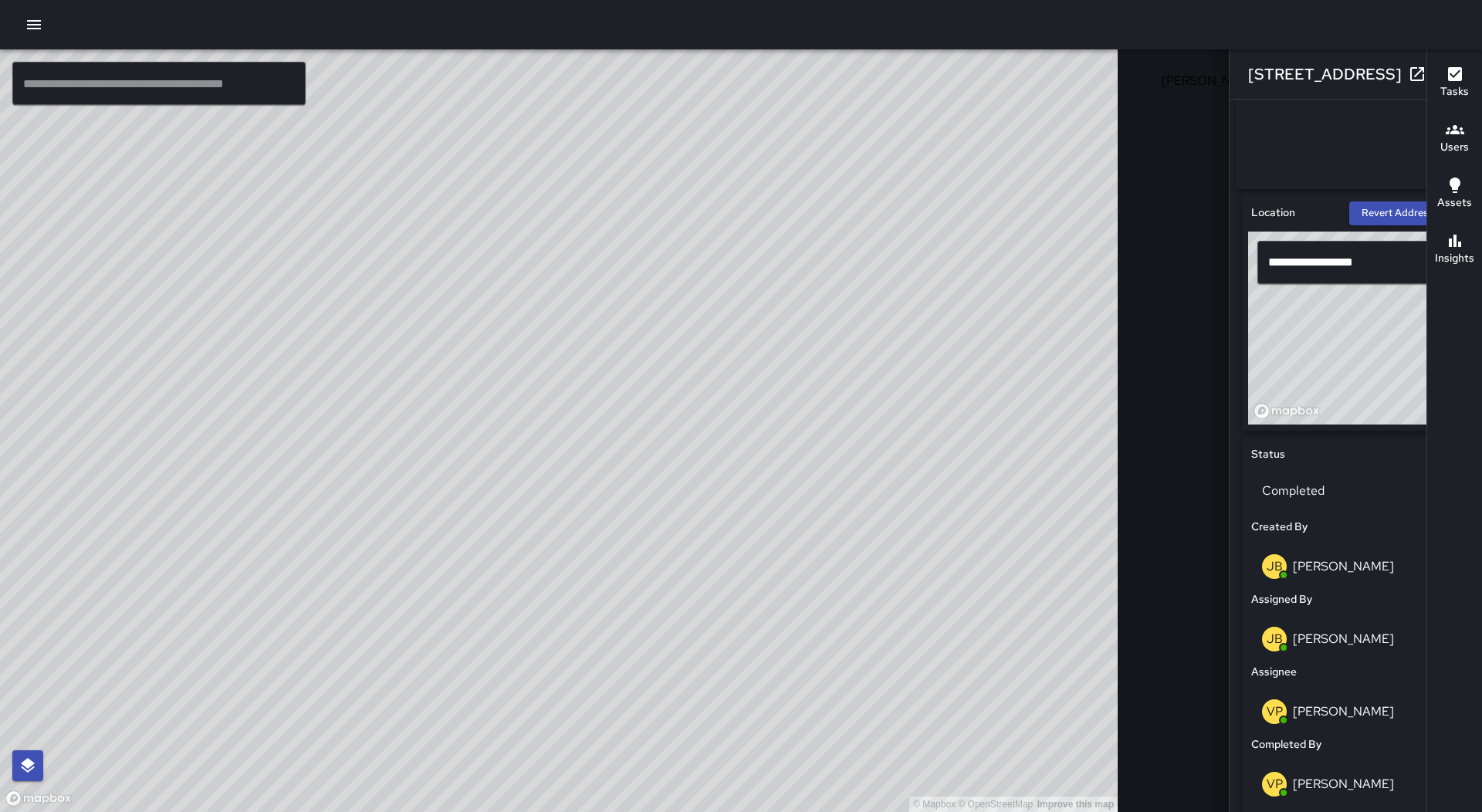
click at [1438, 69] on icon "button" at bounding box center [1448, 73] width 18 height 18
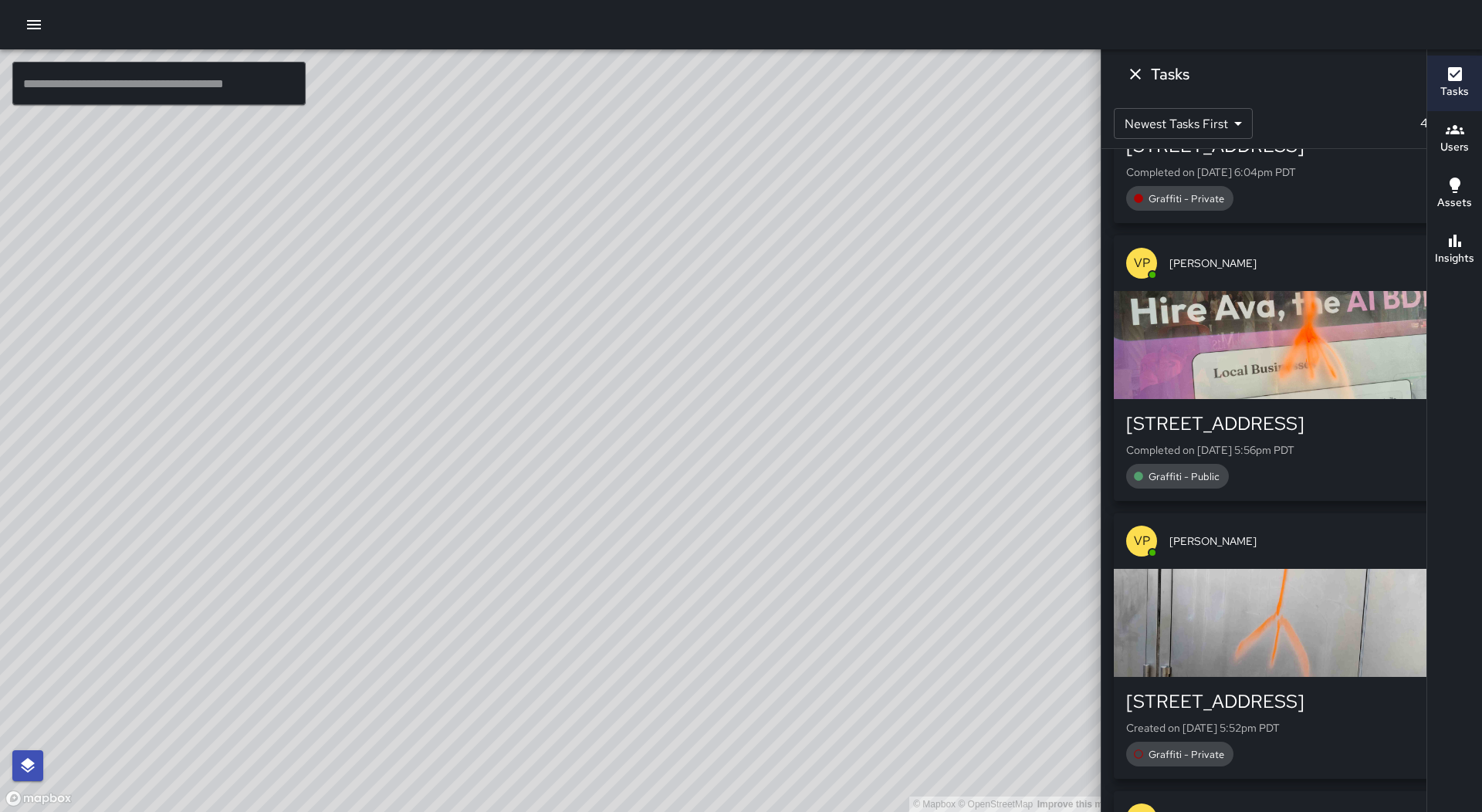
scroll to position [1930, 0]
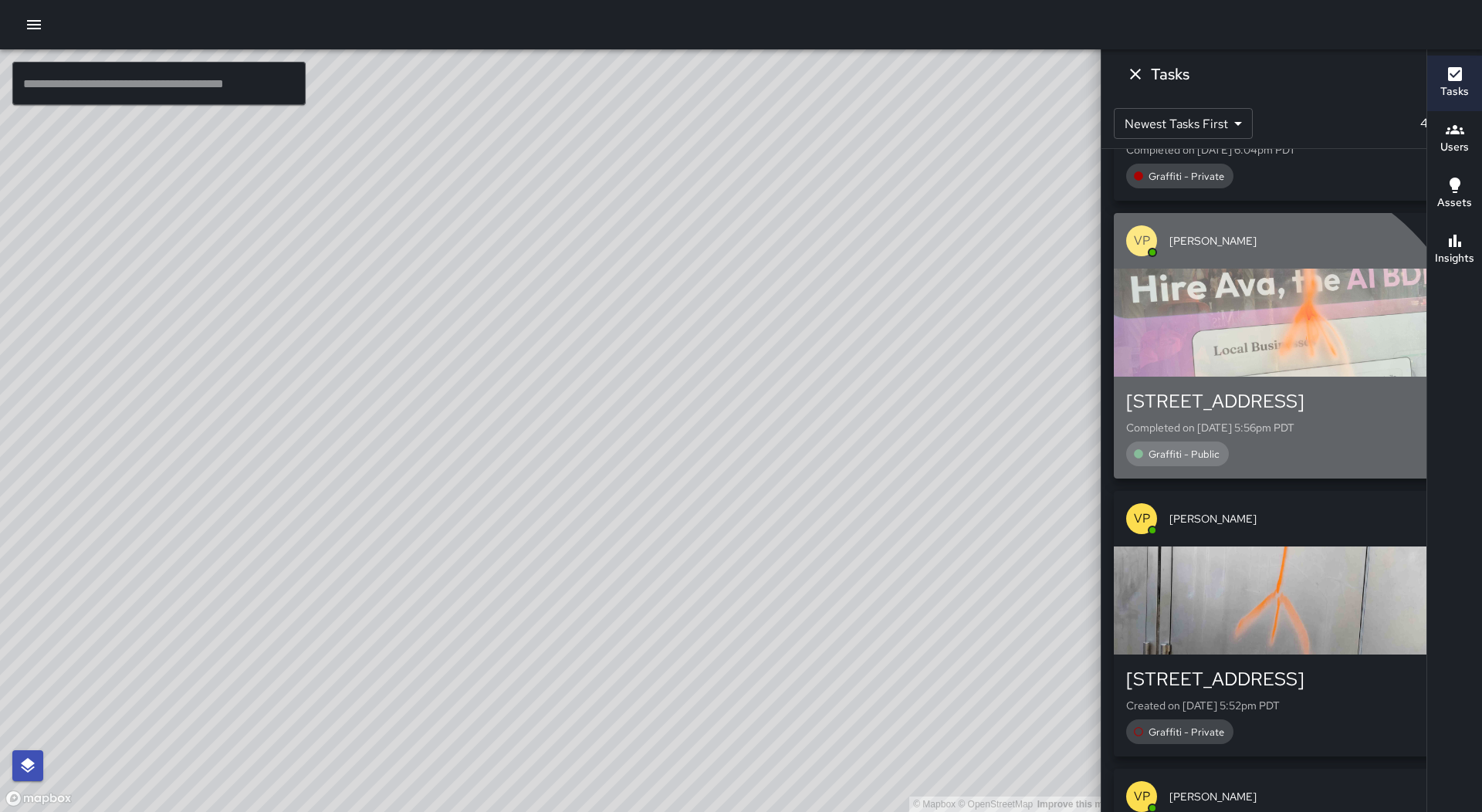
click at [1269, 391] on div "[STREET_ADDRESS]" at bounding box center [1291, 401] width 331 height 24
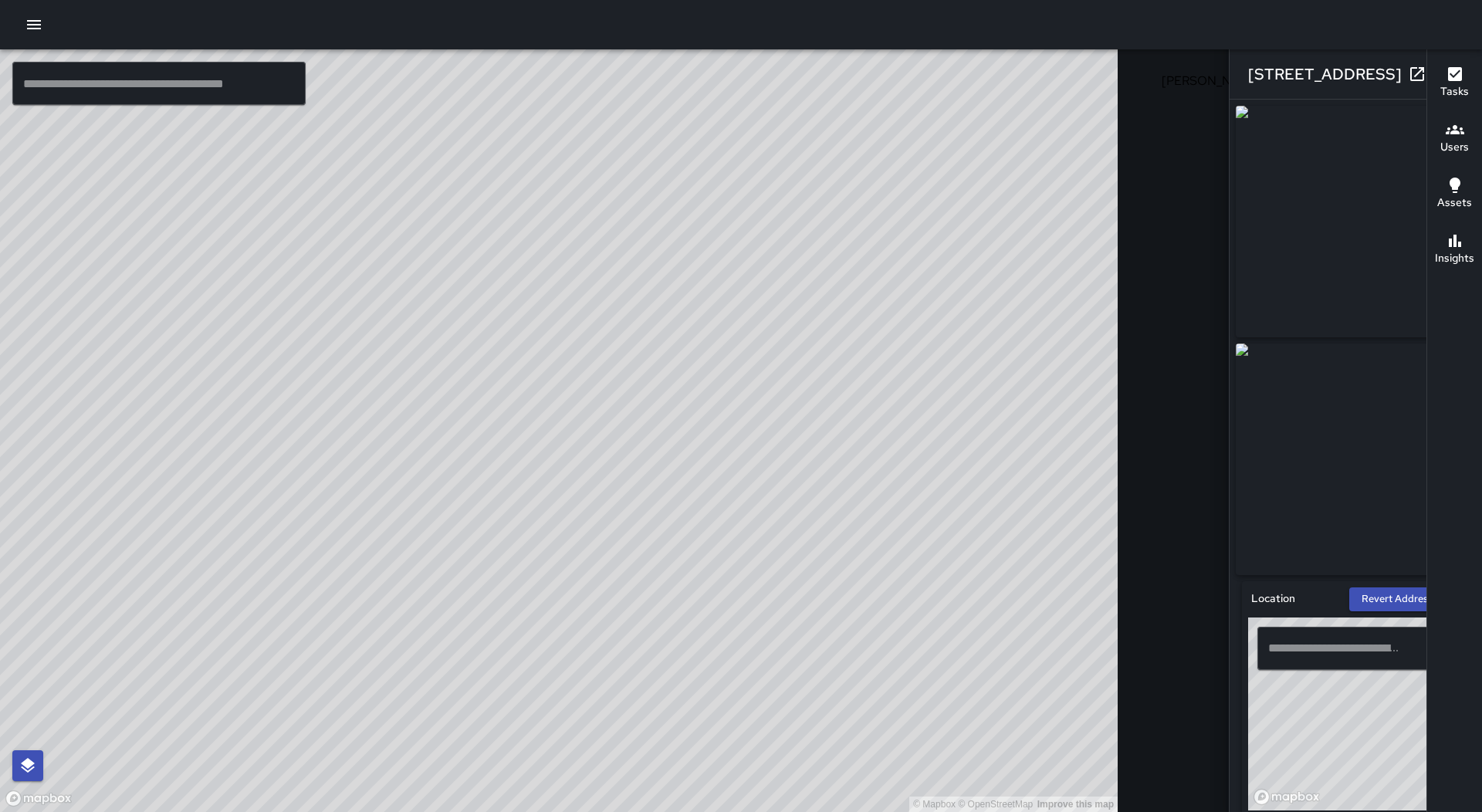
type input "**********"
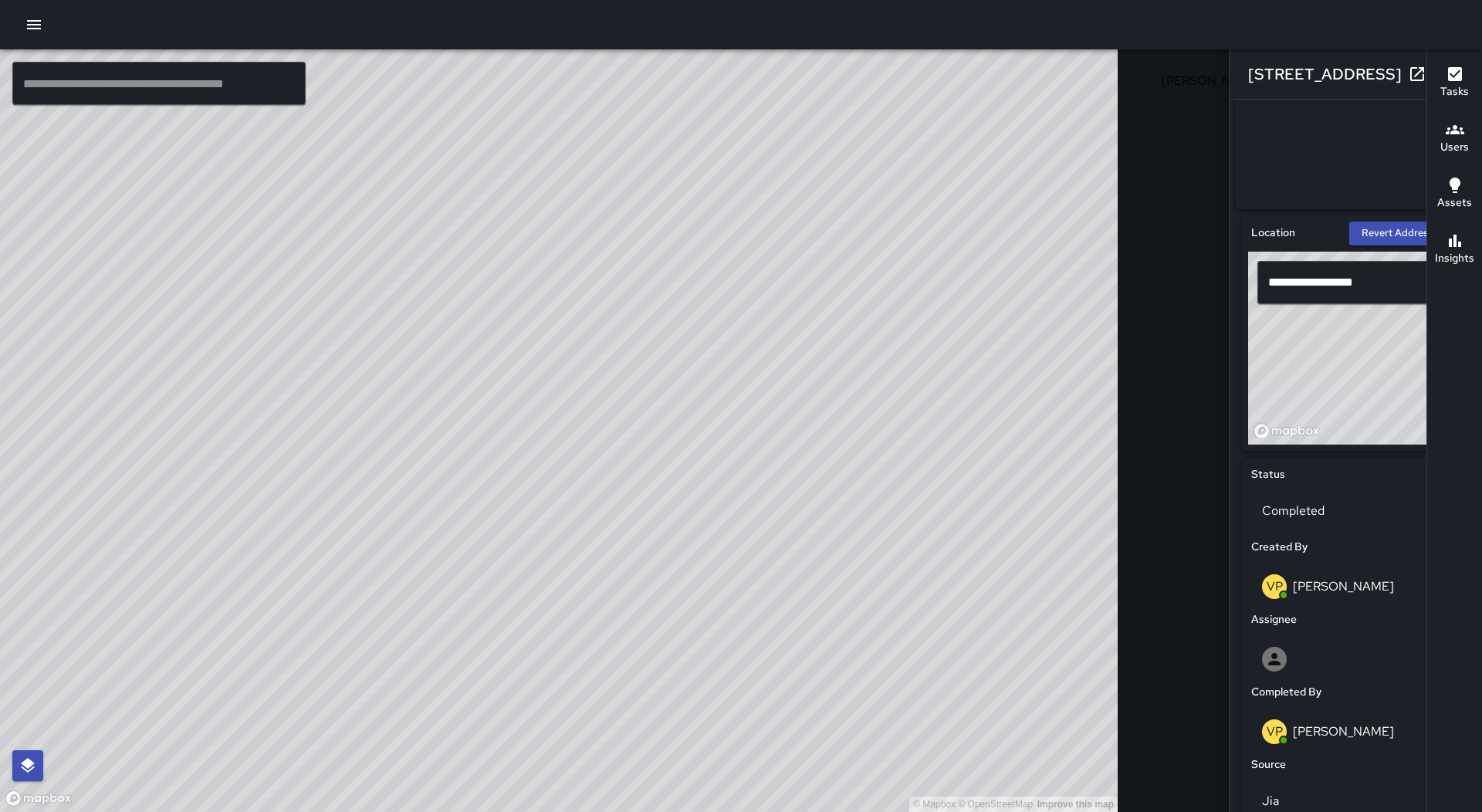
scroll to position [386, 0]
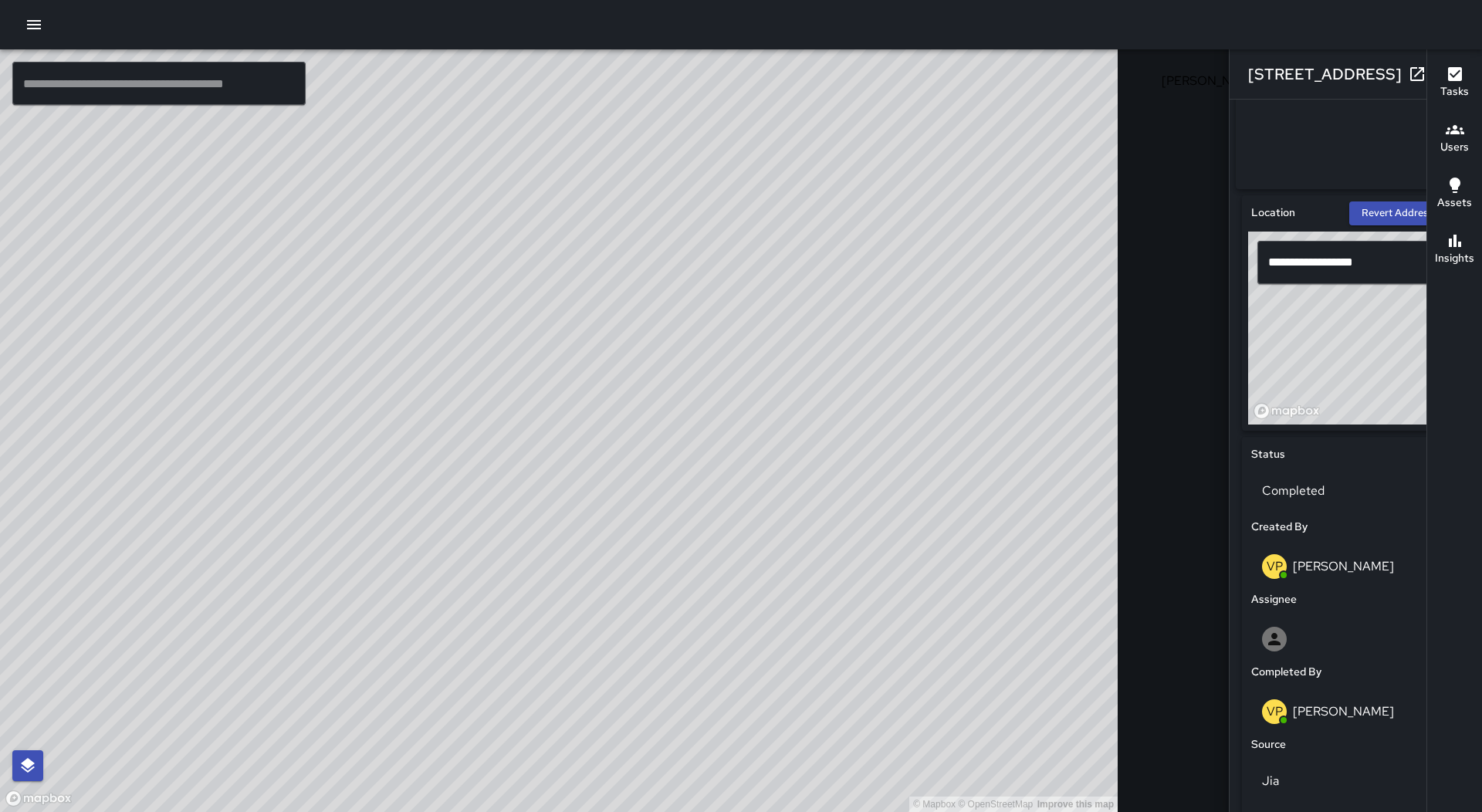
click at [1443, 75] on icon "button" at bounding box center [1448, 74] width 11 height 11
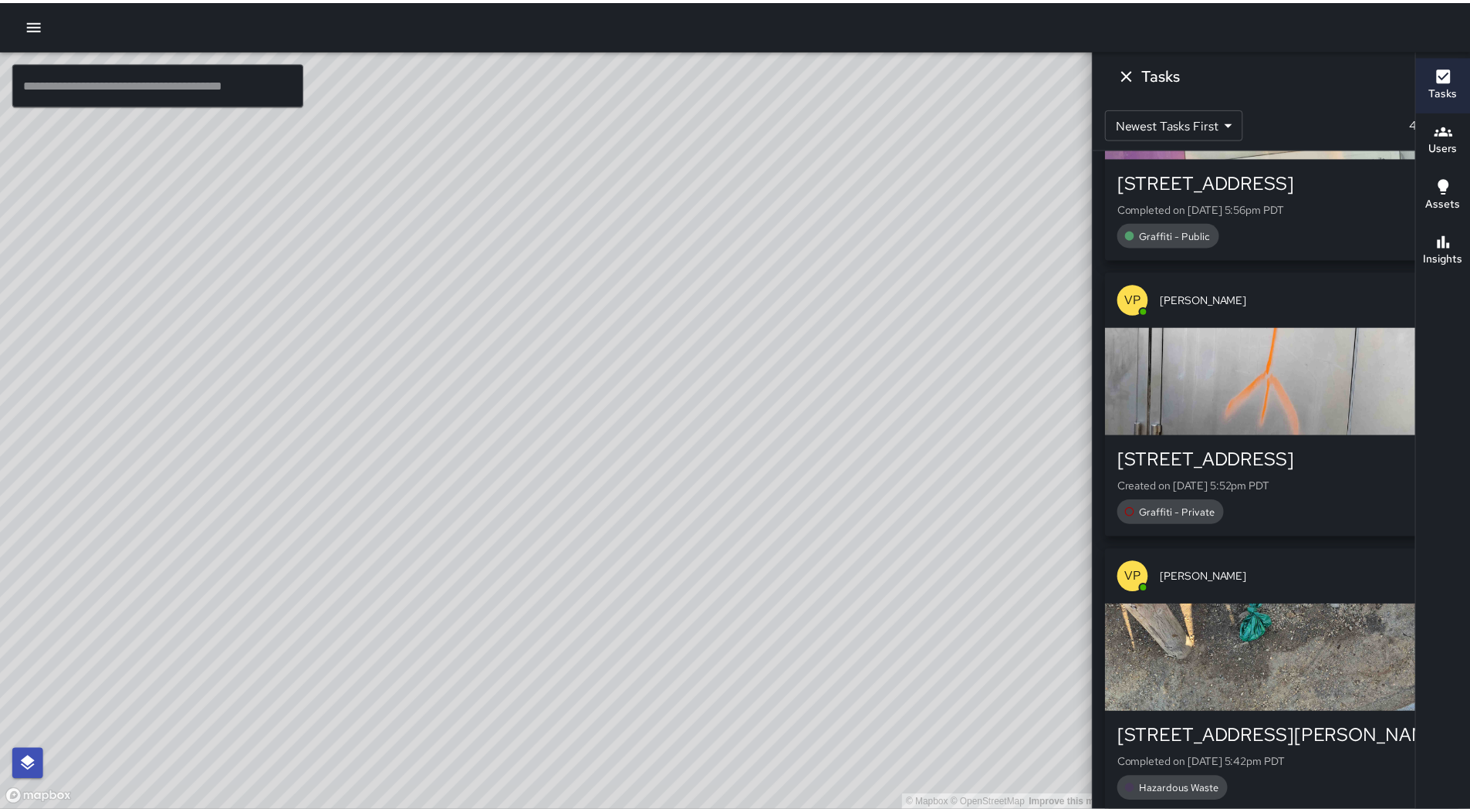
scroll to position [2238, 0]
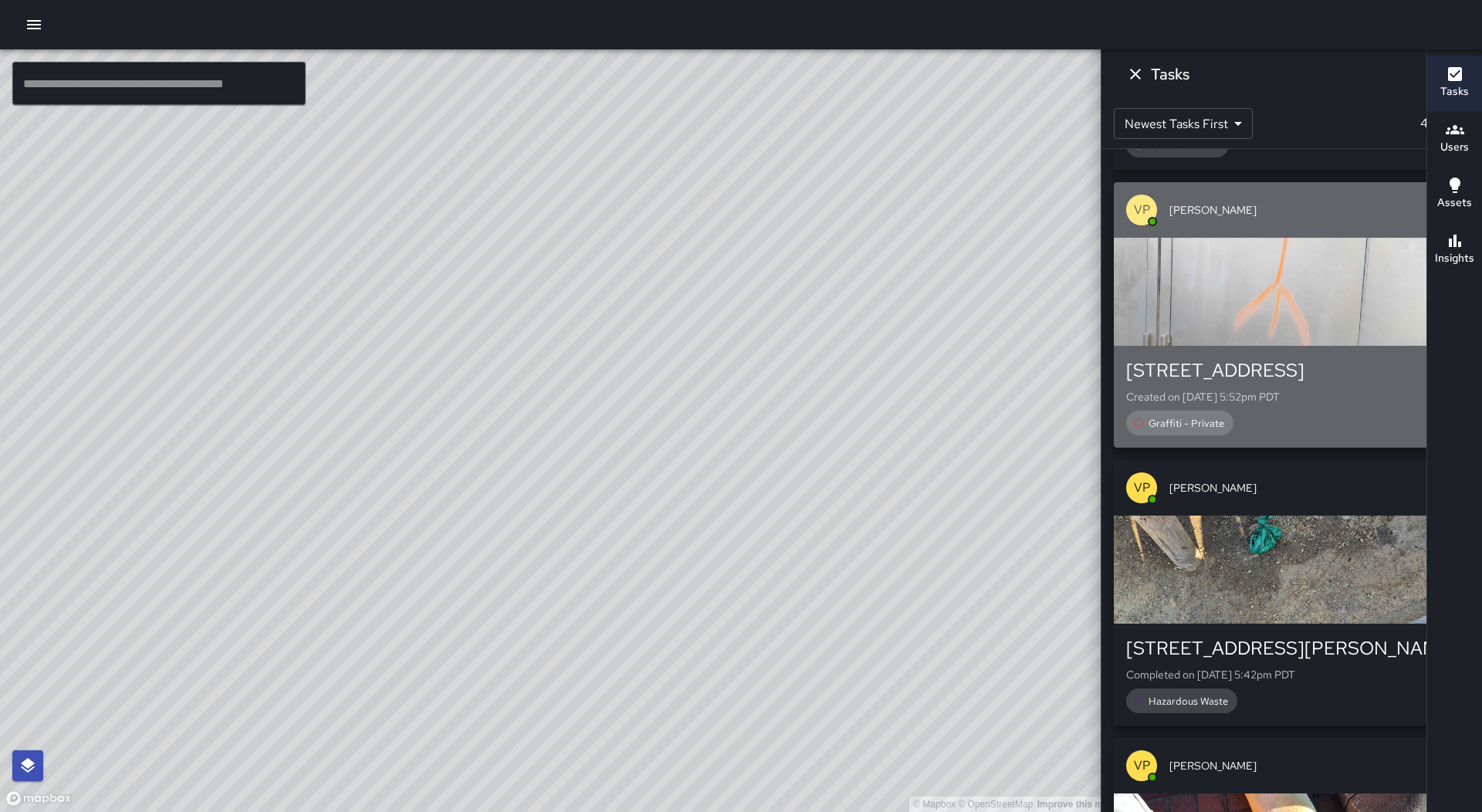
click at [1333, 331] on div "button" at bounding box center [1291, 291] width 356 height 108
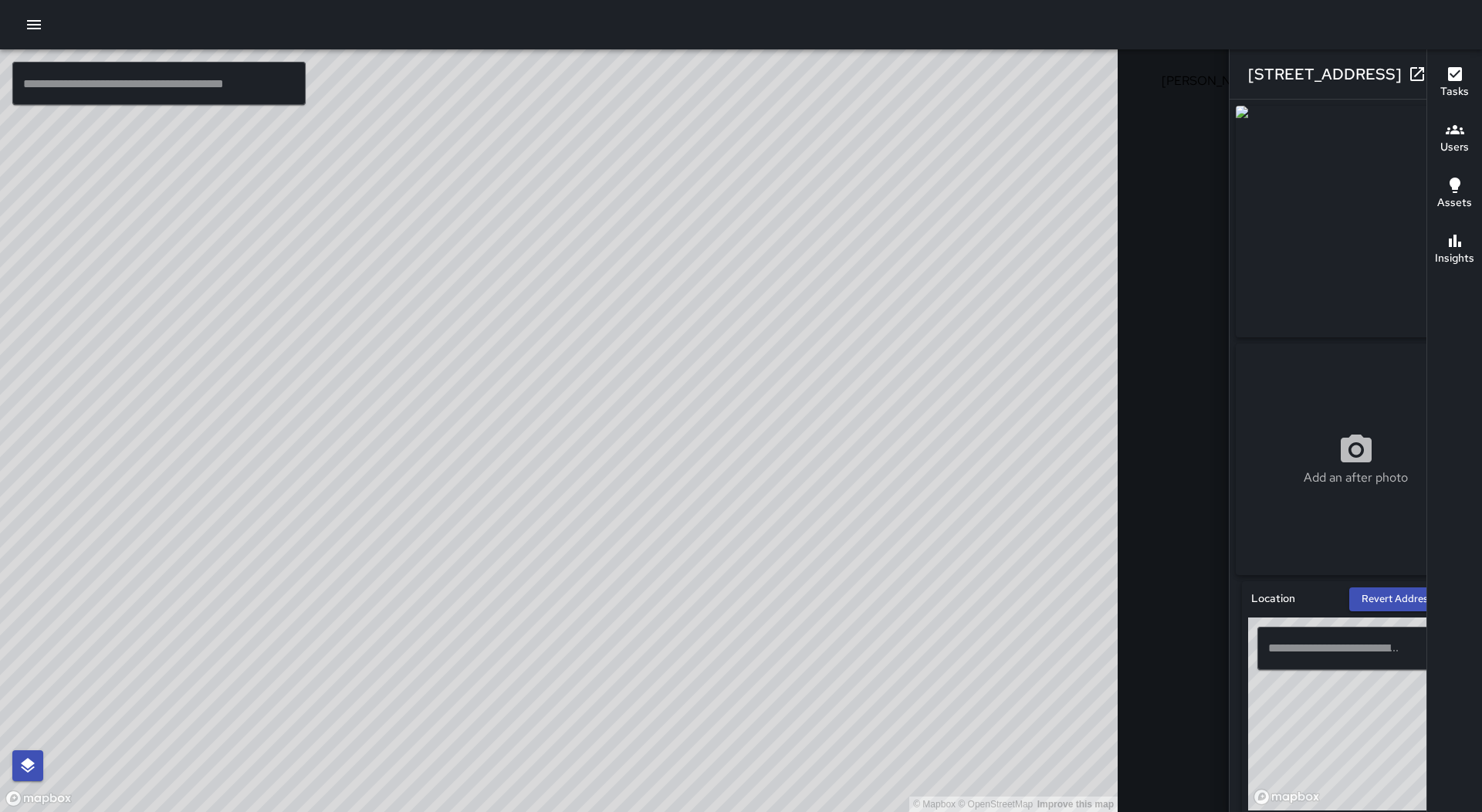
type input "**********"
click at [1438, 65] on icon "button" at bounding box center [1448, 73] width 18 height 18
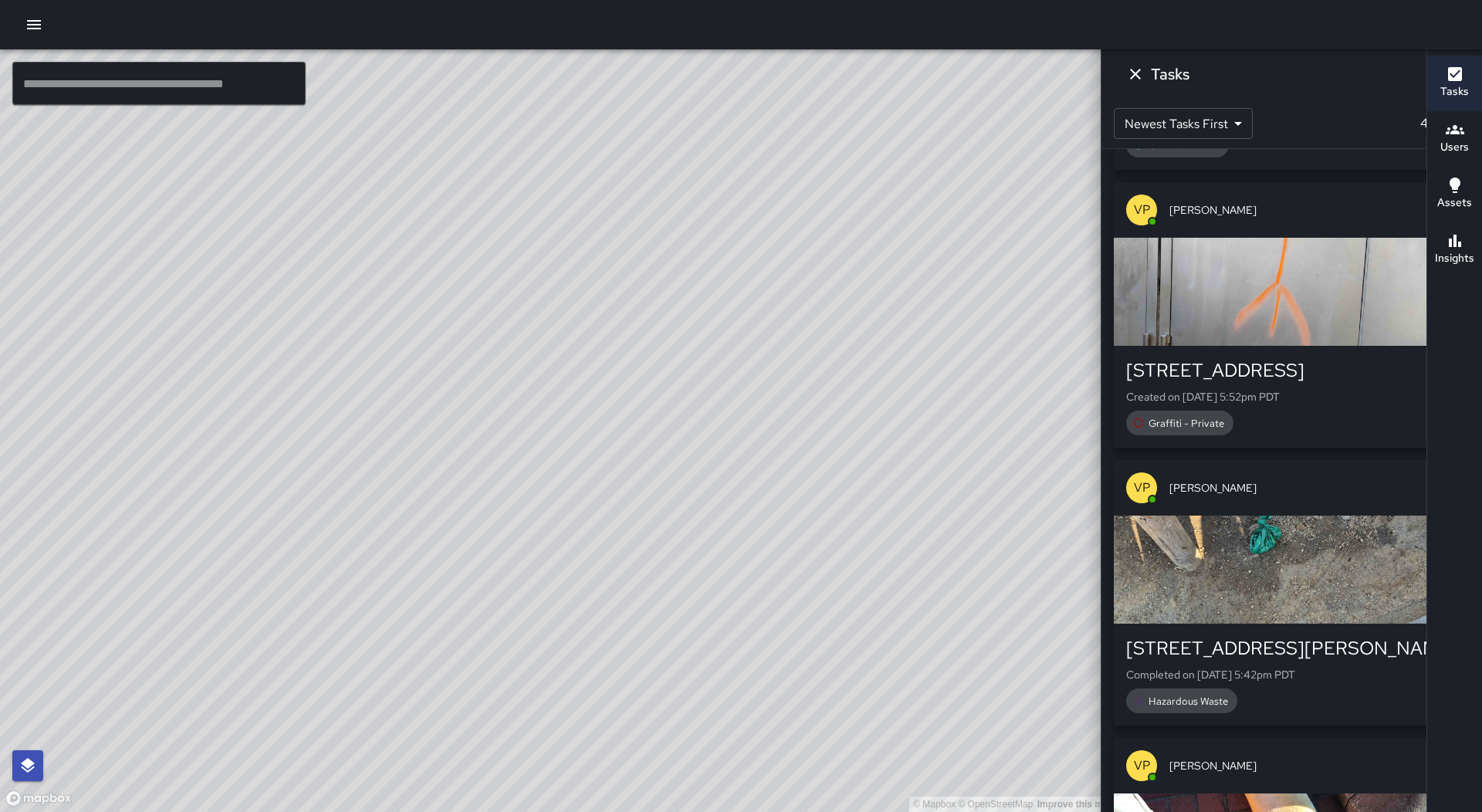
click at [44, 19] on button "button" at bounding box center [34, 24] width 31 height 31
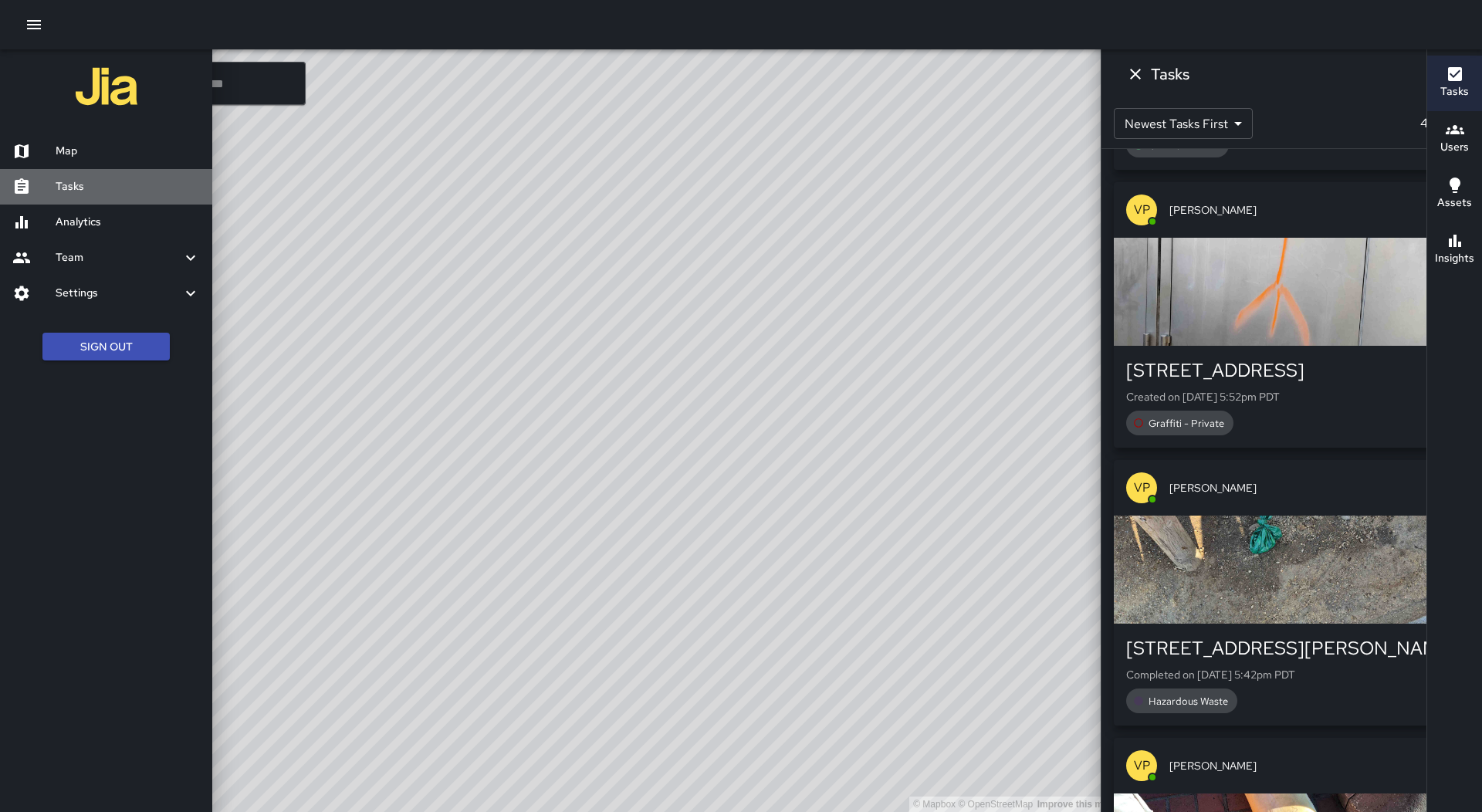
click at [112, 178] on h6 "Tasks" at bounding box center [127, 186] width 144 height 17
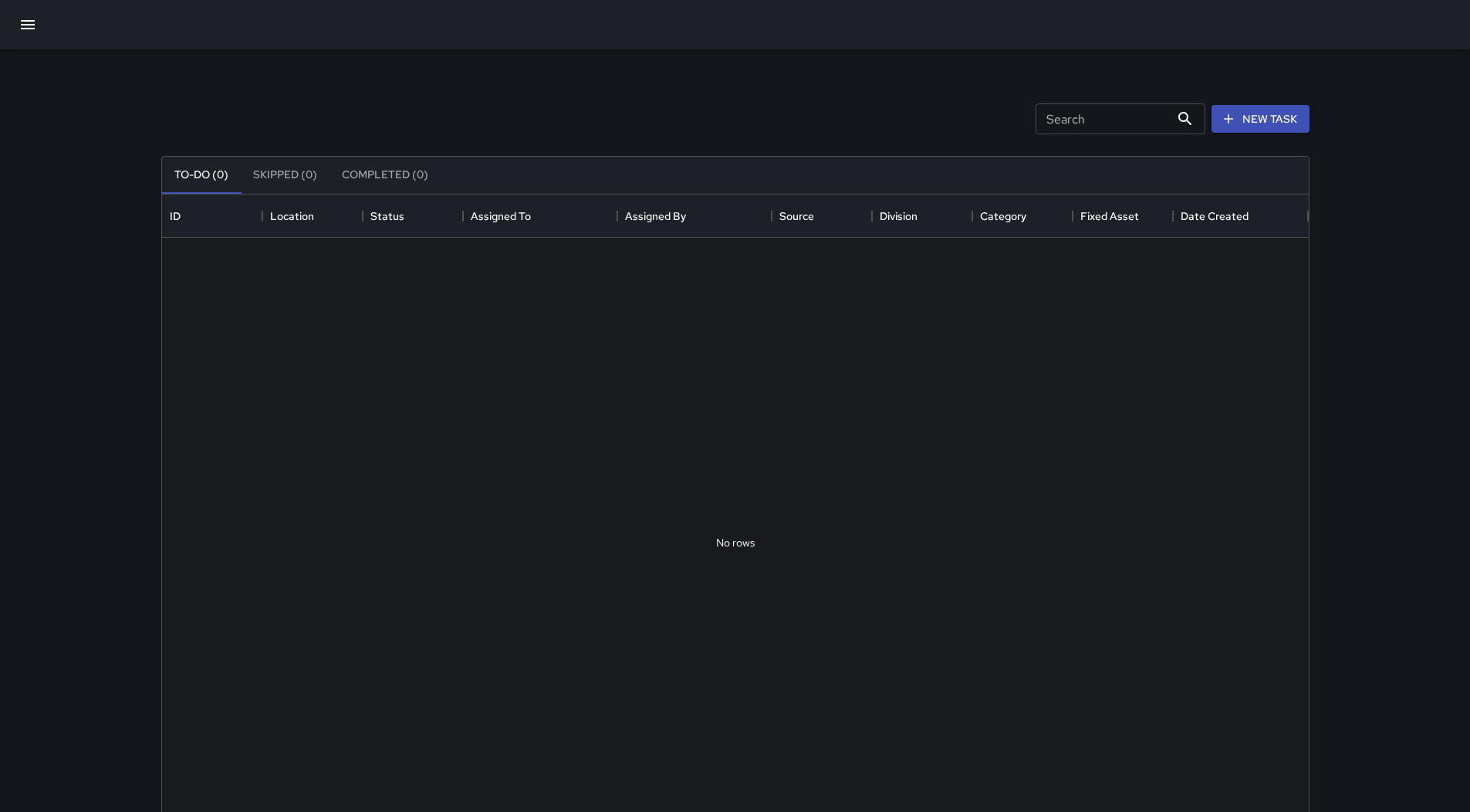
scroll to position [642, 1135]
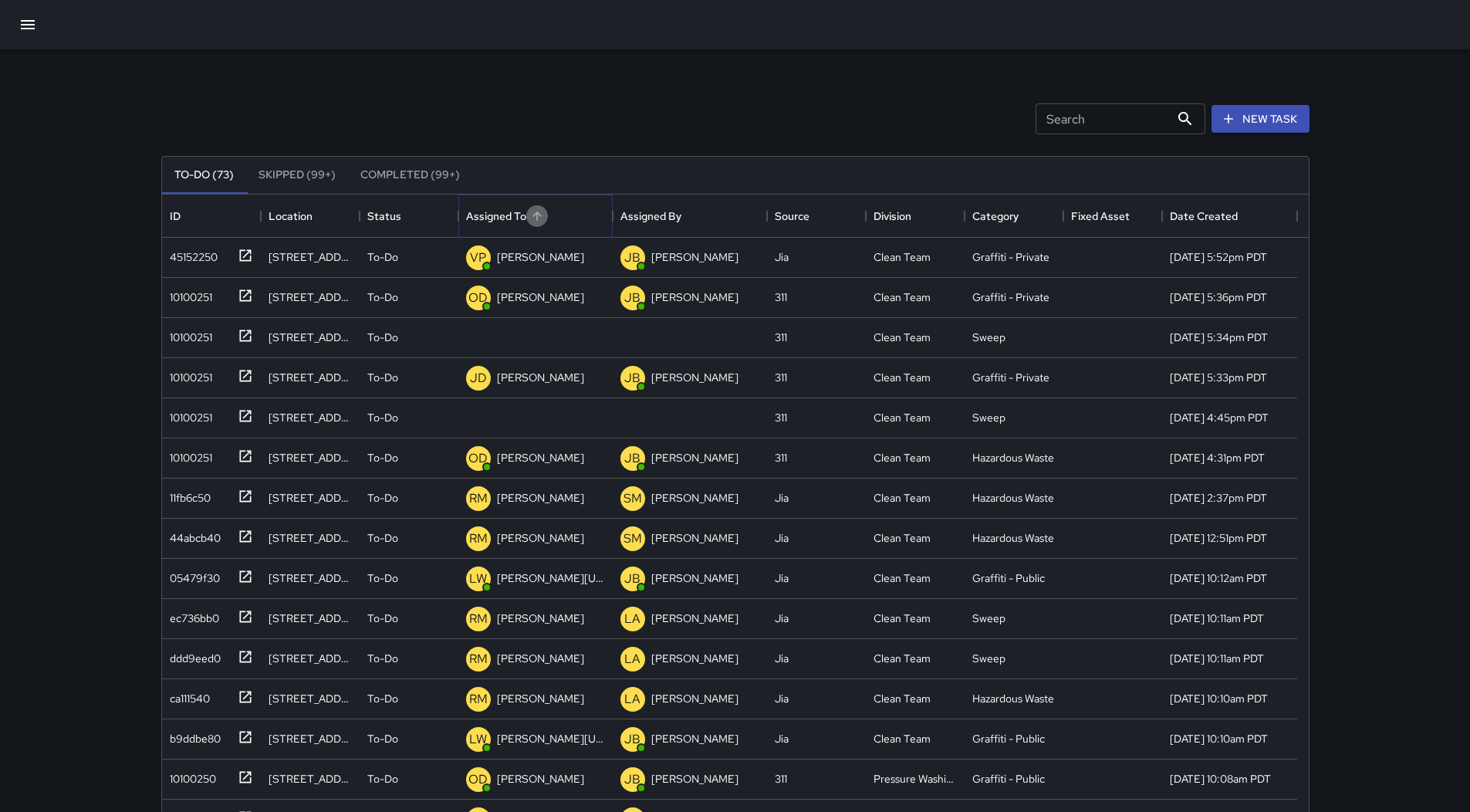
click at [542, 209] on icon "Sort" at bounding box center [536, 215] width 14 height 14
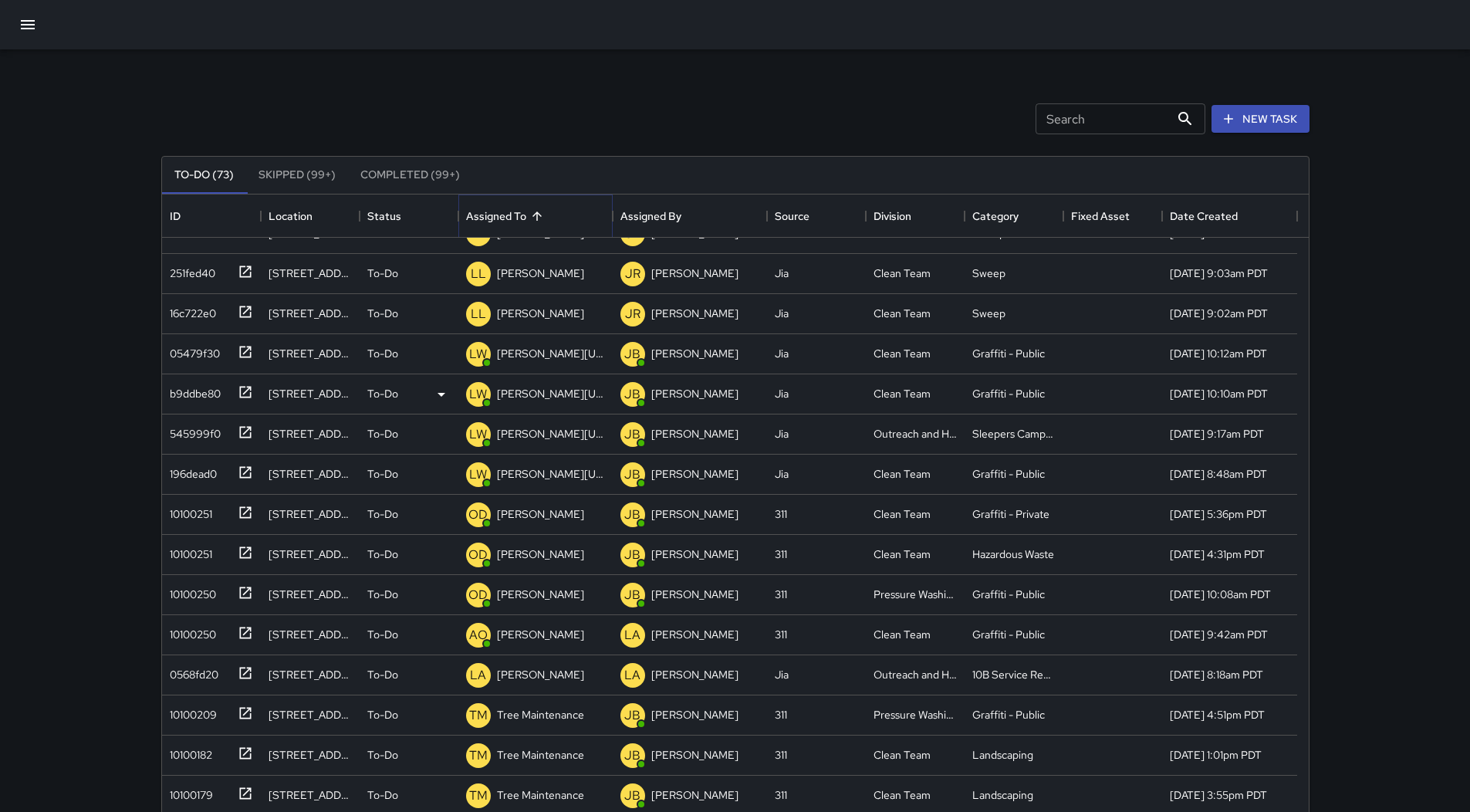
scroll to position [158, 0]
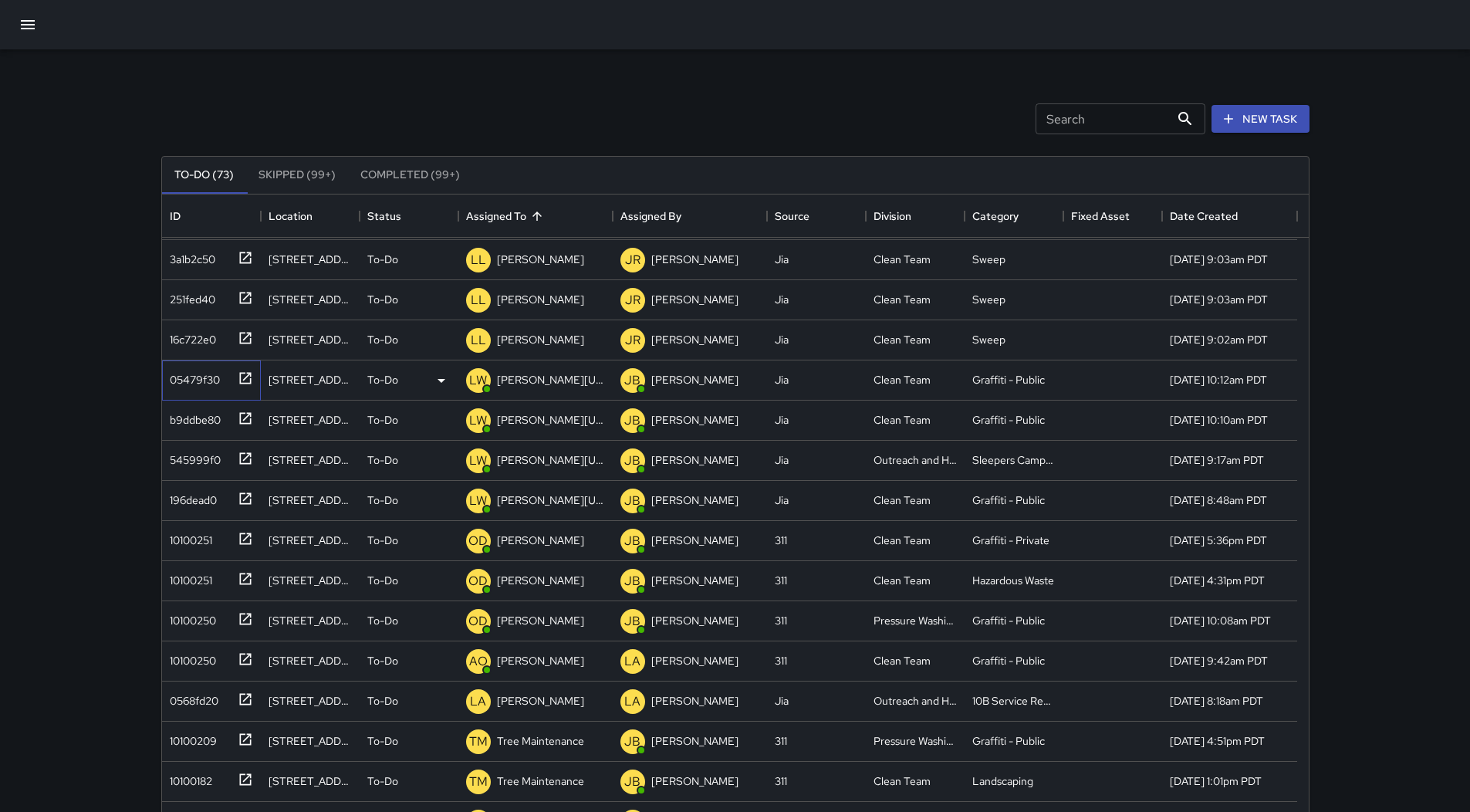
click at [184, 381] on div "05479f30" at bounding box center [191, 377] width 56 height 22
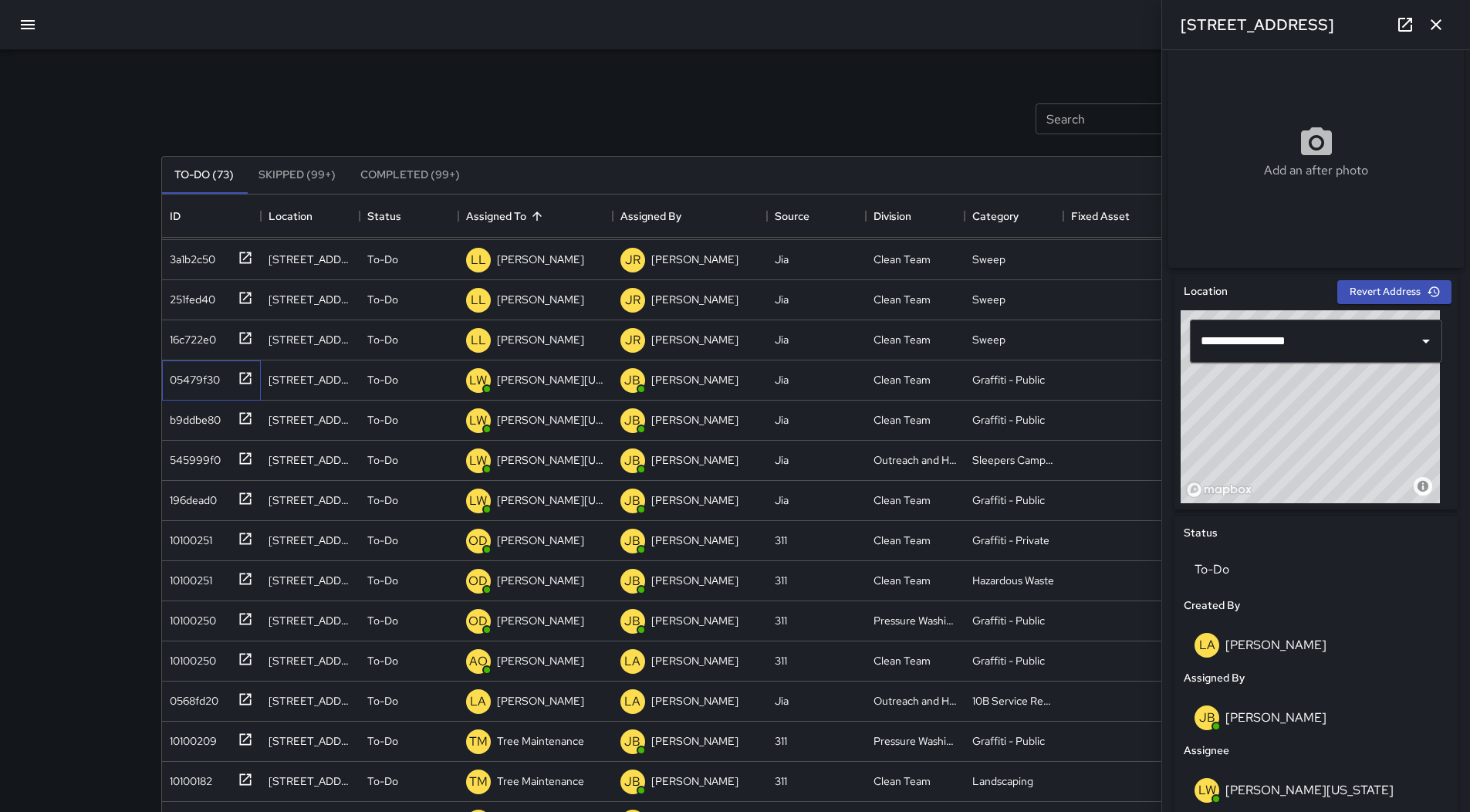
scroll to position [617, 0]
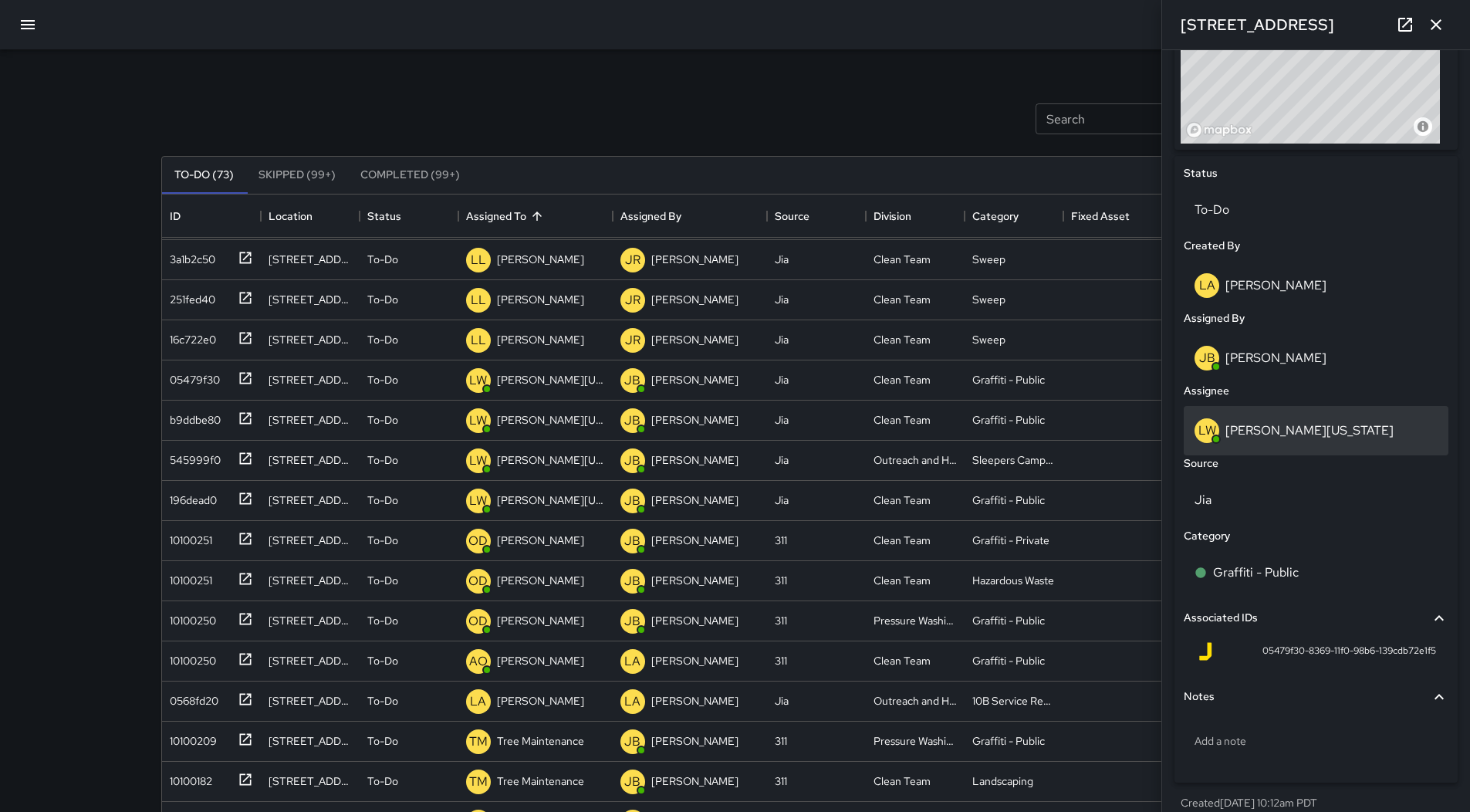
click at [1344, 427] on div "LW [PERSON_NAME][US_STATE]" at bounding box center [1317, 430] width 243 height 24
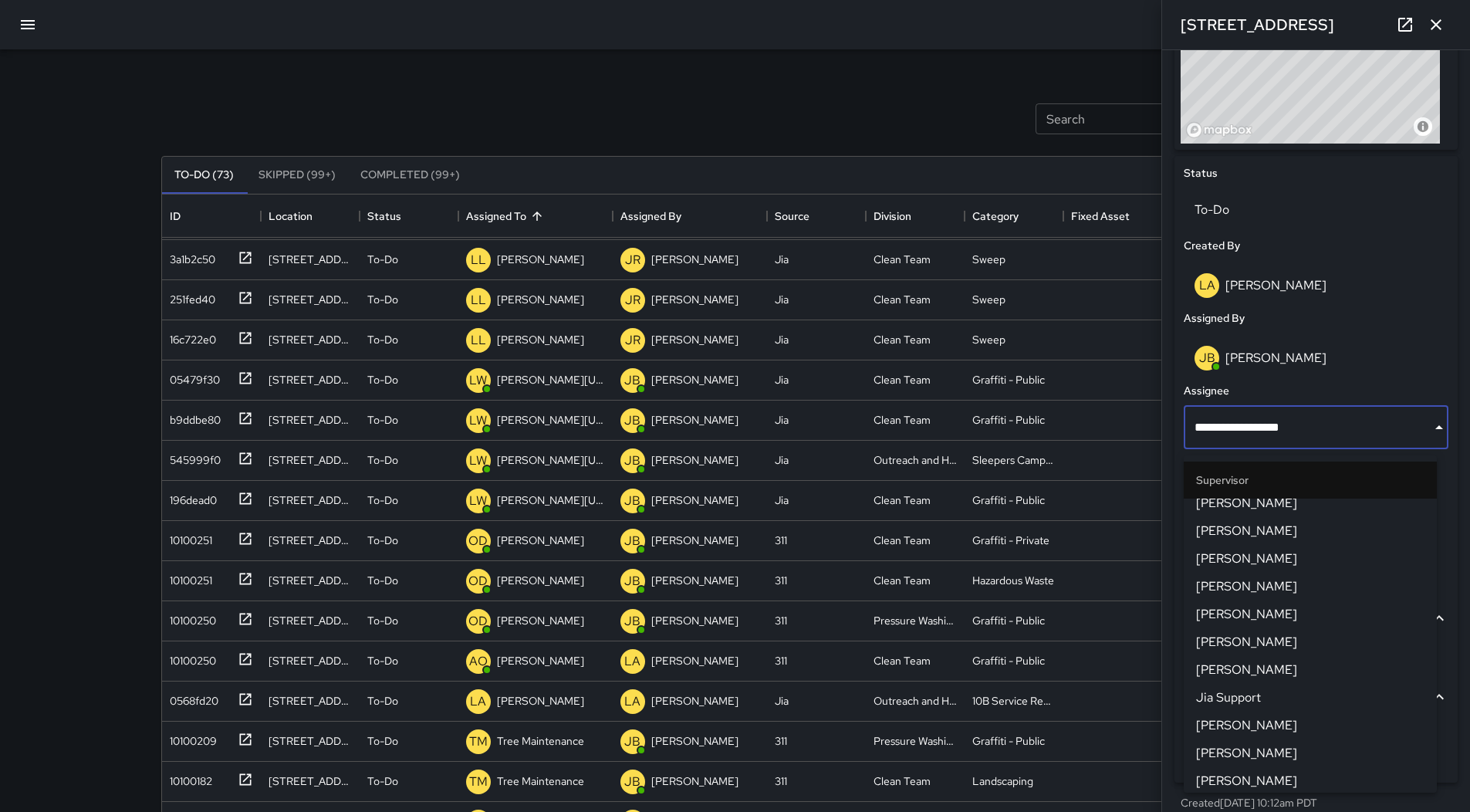
scroll to position [888, 0]
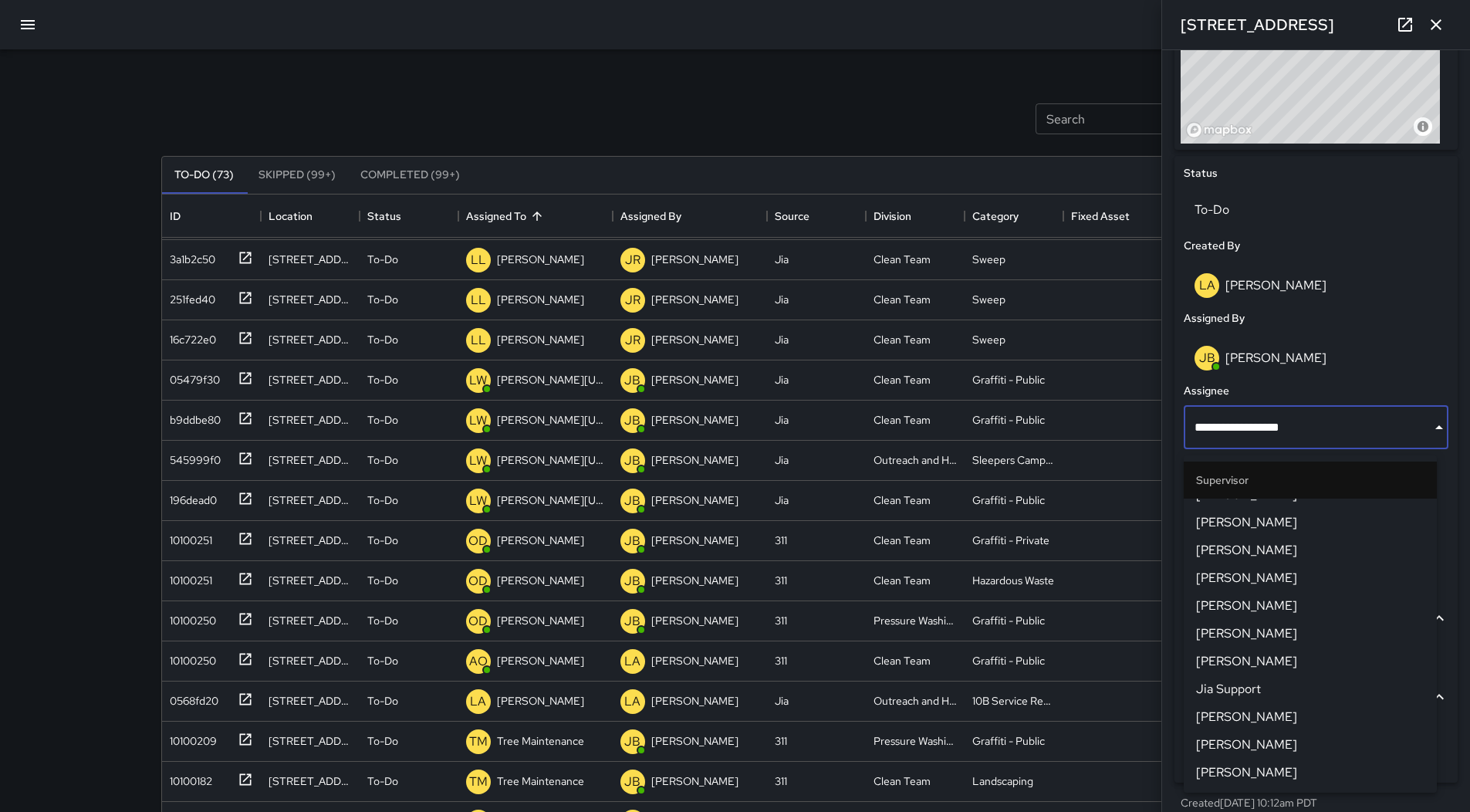
click at [1279, 652] on span "[PERSON_NAME]" at bounding box center [1310, 661] width 229 height 18
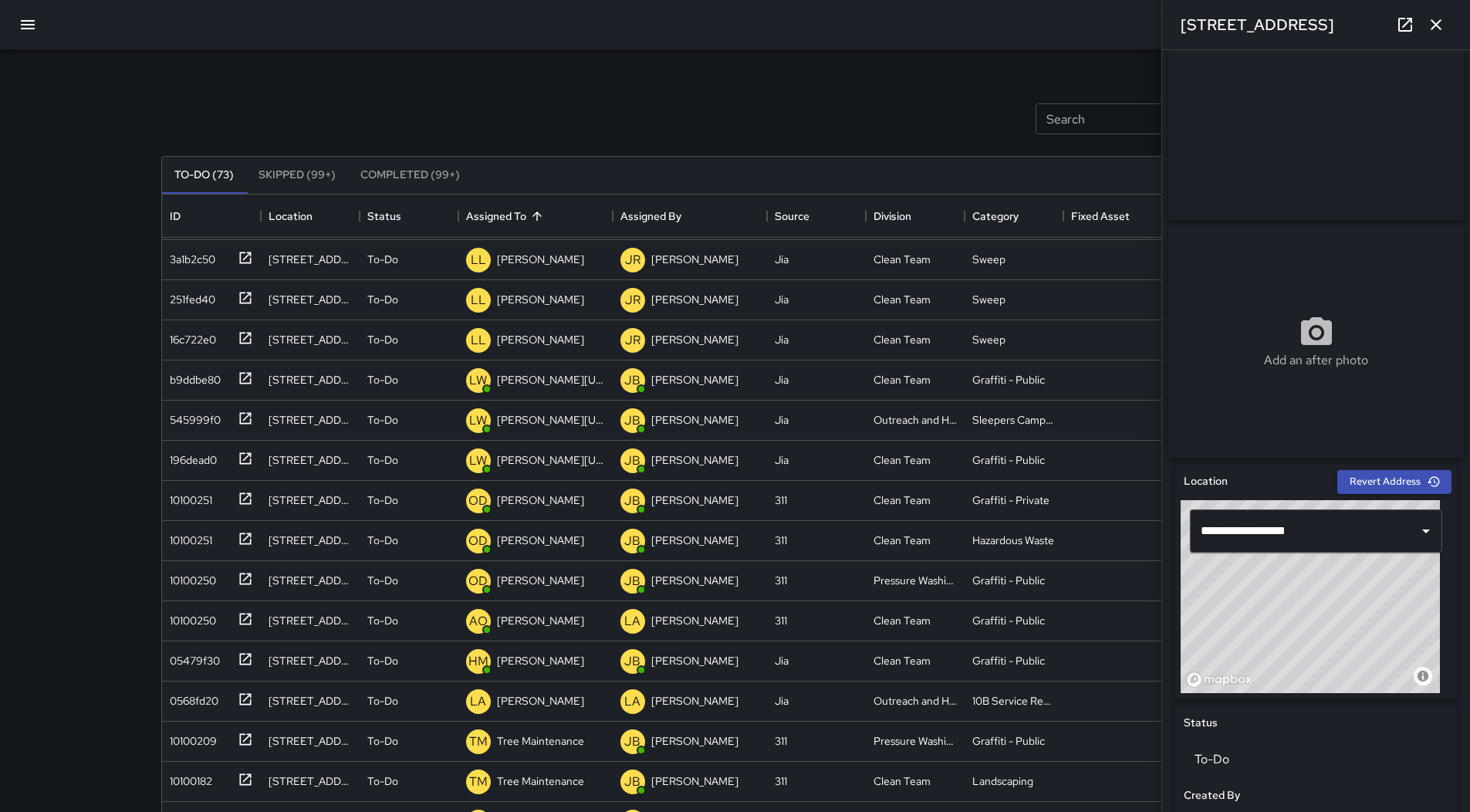
scroll to position [0, 0]
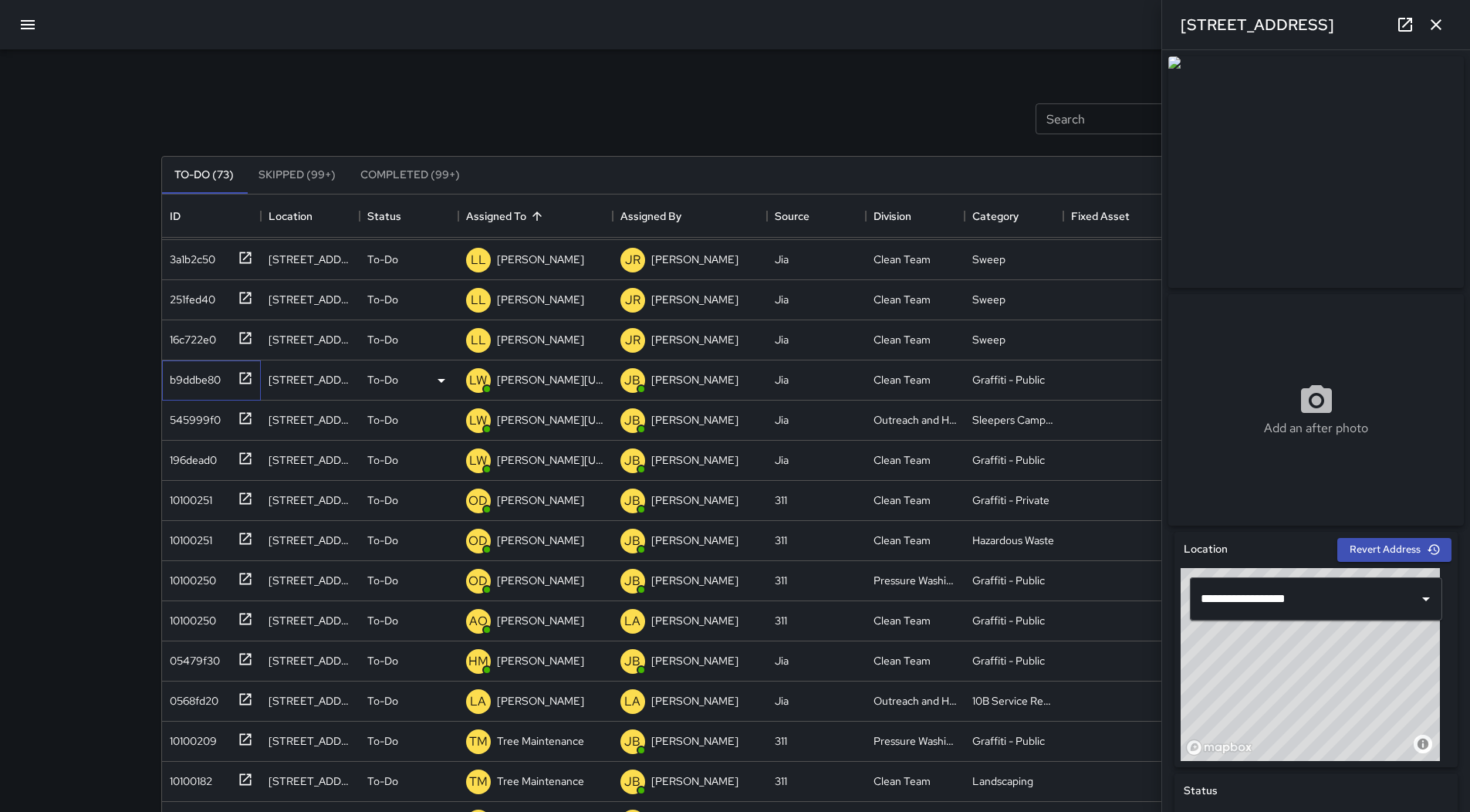
click at [187, 379] on div "b9ddbe80" at bounding box center [191, 377] width 57 height 22
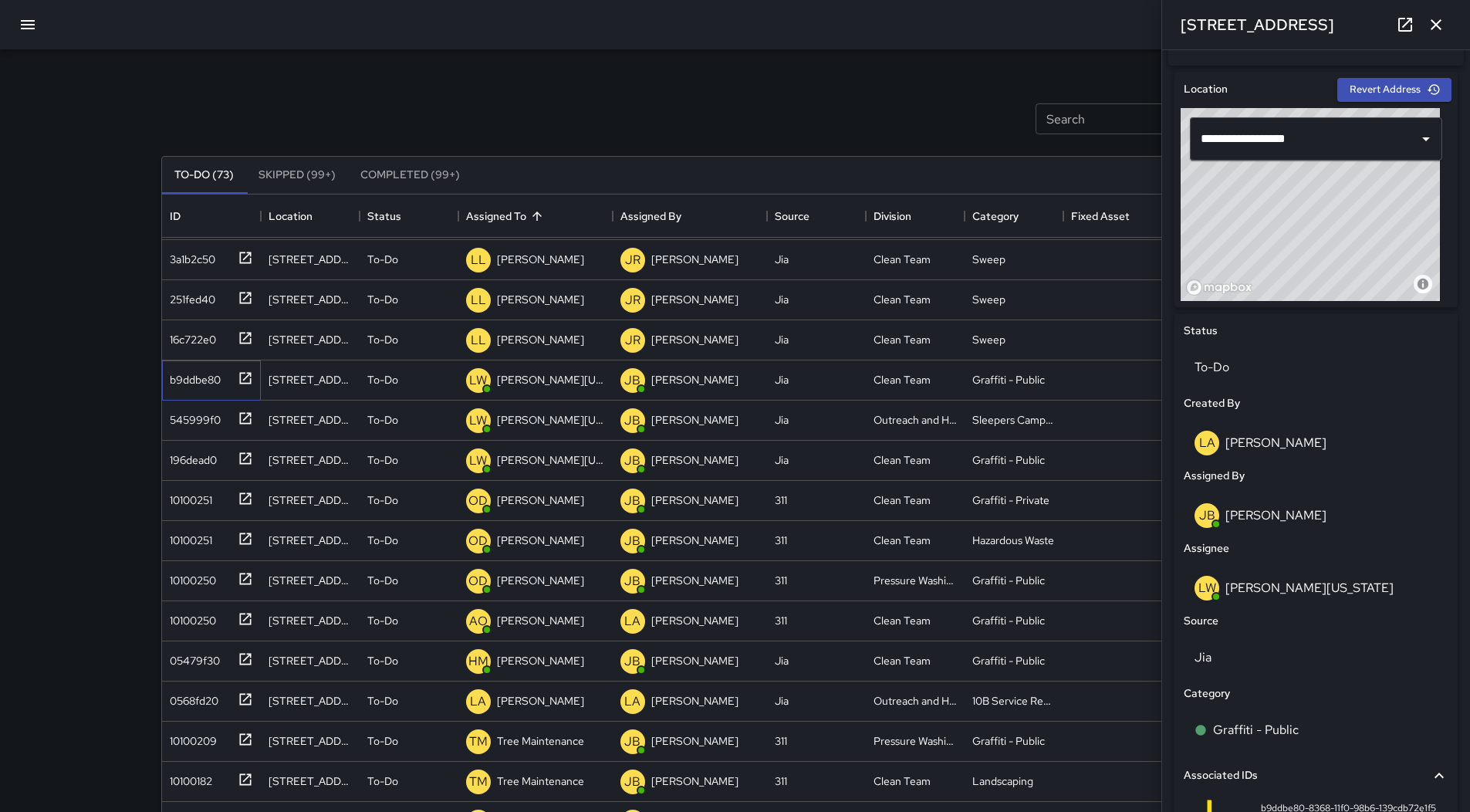
scroll to position [463, 0]
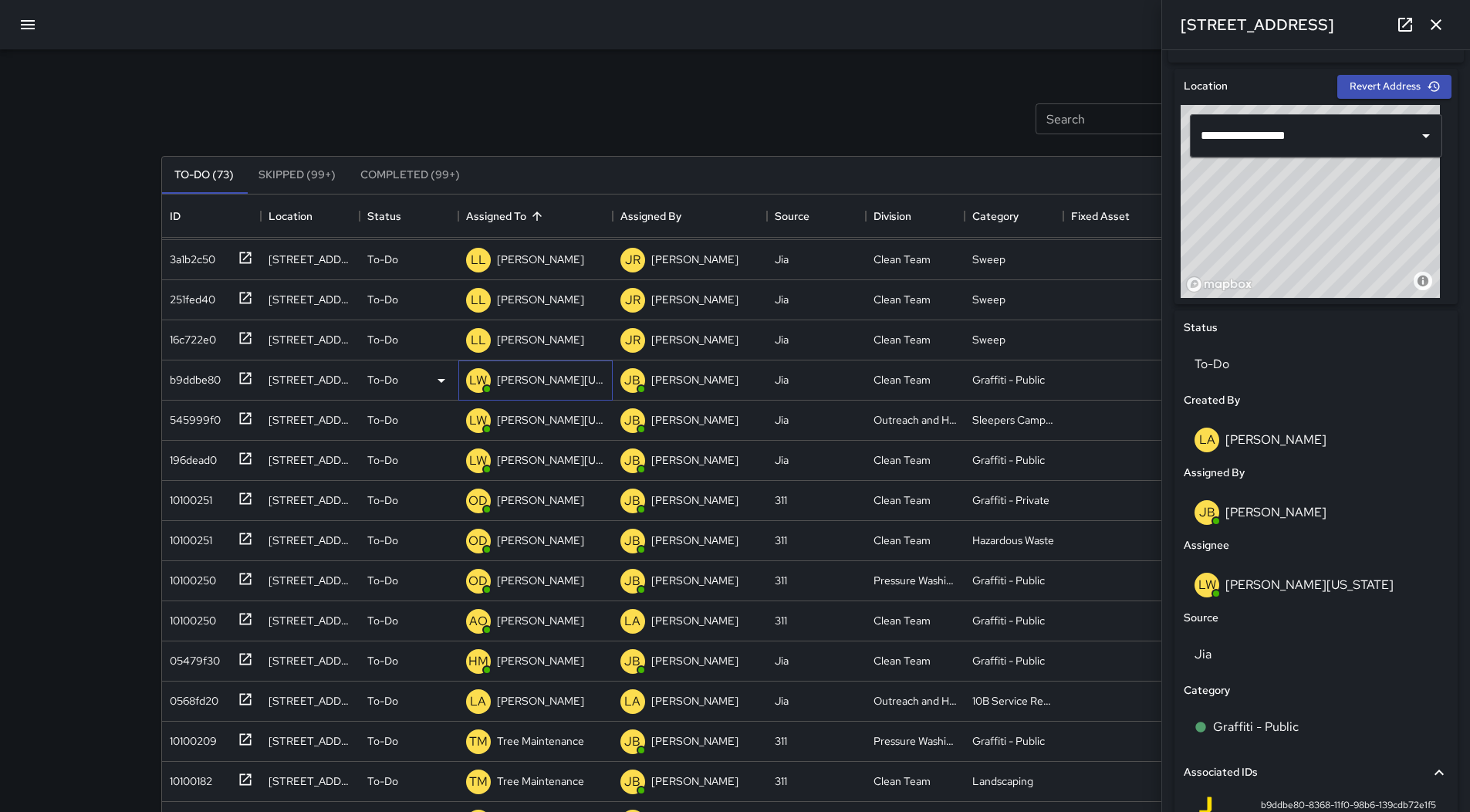
click at [563, 383] on p "[PERSON_NAME][US_STATE]" at bounding box center [551, 379] width 108 height 15
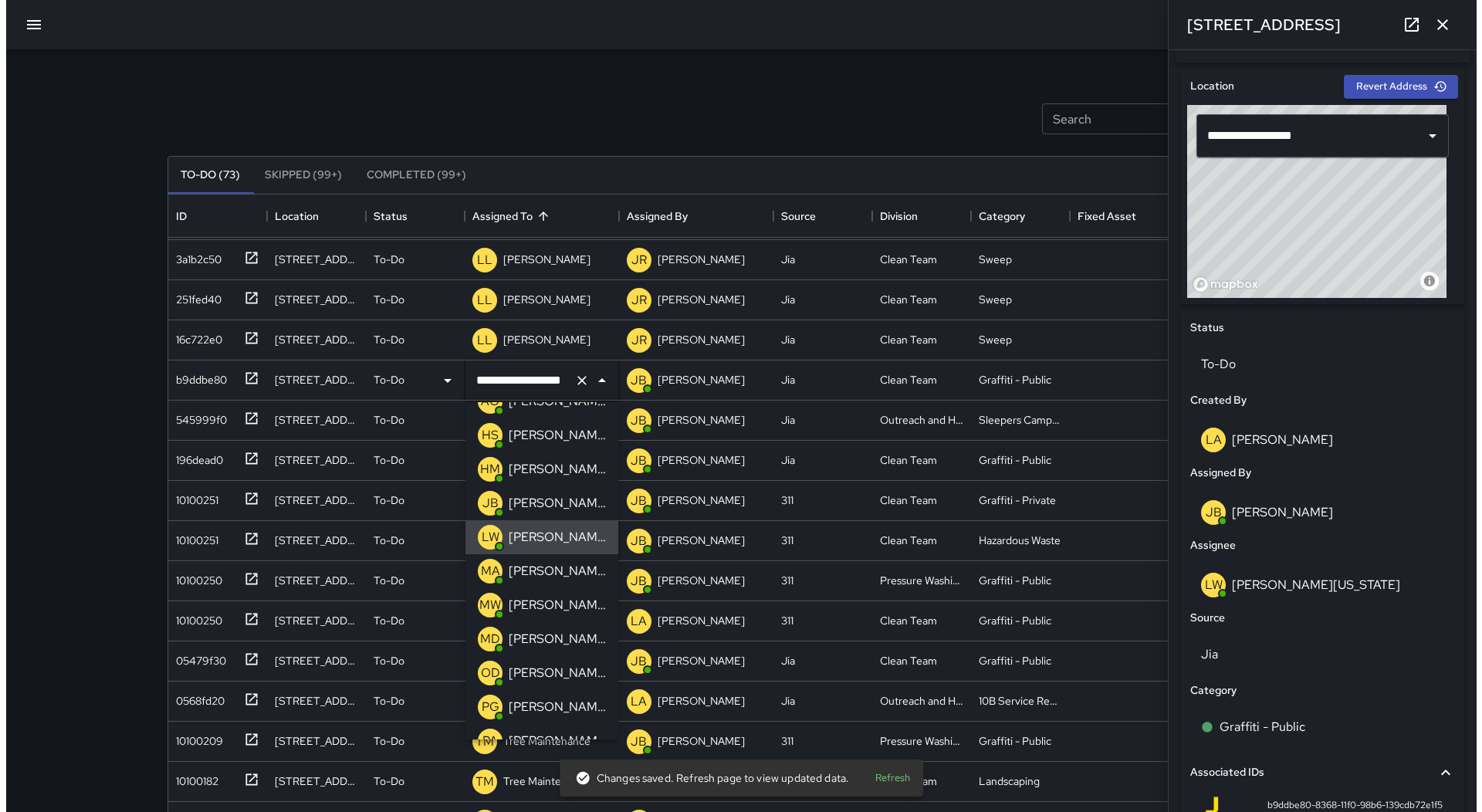
scroll to position [0, 0]
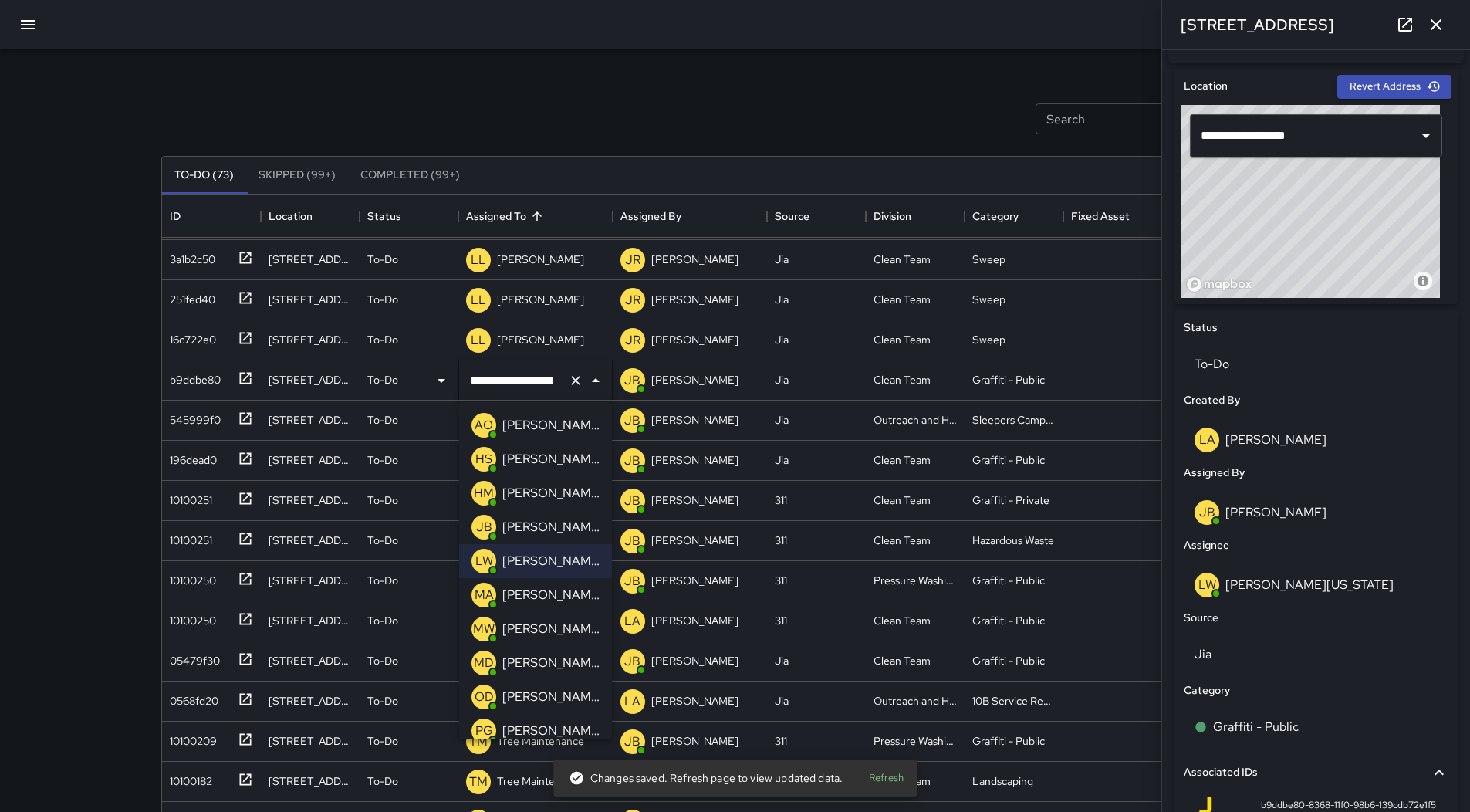
click at [565, 494] on p "[PERSON_NAME]" at bounding box center [551, 493] width 97 height 18
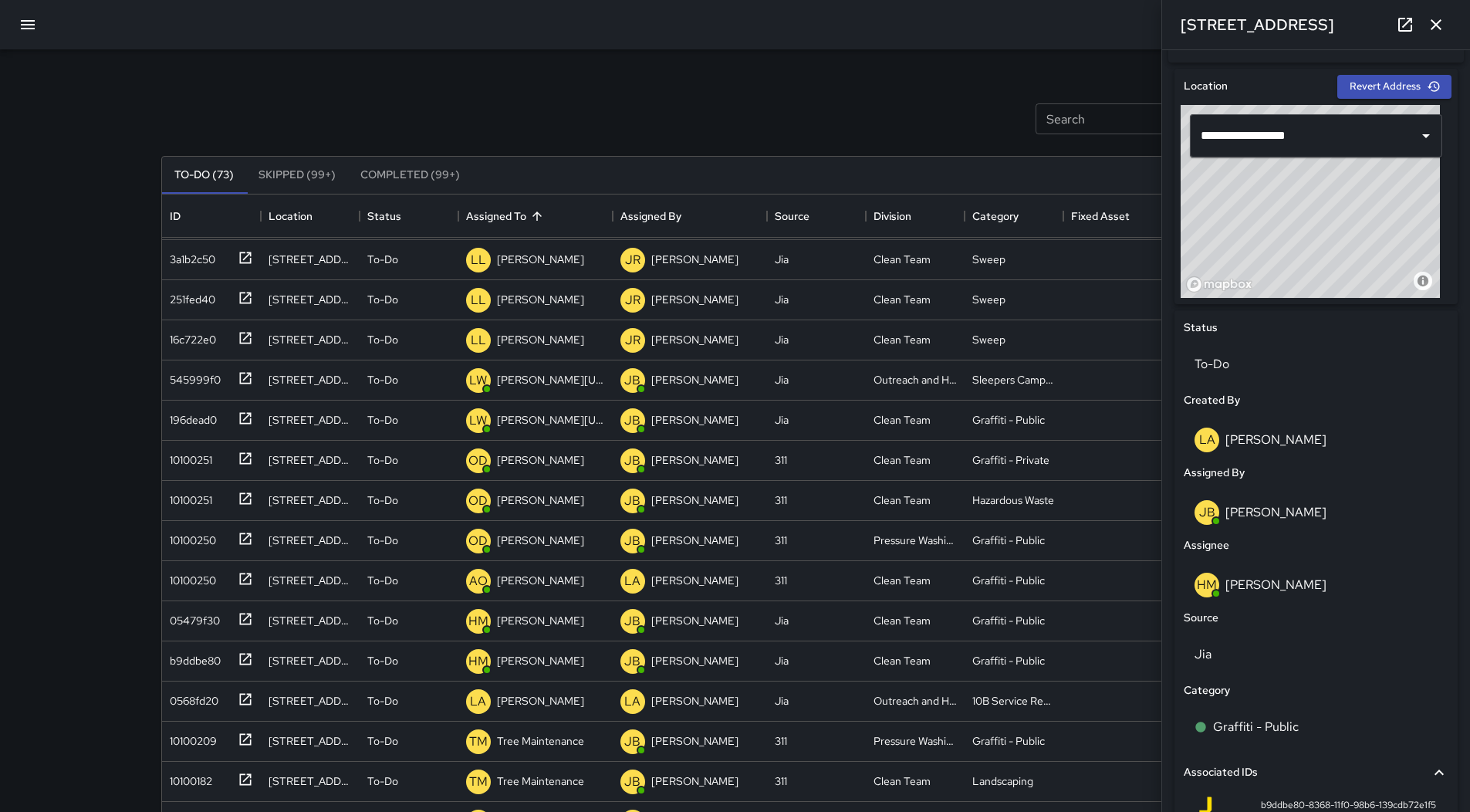
click at [1437, 31] on icon "button" at bounding box center [1436, 24] width 18 height 18
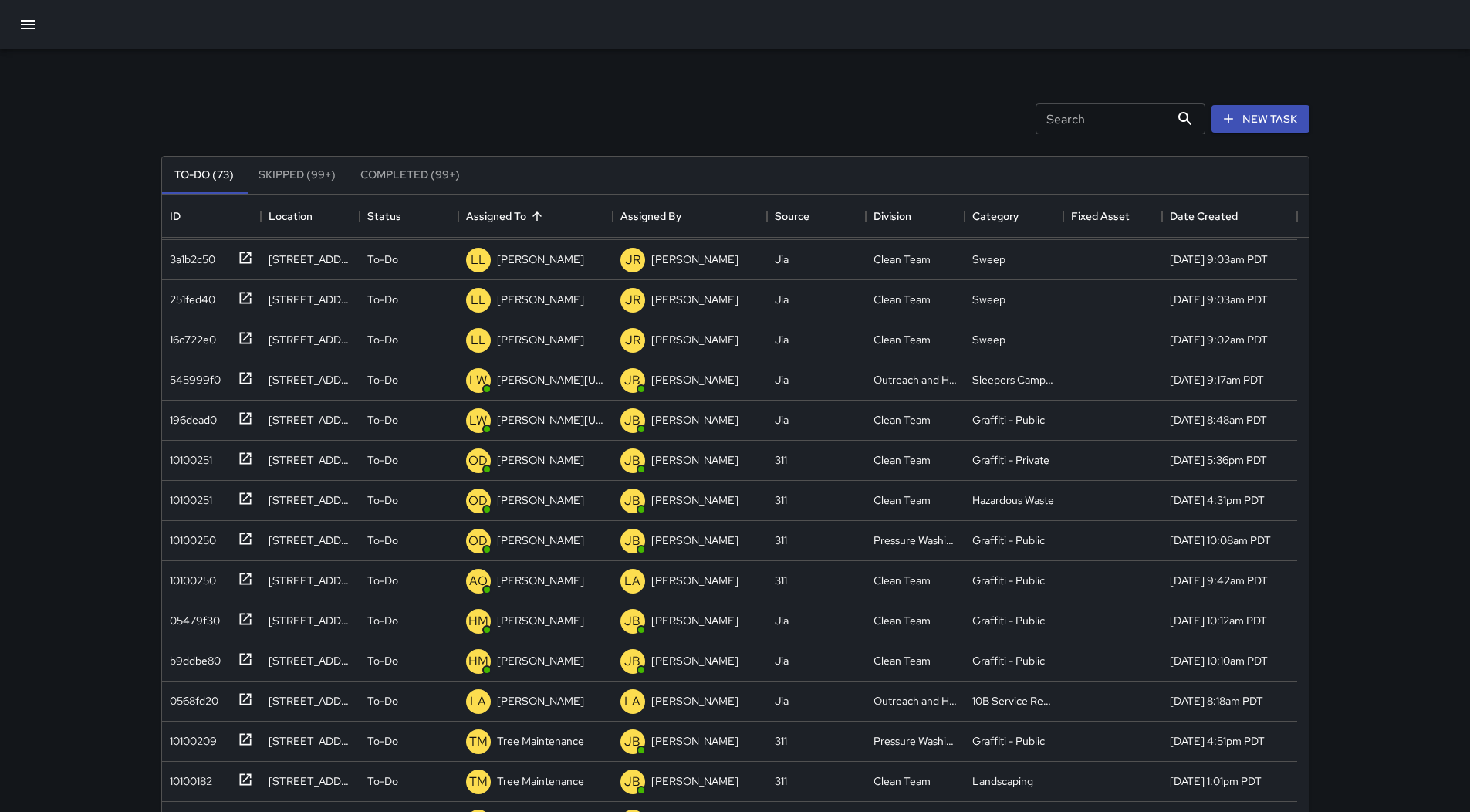
click at [41, 24] on button "button" at bounding box center [27, 24] width 37 height 37
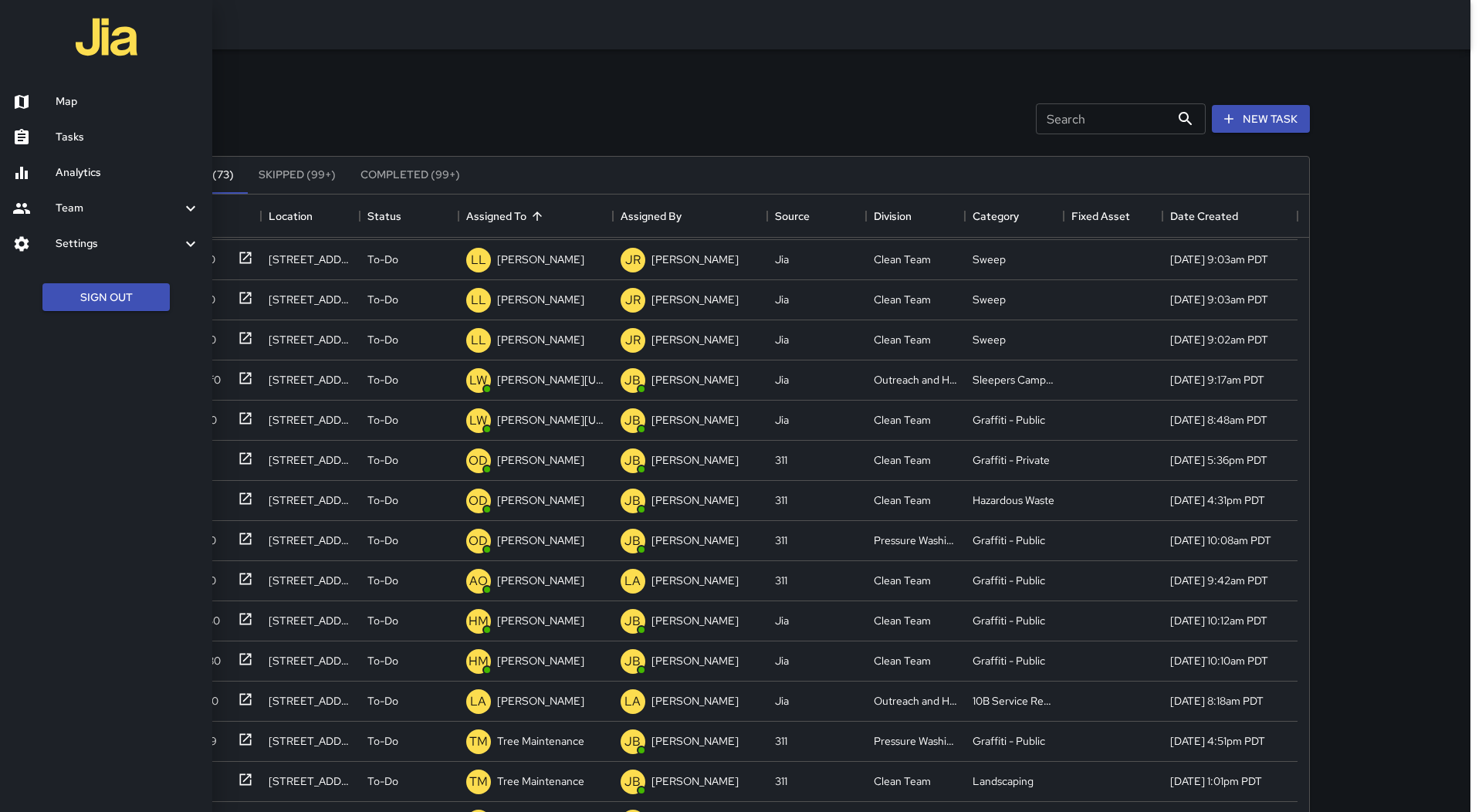
click at [118, 87] on link "Map" at bounding box center [106, 102] width 212 height 35
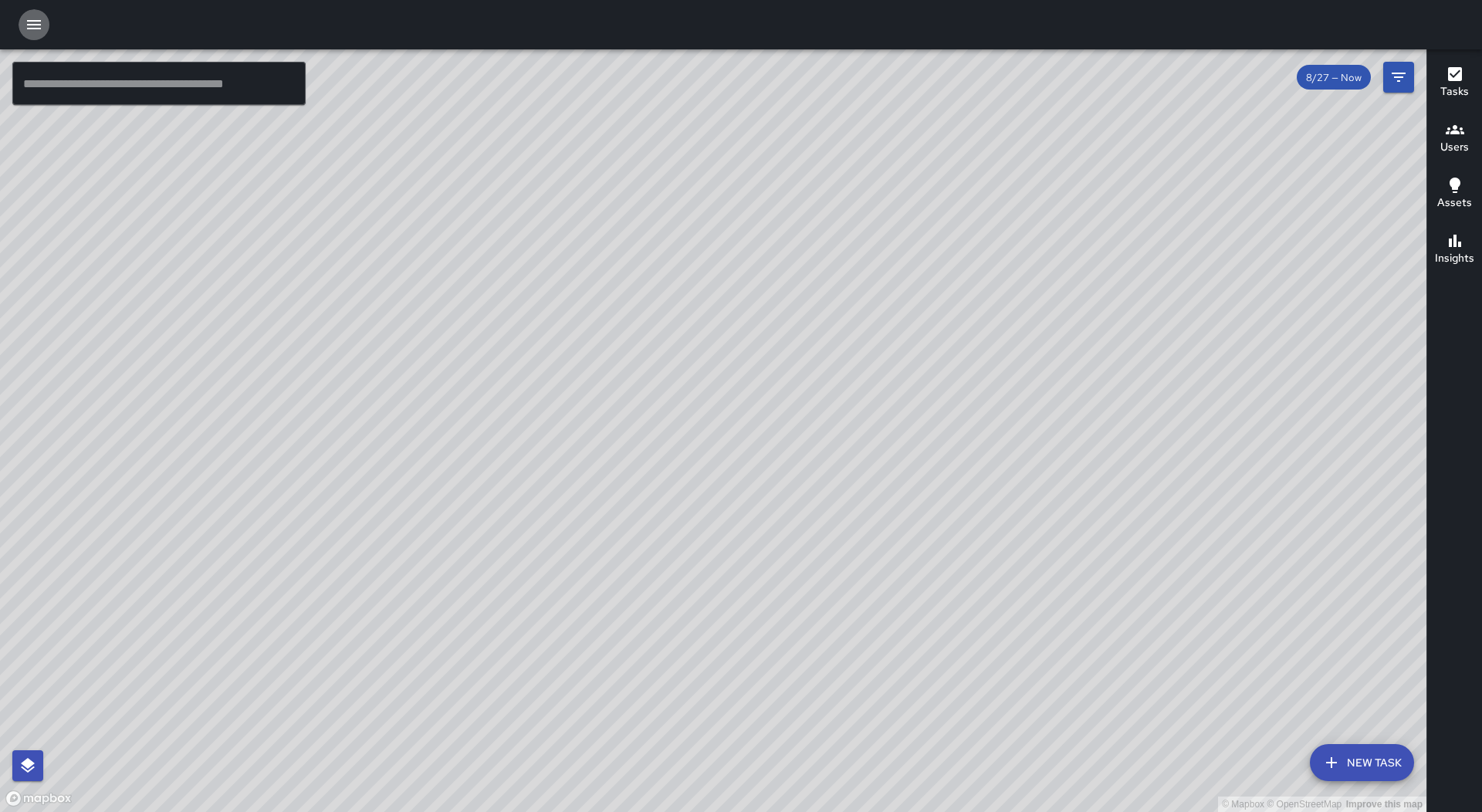
click at [39, 31] on icon "button" at bounding box center [34, 24] width 18 height 18
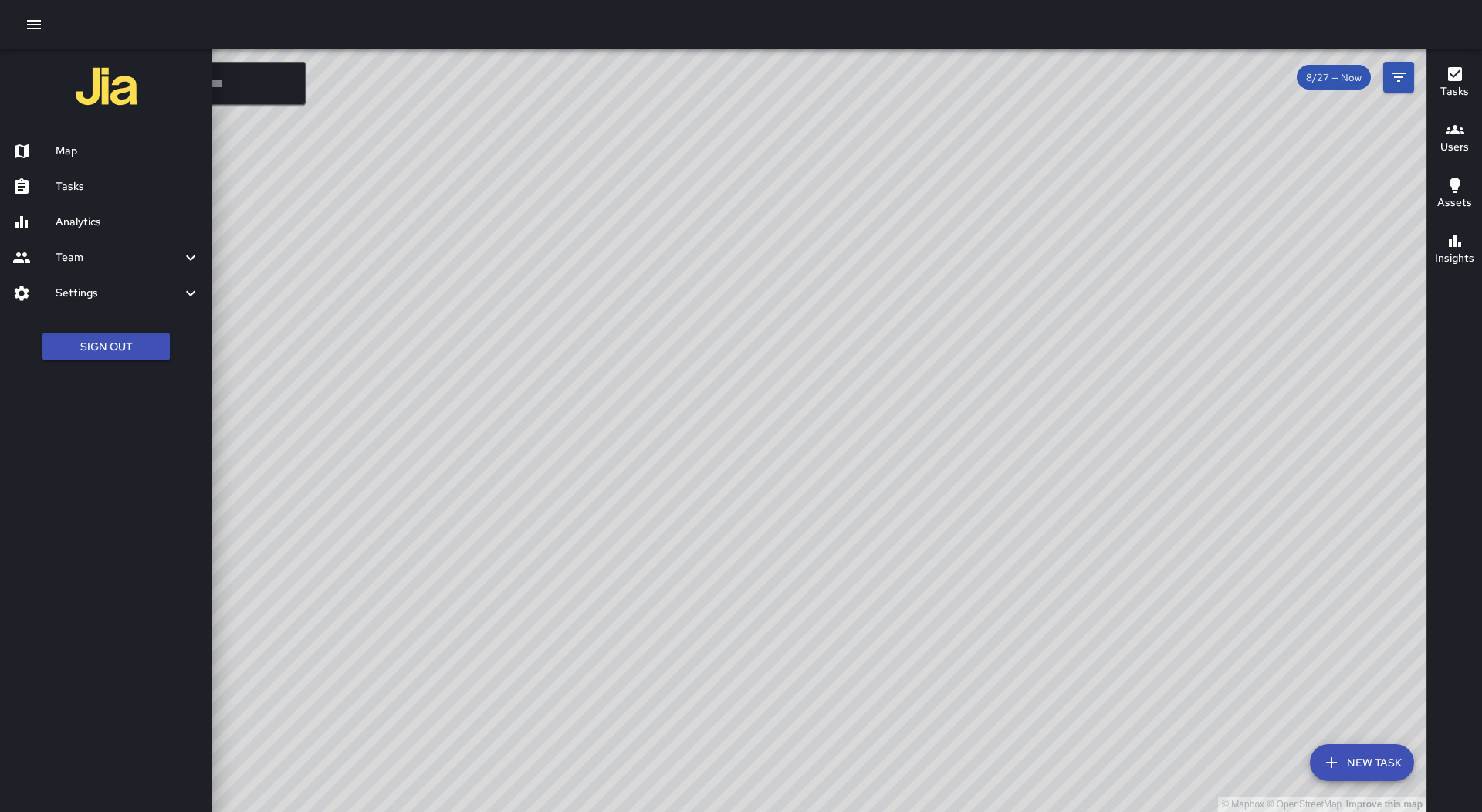
click at [116, 193] on h6 "Tasks" at bounding box center [127, 186] width 144 height 17
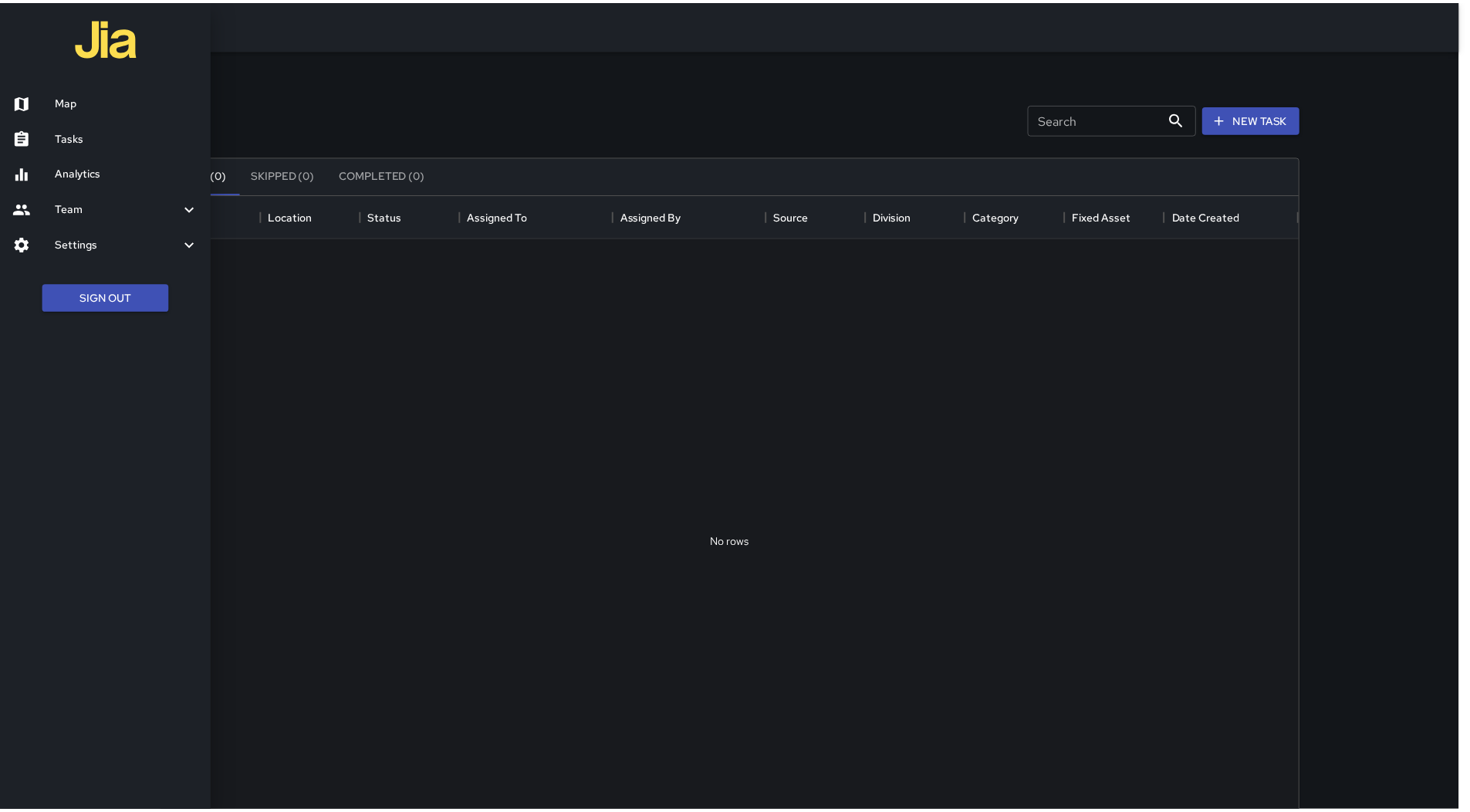
scroll to position [642, 1135]
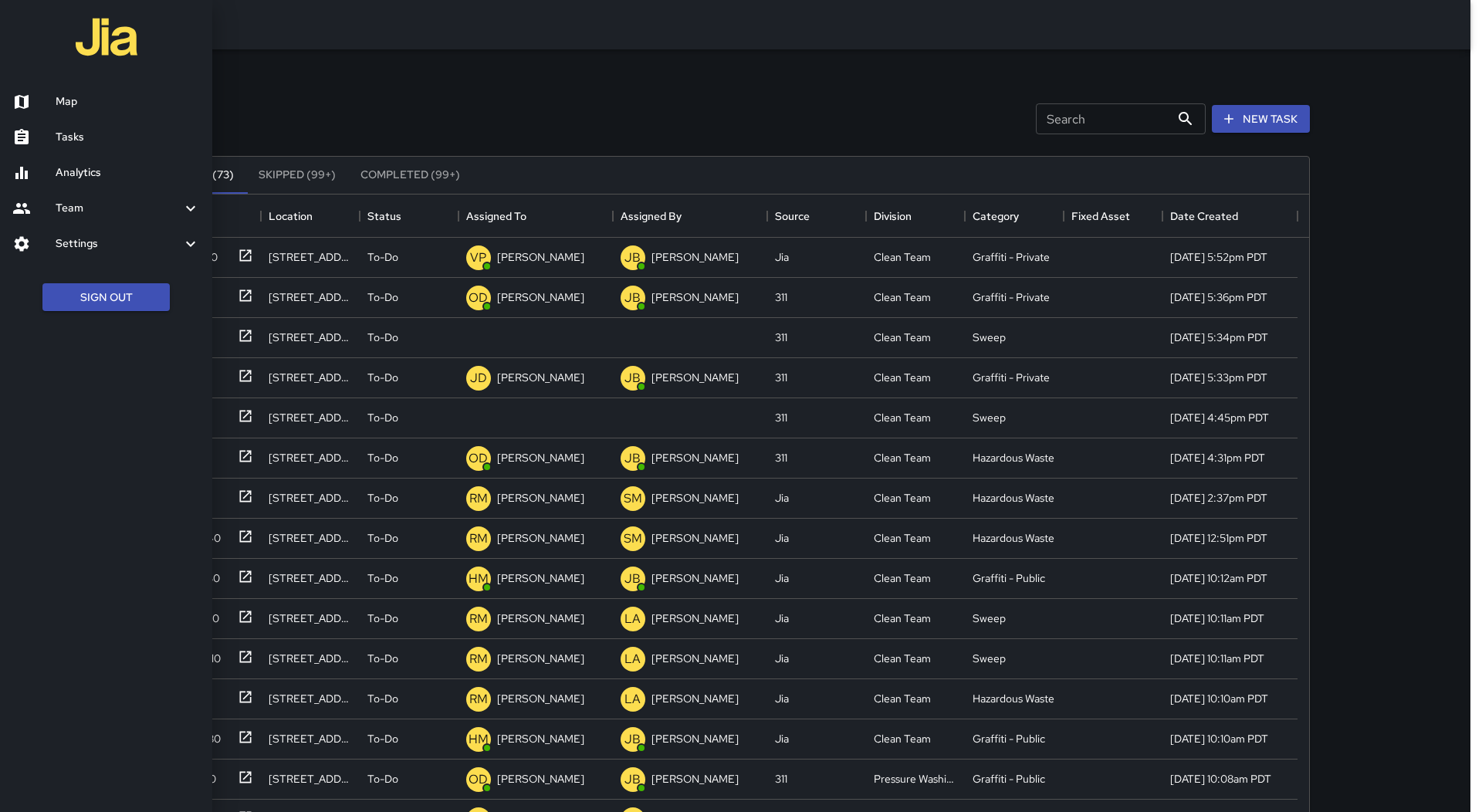
click at [555, 209] on div at bounding box center [741, 406] width 1482 height 812
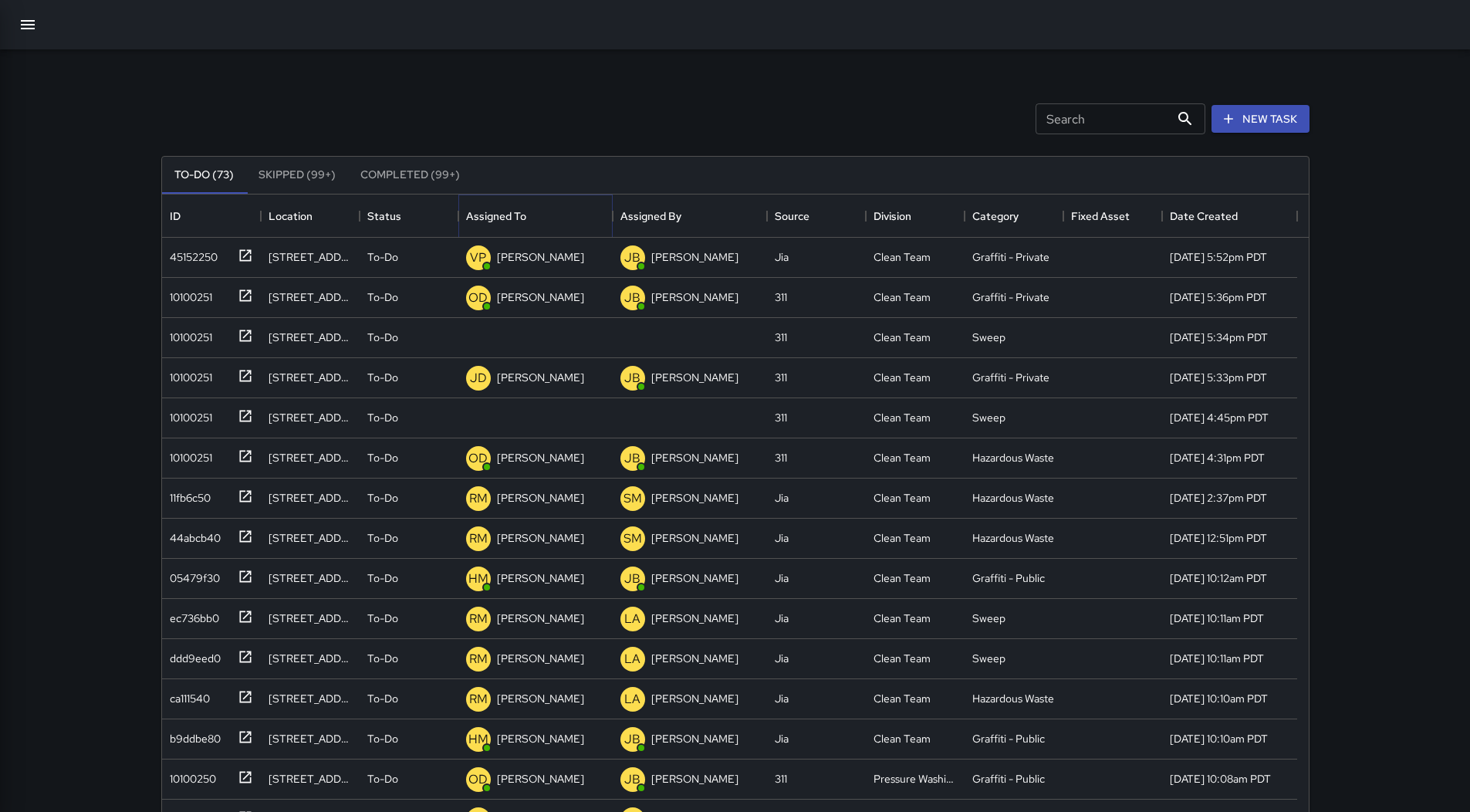
click at [544, 214] on button "Sort" at bounding box center [537, 216] width 22 height 22
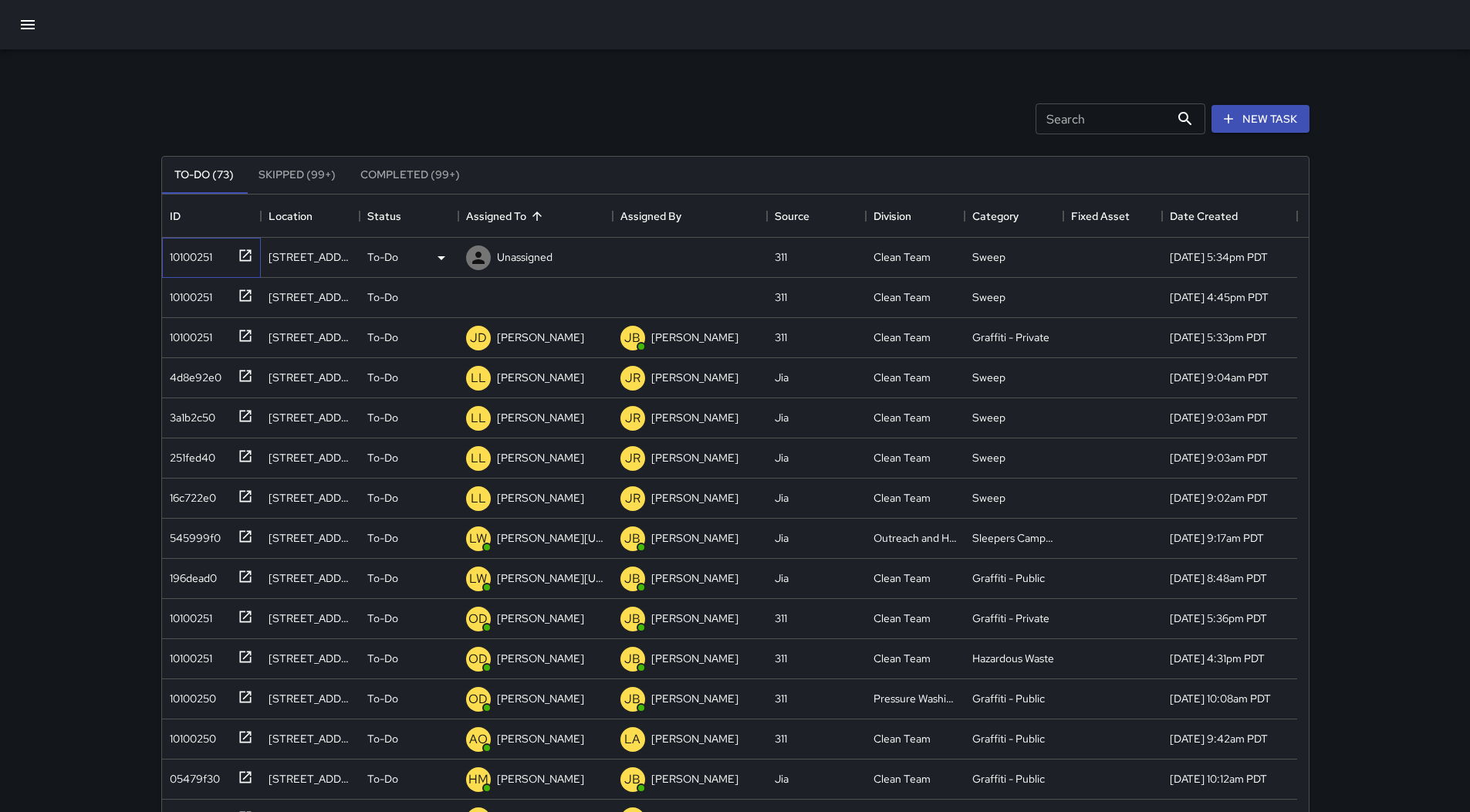
click at [189, 257] on div "10100251" at bounding box center [188, 254] width 49 height 22
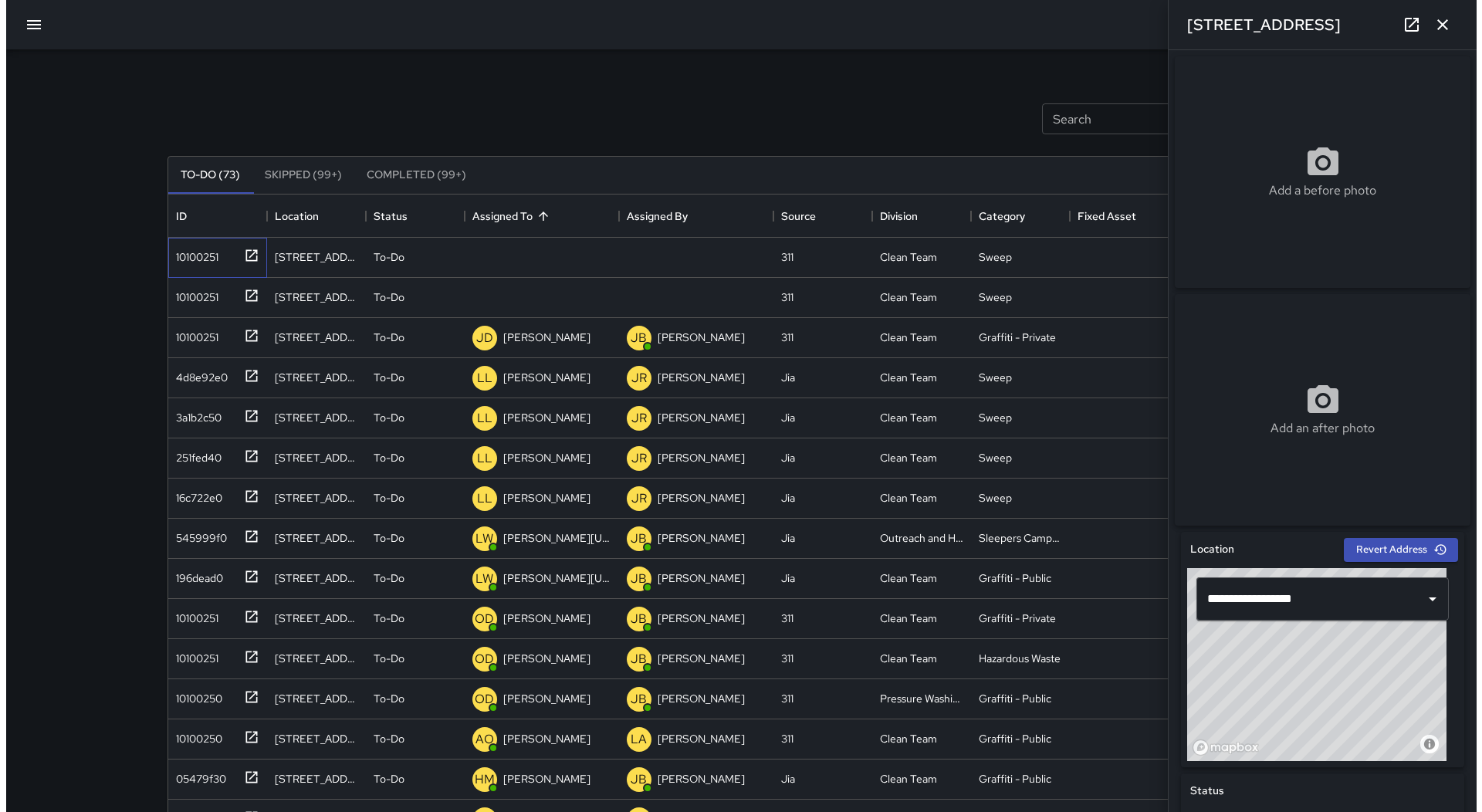
scroll to position [557, 0]
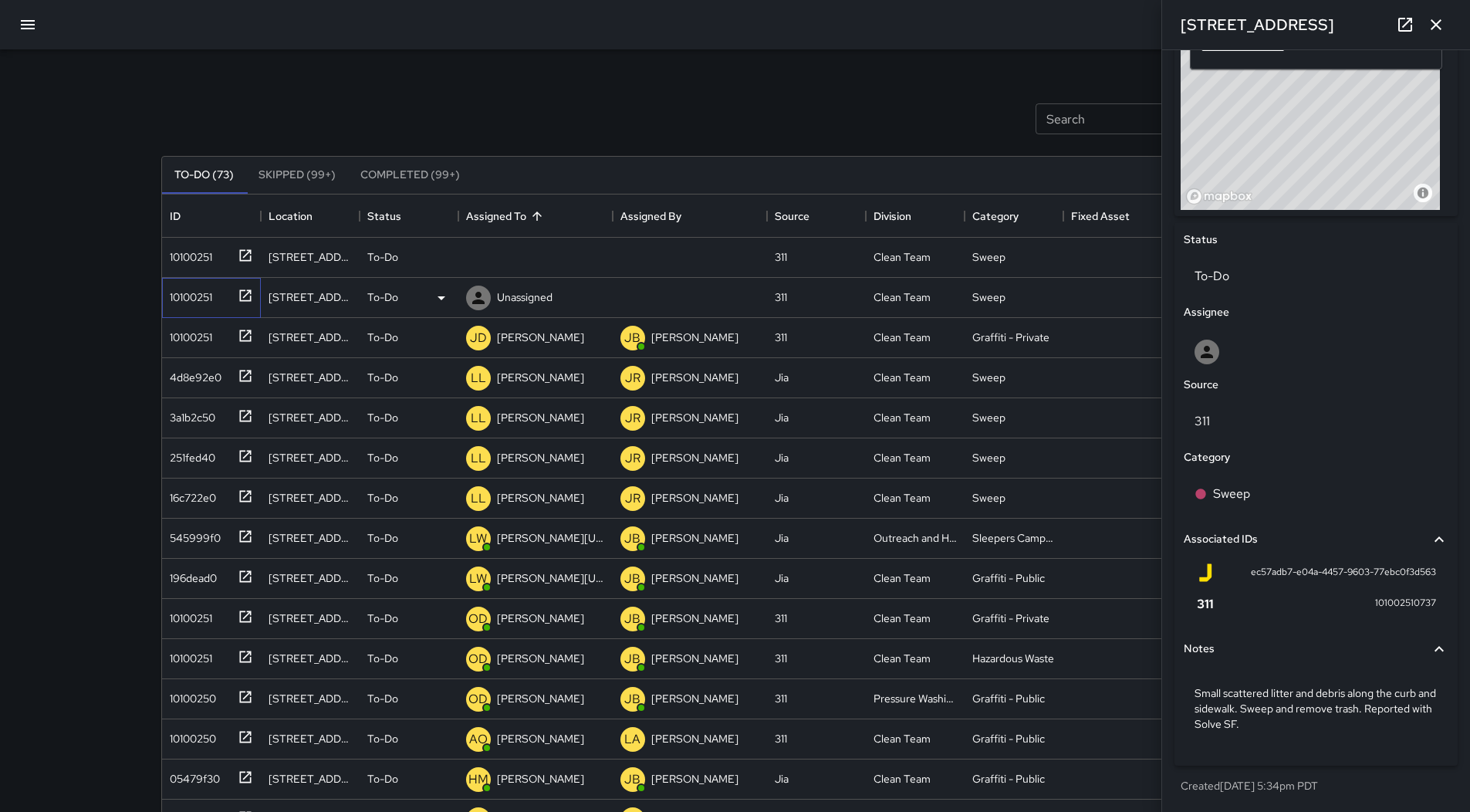
click at [225, 302] on div "10100251" at bounding box center [208, 294] width 90 height 25
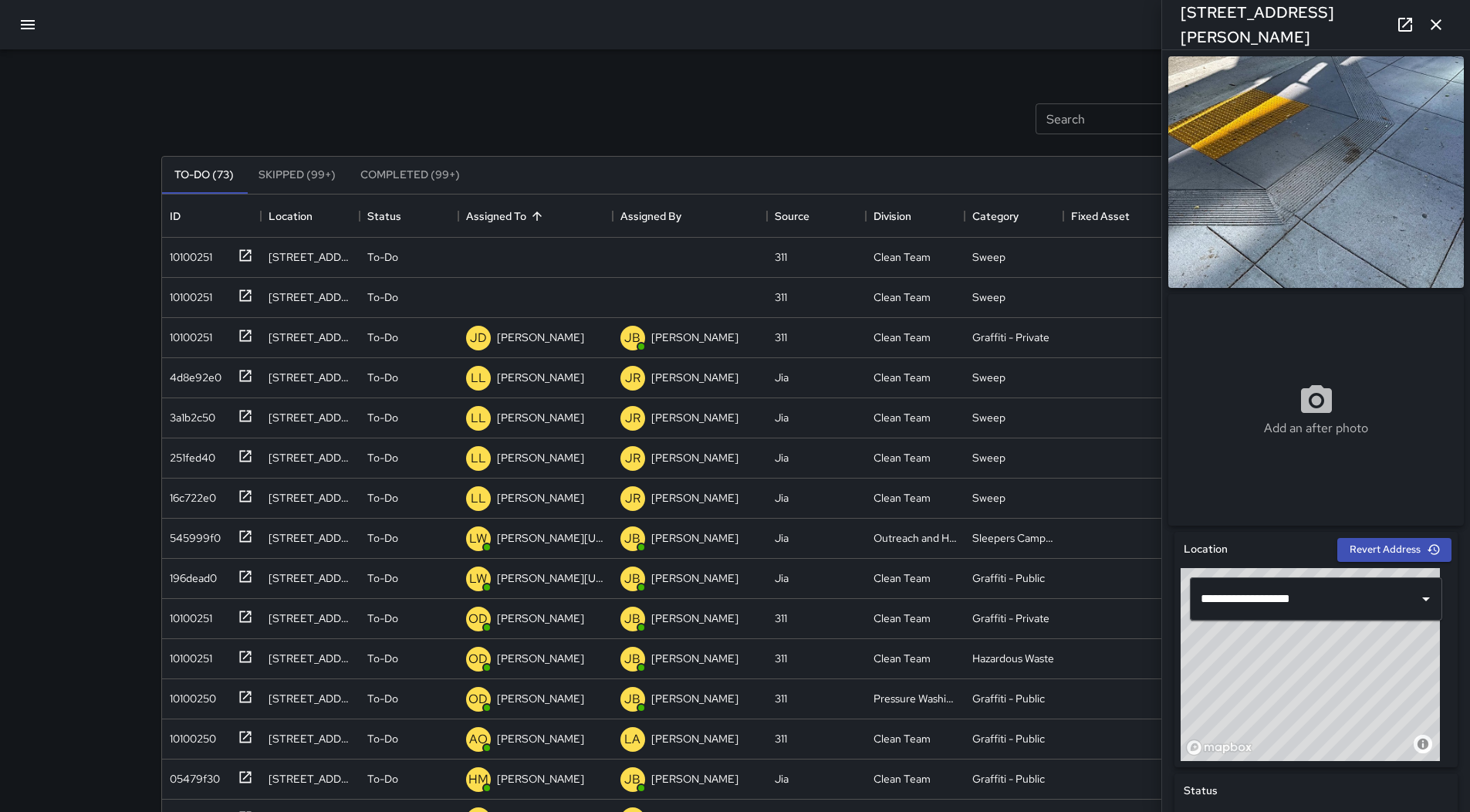
click at [18, 22] on button "button" at bounding box center [27, 24] width 37 height 37
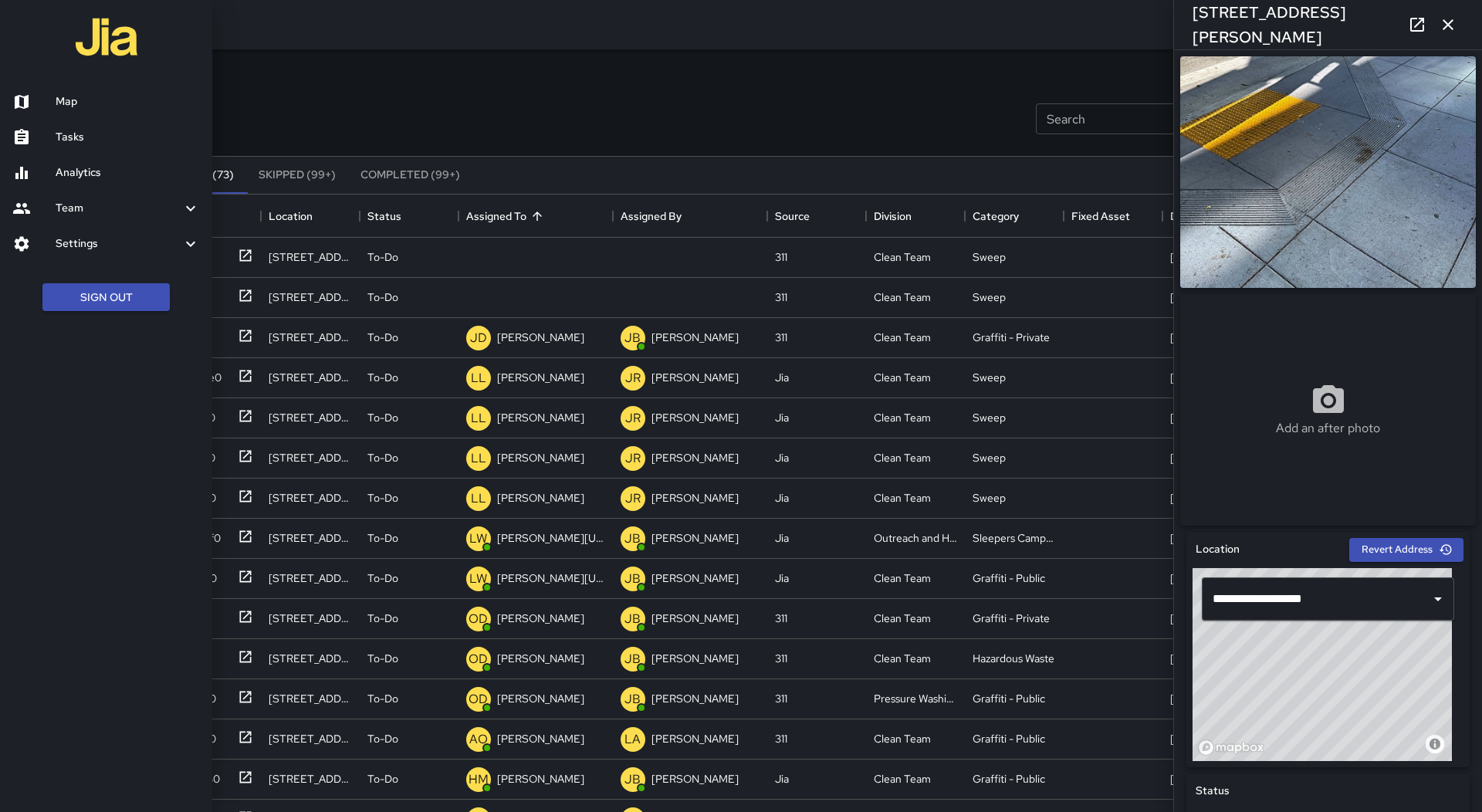
click at [78, 92] on link "Map" at bounding box center [106, 102] width 212 height 35
